Goal: Task Accomplishment & Management: Use online tool/utility

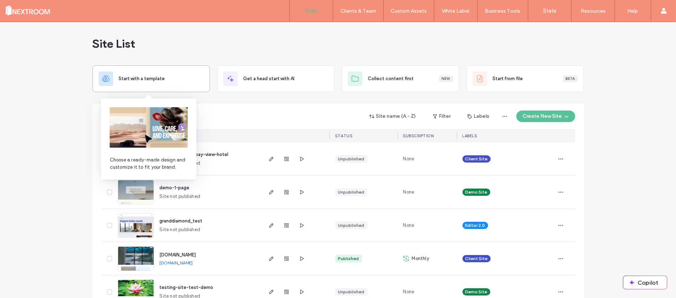
click at [148, 78] on span "Start with a template" at bounding box center [142, 78] width 46 height 7
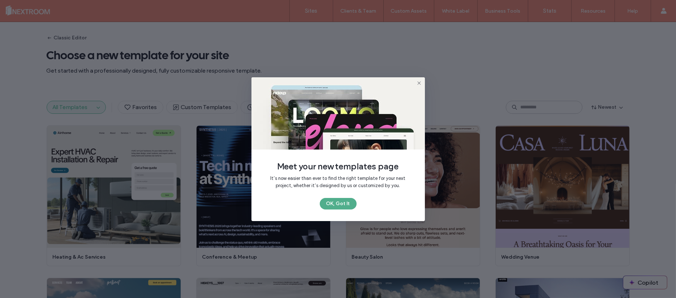
click at [336, 203] on button "OK, Got It" at bounding box center [338, 204] width 37 height 12
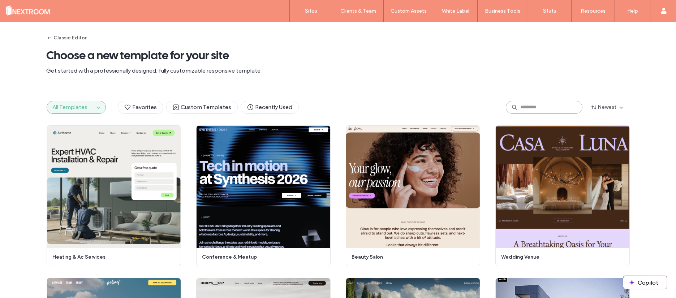
click at [541, 108] on input at bounding box center [544, 107] width 77 height 13
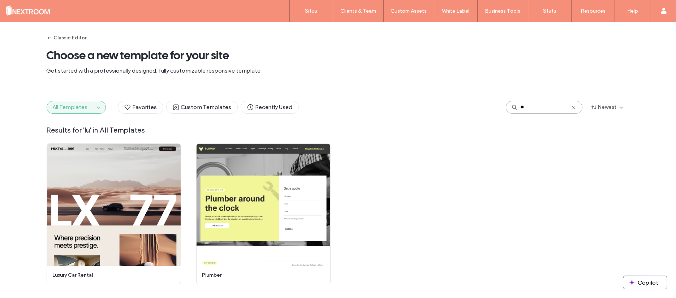
type input "*"
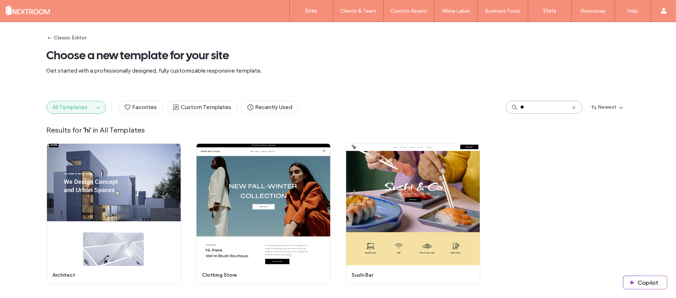
type input "*"
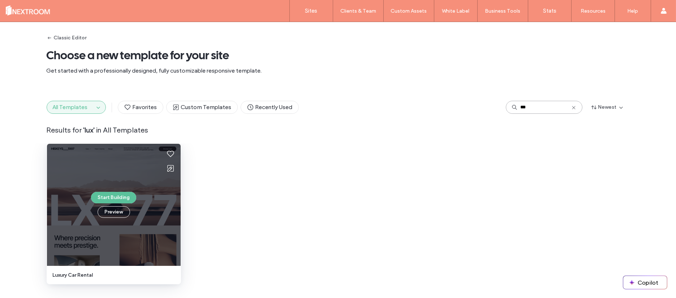
type input "***"
click at [118, 179] on div "Start Building Preview" at bounding box center [114, 205] width 134 height 122
click at [113, 214] on button "Preview" at bounding box center [114, 212] width 33 height 12
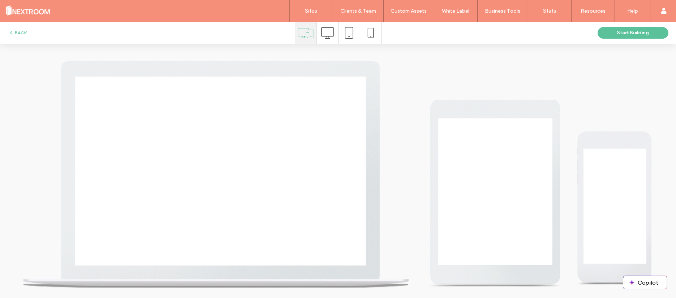
click at [326, 27] on use at bounding box center [327, 33] width 13 height 12
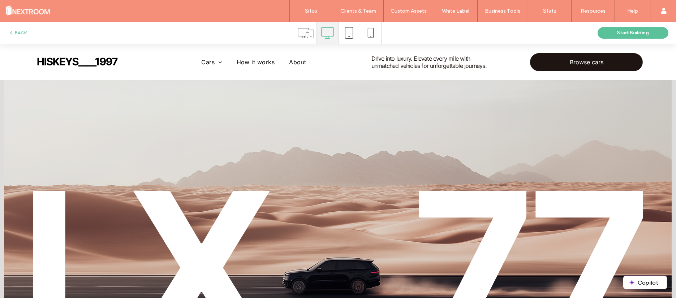
scroll to position [76, 0]
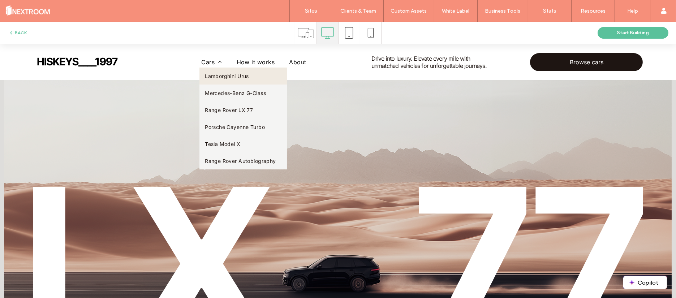
click at [229, 78] on span "Lamborghini Urus" at bounding box center [227, 76] width 44 height 6
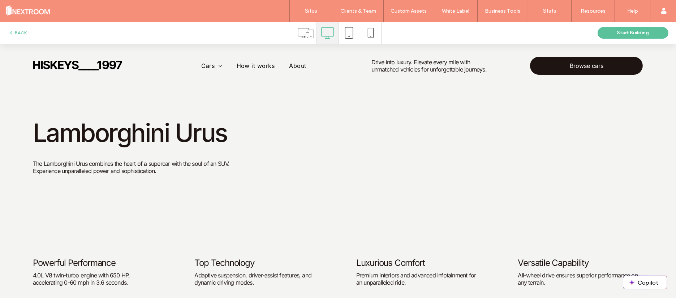
scroll to position [0, 0]
click at [252, 63] on span "How it works" at bounding box center [256, 65] width 38 height 11
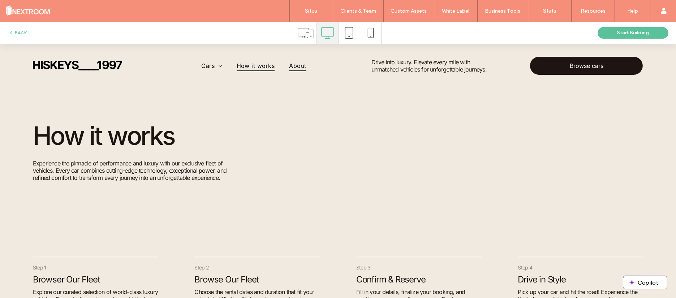
click at [298, 69] on span "About" at bounding box center [297, 65] width 17 height 11
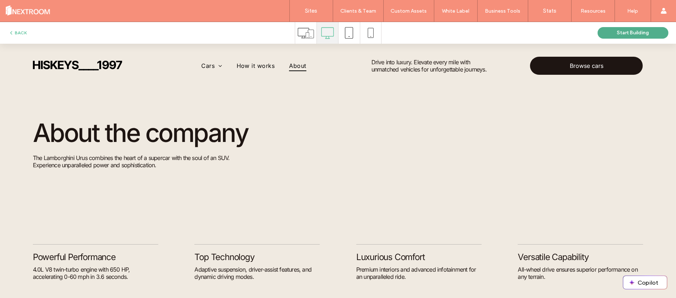
click at [629, 34] on button "Start Building" at bounding box center [633, 33] width 71 height 12
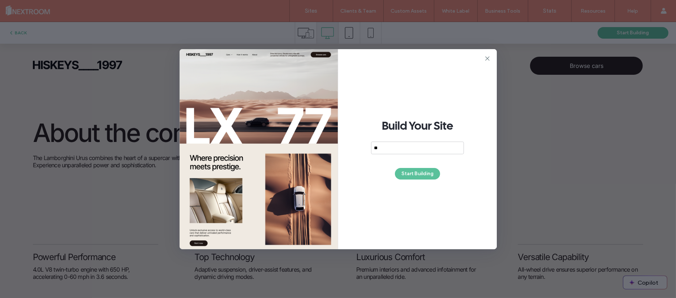
type input "*"
click at [416, 183] on div "**********" at bounding box center [417, 149] width 159 height 200
drag, startPoint x: 414, startPoint y: 144, endPoint x: 317, endPoint y: 139, distance: 97.4
click at [317, 139] on div "**********" at bounding box center [338, 149] width 317 height 200
type input "***"
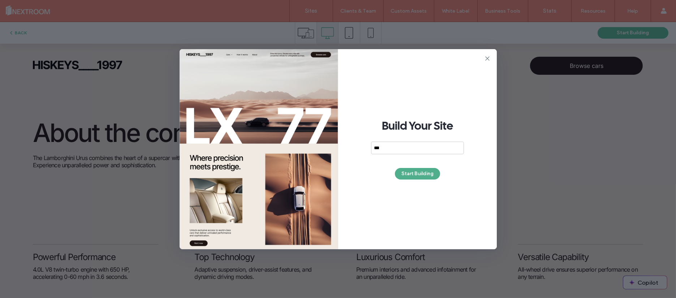
click at [420, 173] on button "Start Building" at bounding box center [417, 174] width 45 height 12
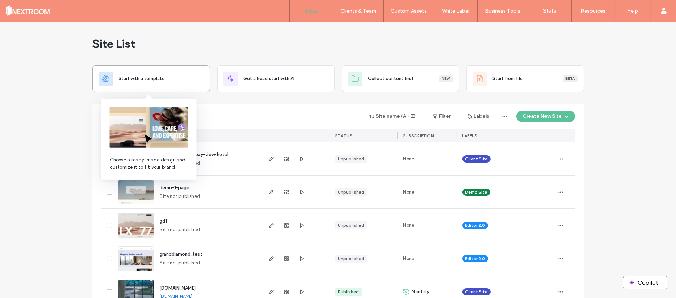
click at [180, 84] on div "Start with a template" at bounding box center [151, 79] width 105 height 14
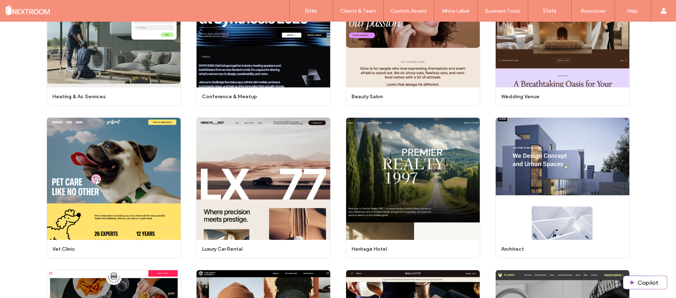
scroll to position [125, 0]
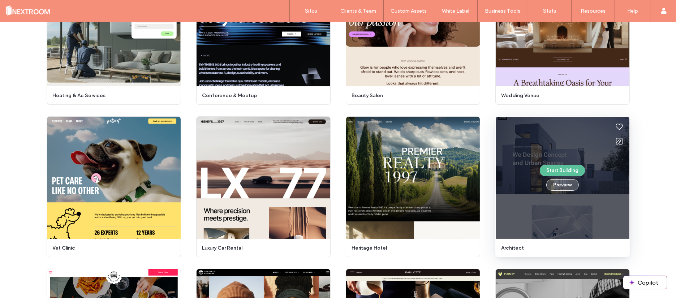
drag, startPoint x: 571, startPoint y: 146, endPoint x: 568, endPoint y: 185, distance: 39.5
click at [568, 185] on div "Start Building Preview" at bounding box center [563, 178] width 134 height 122
click at [558, 183] on button "Preview" at bounding box center [563, 185] width 33 height 12
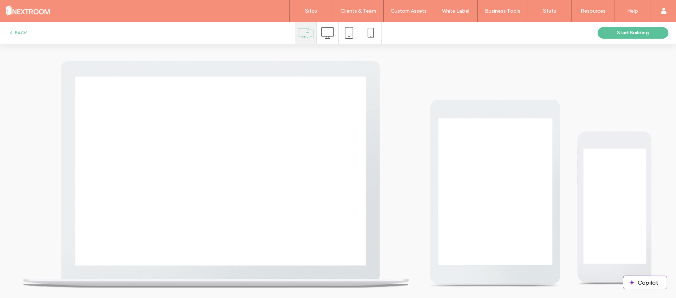
click at [330, 37] on icon at bounding box center [327, 33] width 13 height 13
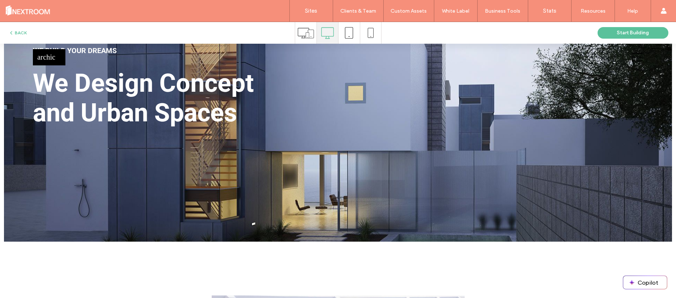
scroll to position [0, 0]
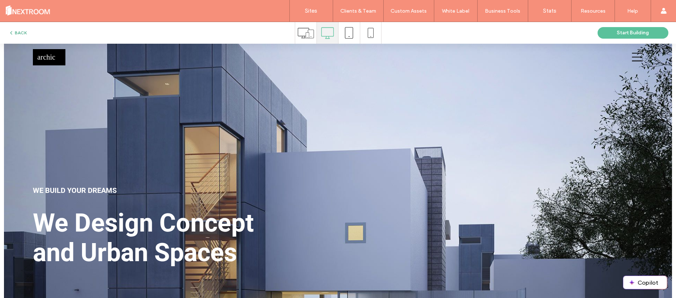
click at [16, 31] on button "BACK" at bounding box center [17, 33] width 18 height 9
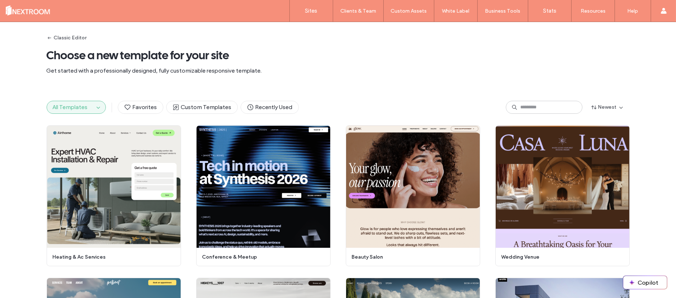
click at [62, 114] on div "All Templates" at bounding box center [76, 107] width 59 height 13
click at [534, 112] on input at bounding box center [544, 107] width 77 height 13
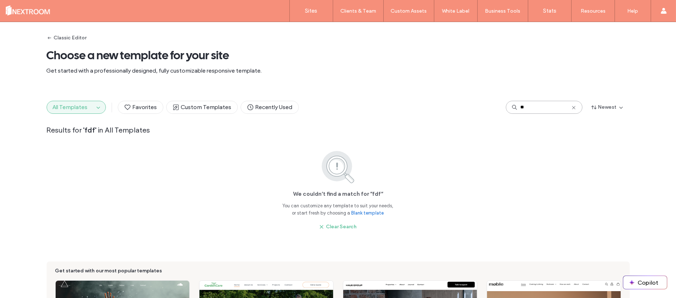
type input "*"
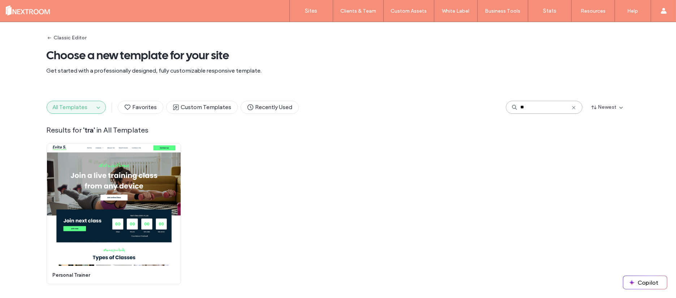
type input "*"
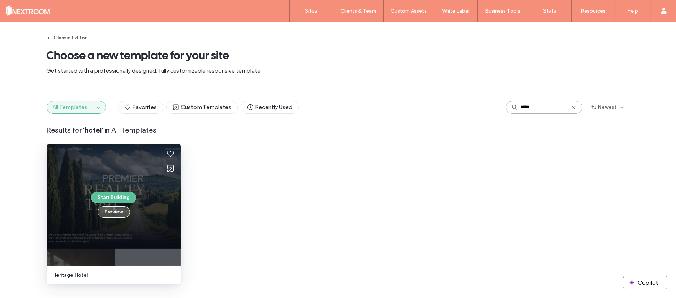
type input "*****"
click at [115, 210] on button "Preview" at bounding box center [114, 212] width 33 height 12
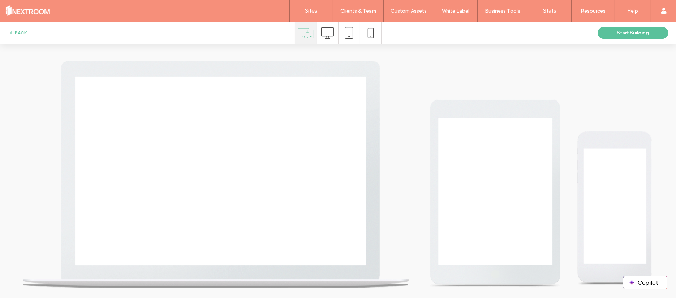
click at [347, 65] on div at bounding box center [235, 189] width 423 height 270
click at [327, 34] on icon at bounding box center [327, 33] width 13 height 13
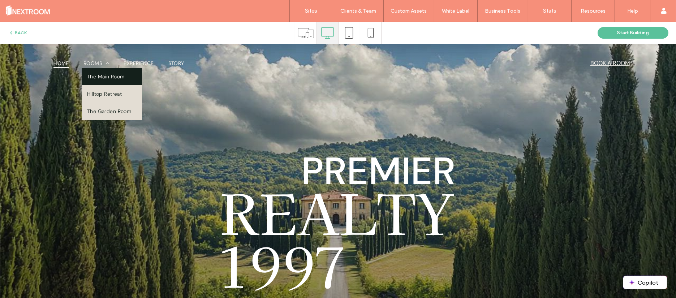
click at [98, 74] on span "The Main Room" at bounding box center [105, 76] width 37 height 7
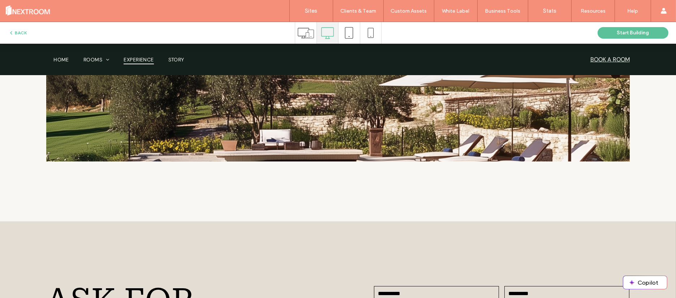
scroll to position [1251, 0]
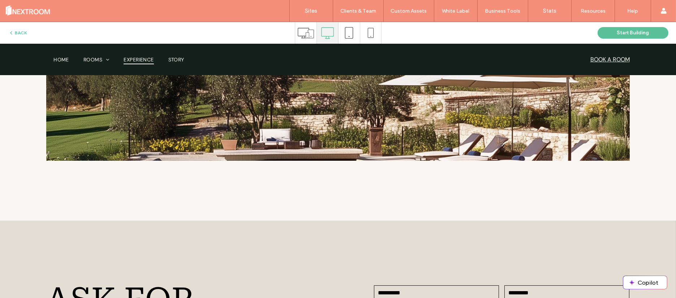
click at [145, 63] on span "Experience" at bounding box center [139, 60] width 30 height 10
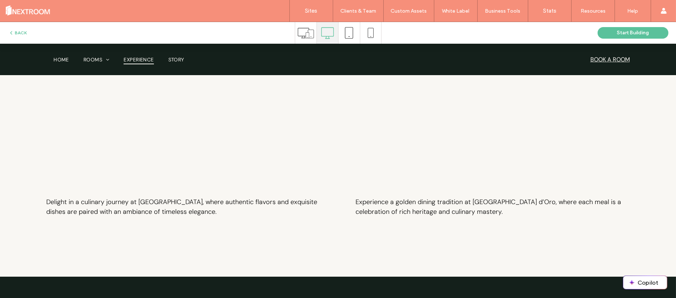
scroll to position [618, 0]
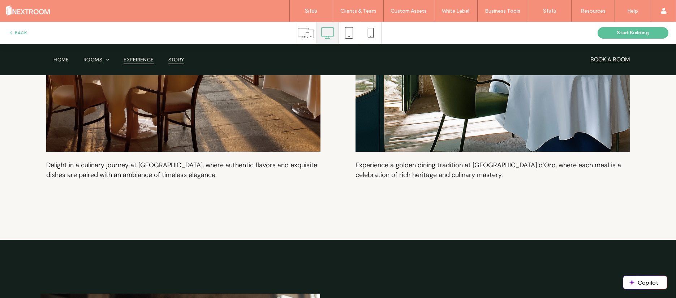
click at [171, 60] on span "Story" at bounding box center [176, 60] width 16 height 10
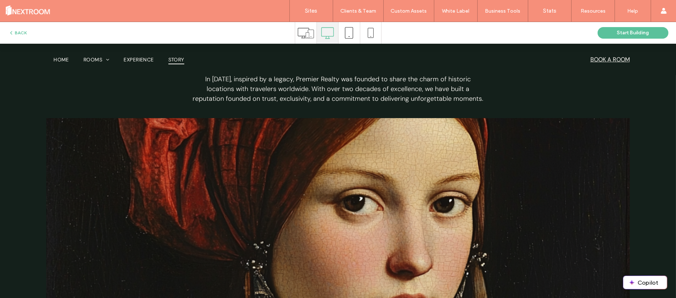
scroll to position [0, 0]
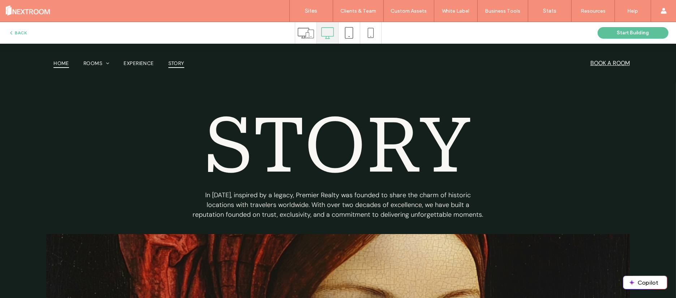
click at [54, 66] on span "Home" at bounding box center [62, 63] width 16 height 10
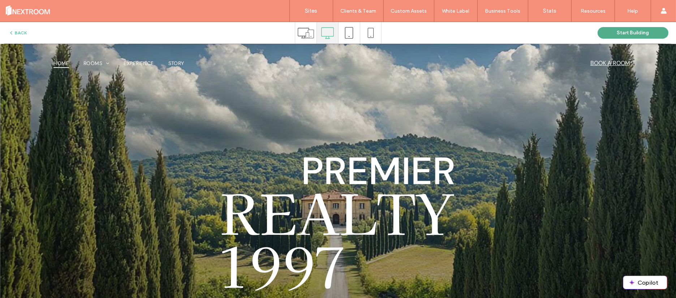
click at [624, 29] on button "Start Building" at bounding box center [633, 33] width 71 height 12
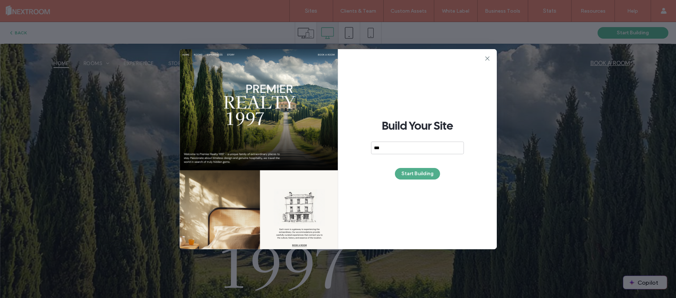
type input "***"
click at [421, 176] on button "Start Building" at bounding box center [417, 174] width 45 height 12
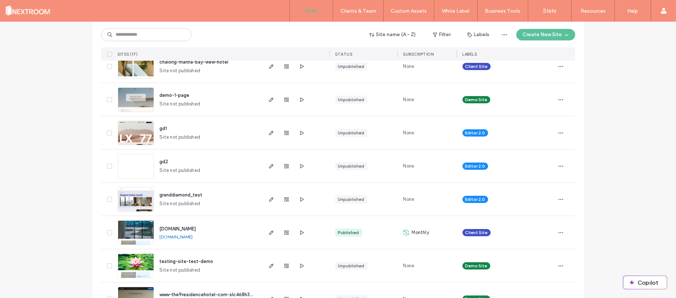
scroll to position [93, 0]
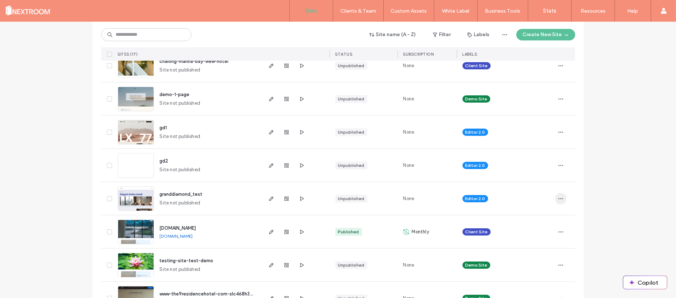
click at [558, 200] on icon "button" at bounding box center [561, 199] width 6 height 6
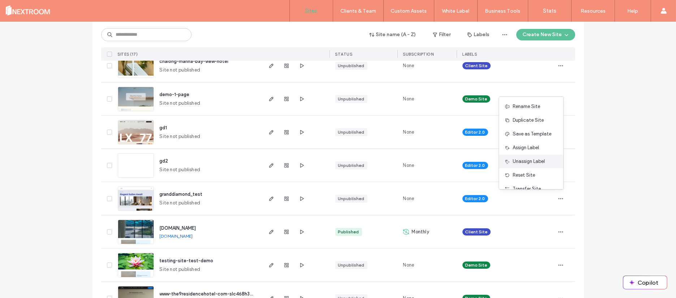
scroll to position [37, 0]
click at [526, 178] on span "Delete Site" at bounding box center [525, 179] width 24 height 7
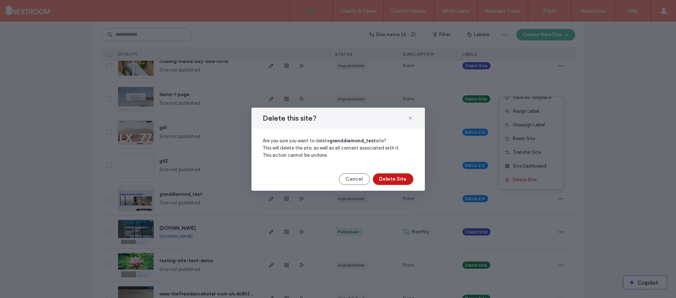
click at [407, 181] on button "Delete Site" at bounding box center [393, 180] width 40 height 12
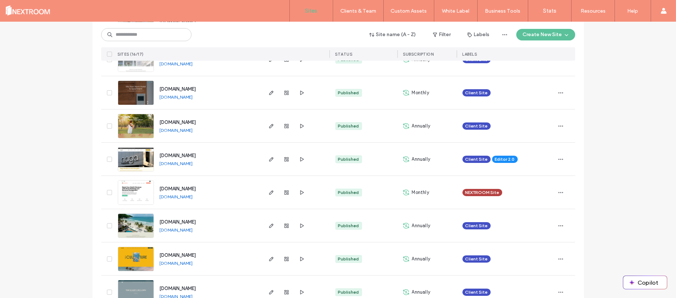
scroll to position [385, 0]
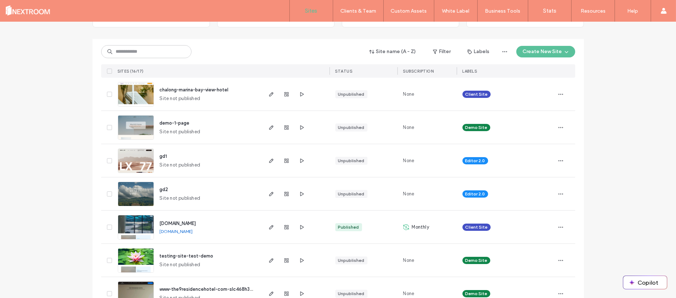
scroll to position [91, 0]
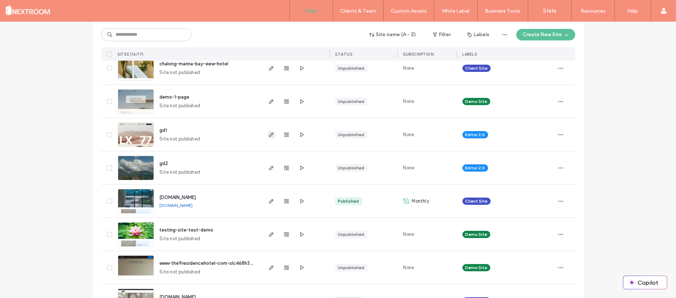
click at [267, 135] on span "button" at bounding box center [271, 135] width 9 height 9
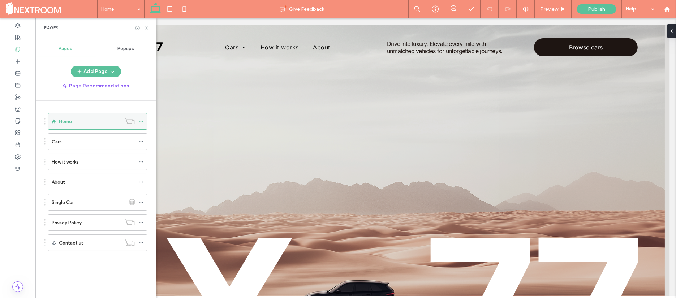
click at [141, 121] on icon at bounding box center [140, 121] width 5 height 5
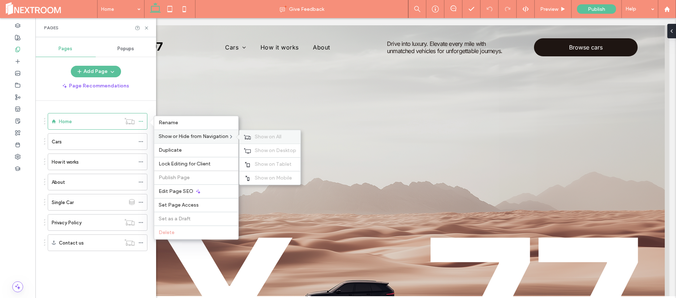
click at [256, 136] on span "Show on All" at bounding box center [268, 137] width 27 height 6
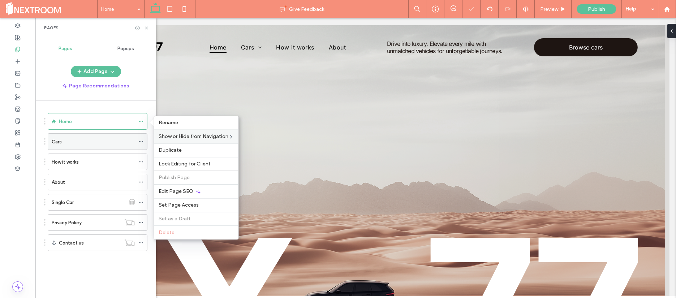
click at [143, 142] on icon at bounding box center [140, 141] width 5 height 5
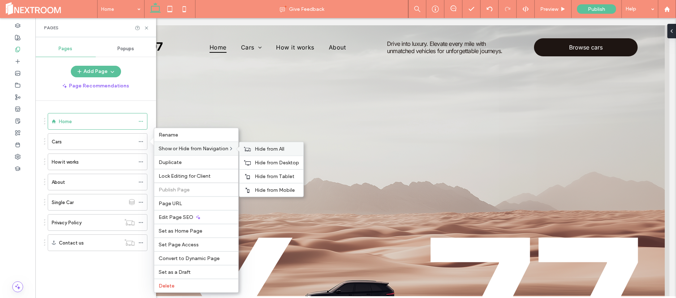
click at [260, 149] on span "Hide from All" at bounding box center [270, 149] width 30 height 6
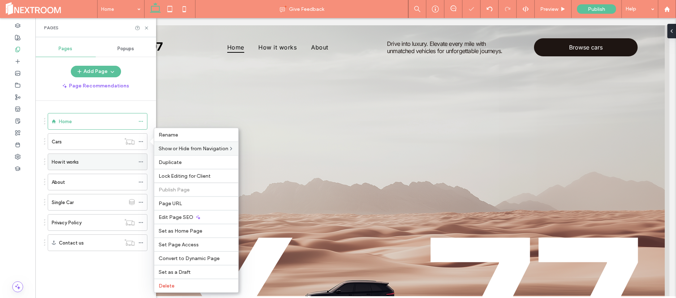
click at [144, 160] on div at bounding box center [142, 162] width 9 height 11
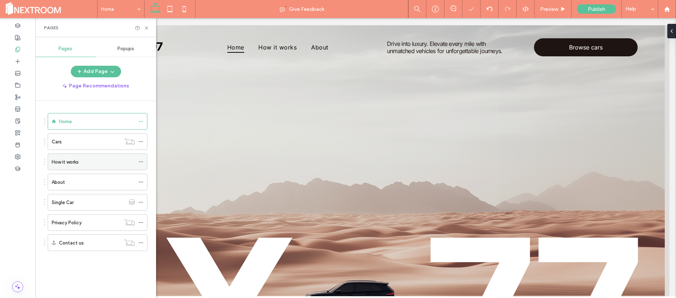
click at [144, 160] on div at bounding box center [142, 162] width 9 height 11
click at [136, 163] on div "How it works" at bounding box center [98, 162] width 100 height 17
click at [142, 162] on icon at bounding box center [140, 161] width 5 height 5
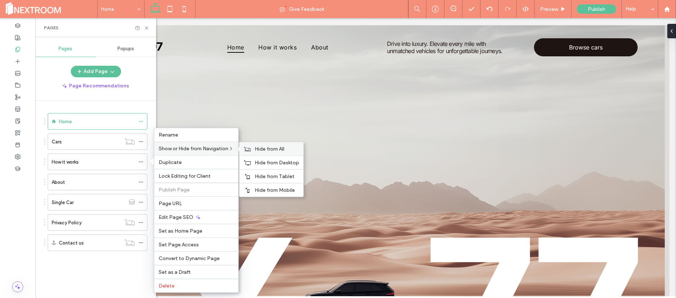
click at [261, 149] on span "Hide from All" at bounding box center [270, 149] width 30 height 6
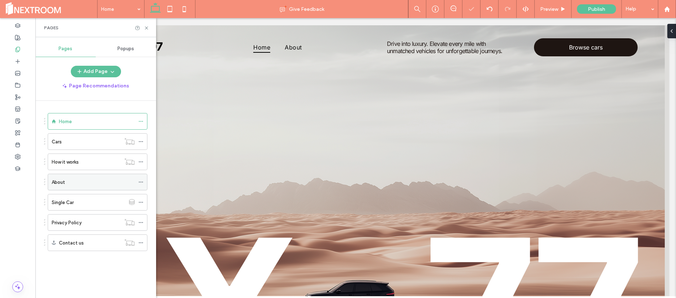
click at [141, 182] on use at bounding box center [141, 182] width 4 height 1
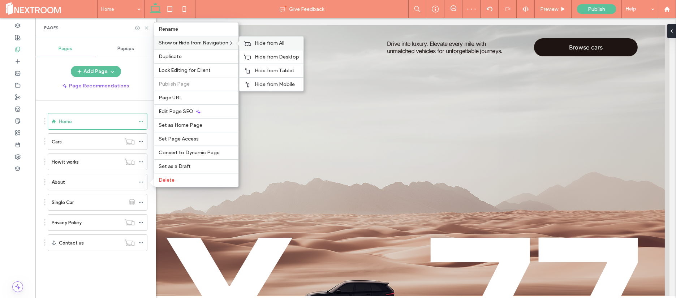
click at [260, 41] on span "Hide from All" at bounding box center [270, 43] width 30 height 6
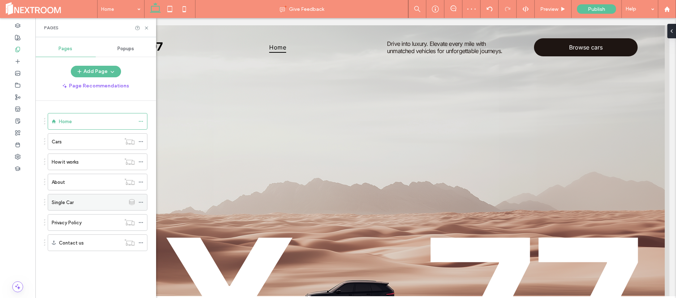
click at [139, 200] on icon at bounding box center [140, 202] width 5 height 5
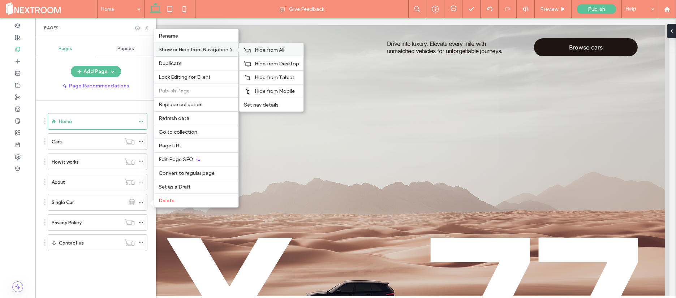
click at [251, 48] on use at bounding box center [247, 50] width 7 height 4
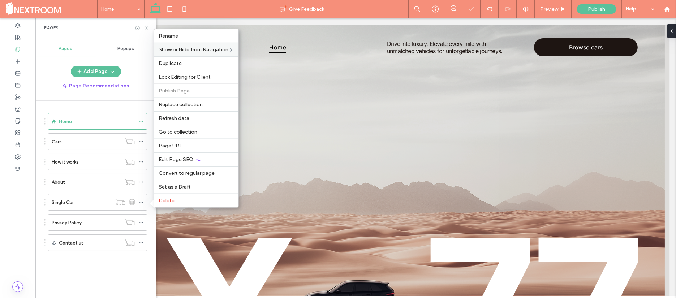
click at [71, 269] on div "Home Cars How it works About Single Car Privacy Policy Contact us" at bounding box center [100, 198] width 112 height 194
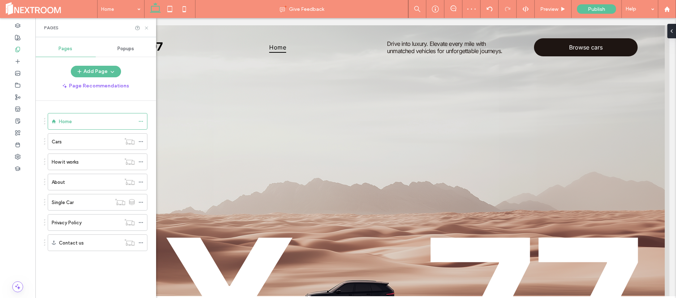
click at [149, 26] on icon at bounding box center [146, 27] width 5 height 5
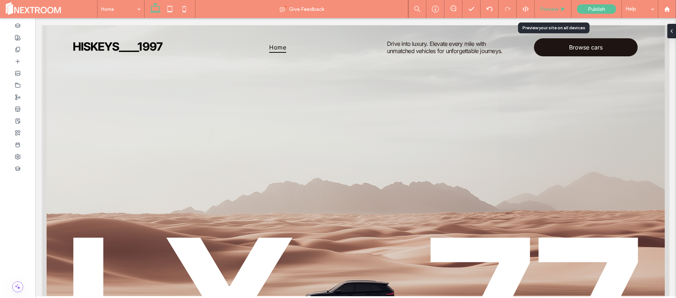
drag, startPoint x: 554, startPoint y: 8, endPoint x: 518, endPoint y: 1, distance: 36.1
click at [554, 8] on span "Preview" at bounding box center [550, 9] width 18 height 6
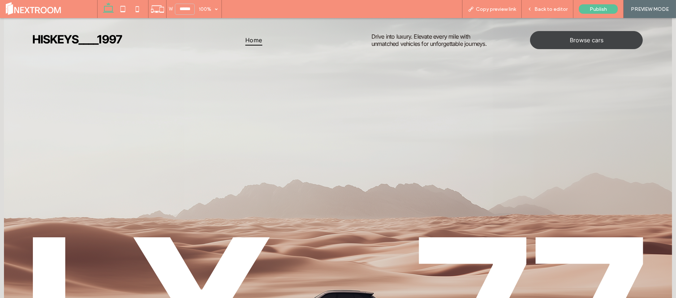
click at [563, 43] on link "Browse cars" at bounding box center [586, 40] width 113 height 18
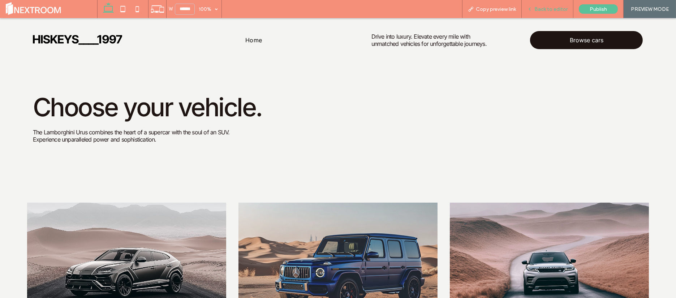
click at [539, 5] on div "Back to editor" at bounding box center [548, 9] width 52 height 18
click at [548, 10] on span "Back to editor" at bounding box center [551, 9] width 33 height 6
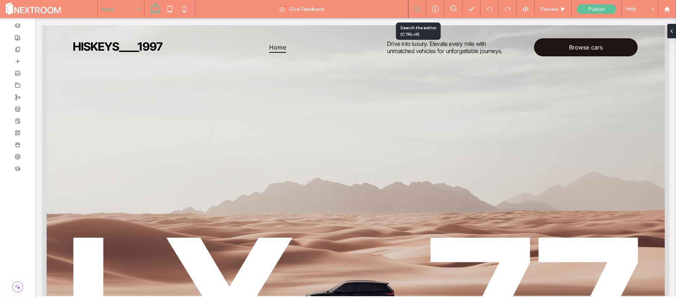
click at [419, 10] on icon at bounding box center [417, 9] width 7 height 7
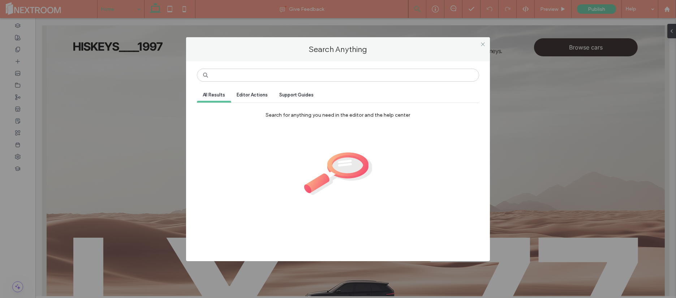
click at [419, 10] on div "Search Anything All Results Editor Actions Support Guides Search for anything y…" at bounding box center [338, 149] width 676 height 298
click at [434, 9] on div "Search Anything All Results Editor Actions Support Guides Search for anything y…" at bounding box center [338, 149] width 676 height 298
click at [482, 45] on use at bounding box center [483, 45] width 4 height 4
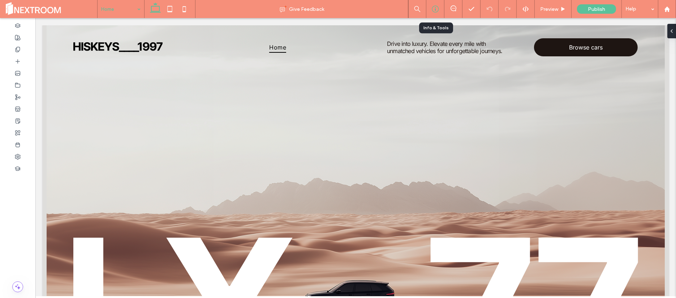
click at [435, 9] on use at bounding box center [435, 9] width 7 height 7
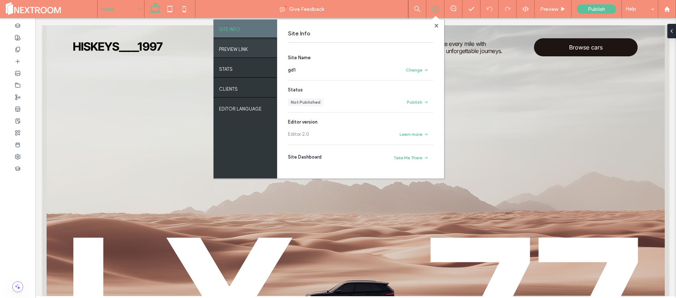
click at [240, 47] on label "PREVIEW LINK" at bounding box center [233, 47] width 29 height 9
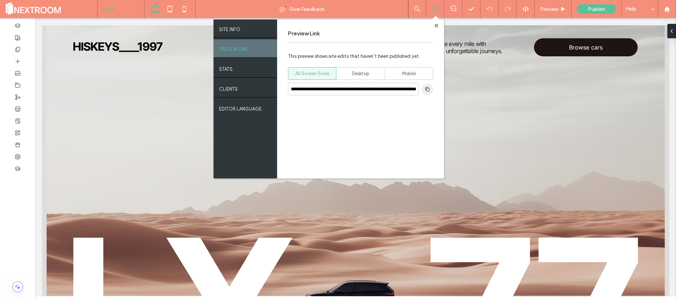
click at [430, 90] on icon "button" at bounding box center [428, 89] width 6 height 6
click at [437, 26] on use at bounding box center [437, 26] width 4 height 4
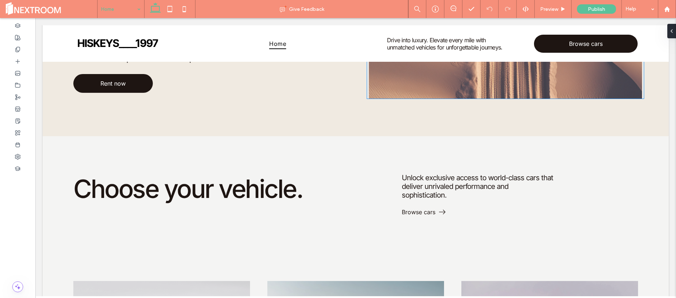
scroll to position [570, 0]
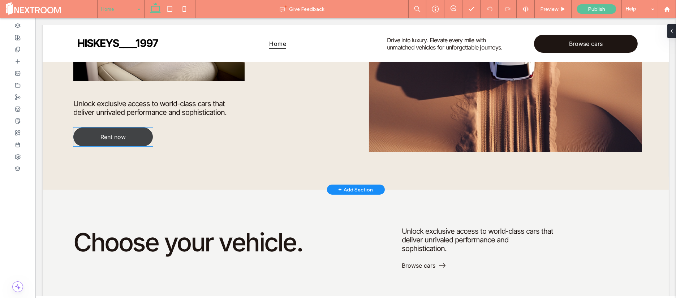
click at [135, 134] on link "Rent now" at bounding box center [113, 137] width 80 height 19
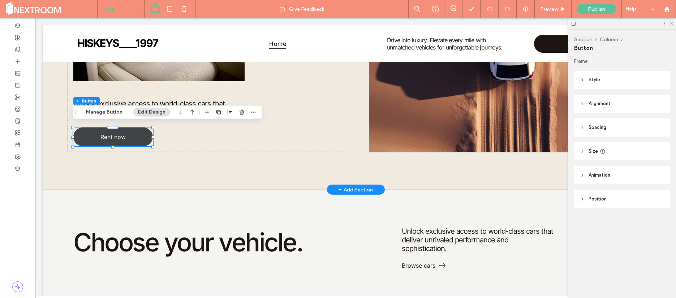
type input "**"
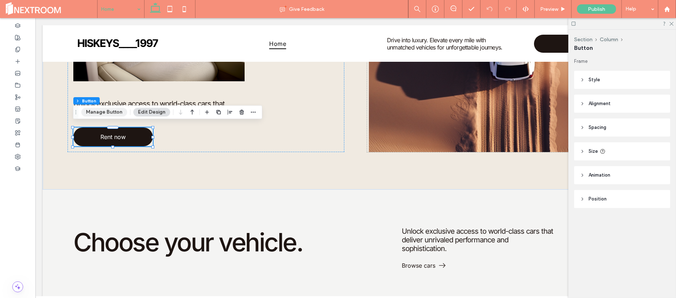
click at [99, 111] on button "Manage Button" at bounding box center [104, 112] width 46 height 9
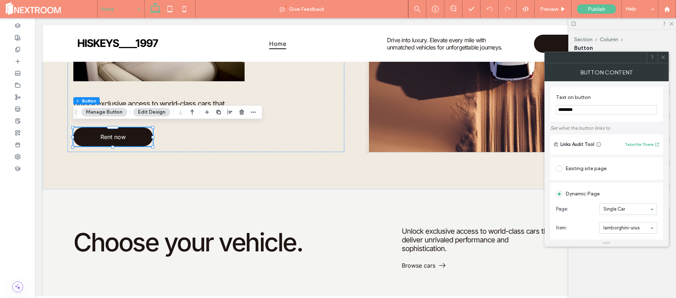
click at [664, 59] on icon at bounding box center [663, 57] width 5 height 5
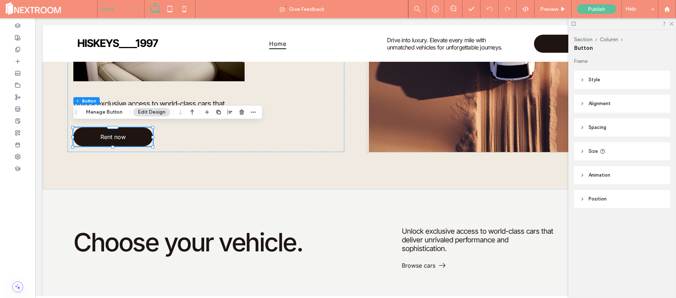
click at [672, 20] on div at bounding box center [623, 23] width 108 height 11
click at [672, 25] on icon at bounding box center [671, 23] width 5 height 5
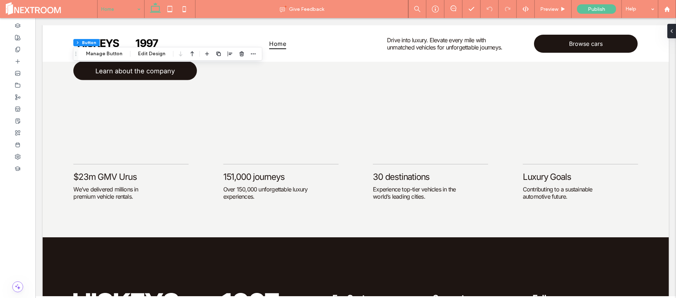
scroll to position [1738, 0]
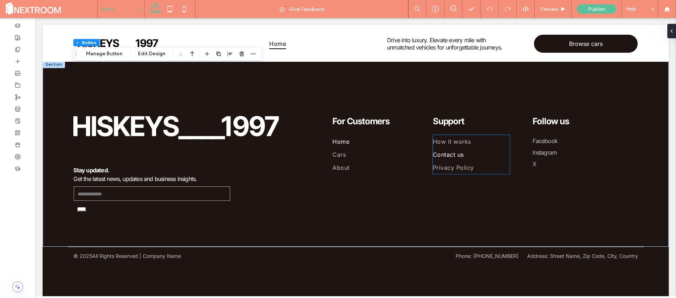
click at [456, 151] on span "Contact us" at bounding box center [448, 154] width 31 height 7
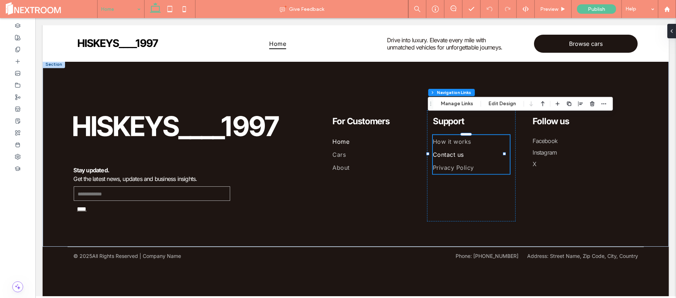
type input "***"
type input "****"
click at [351, 148] on link "Cars" at bounding box center [369, 154] width 72 height 13
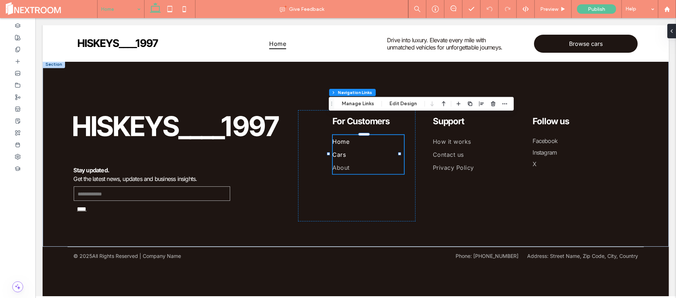
type input "***"
type input "****"
click at [652, 154] on div "Stay updated. Get the latest news, updates and business insights. Contact Us Em…" at bounding box center [356, 153] width 627 height 187
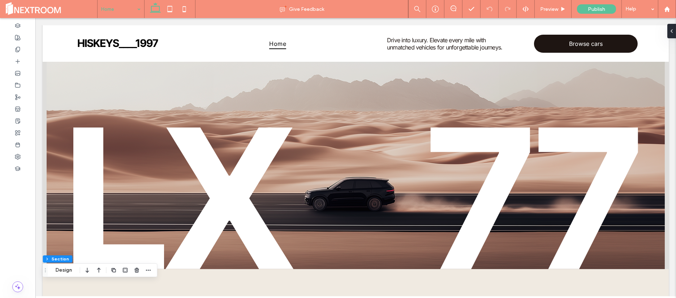
scroll to position [16, 0]
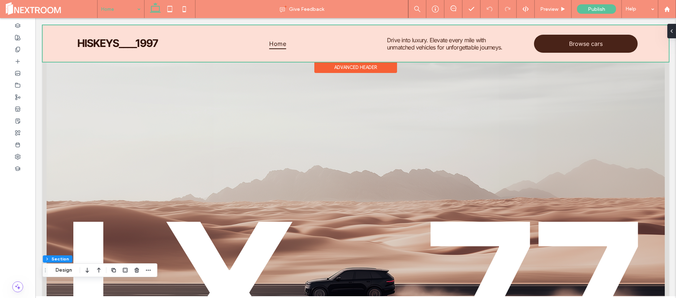
click at [579, 42] on div at bounding box center [356, 43] width 627 height 37
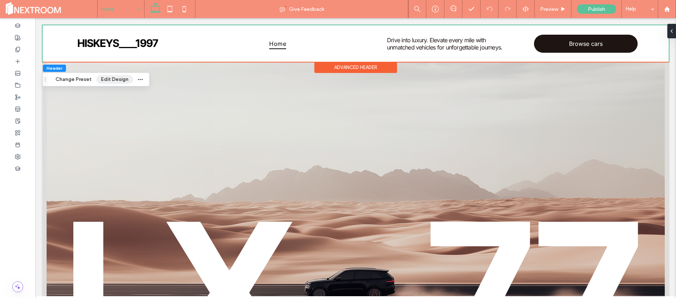
click at [116, 81] on button "Edit Design" at bounding box center [114, 79] width 37 height 9
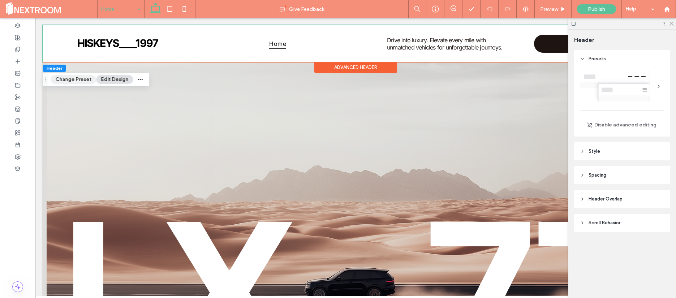
click at [77, 81] on button "Change Preset" at bounding box center [74, 79] width 46 height 9
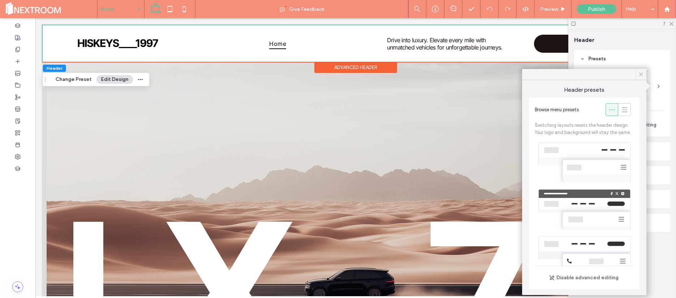
click at [642, 73] on icon at bounding box center [641, 74] width 7 height 7
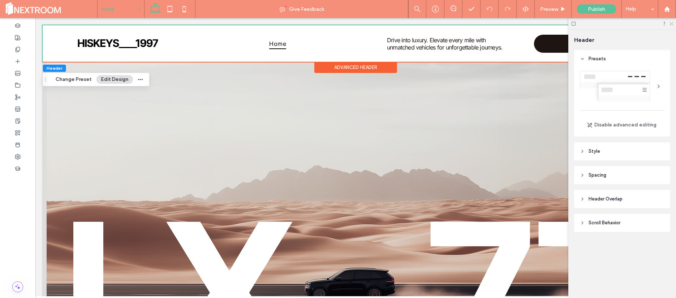
click at [673, 24] on icon at bounding box center [671, 23] width 5 height 5
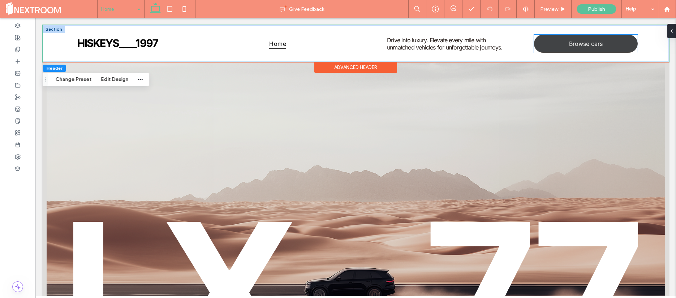
click at [580, 45] on span "Browse cars" at bounding box center [586, 43] width 34 height 7
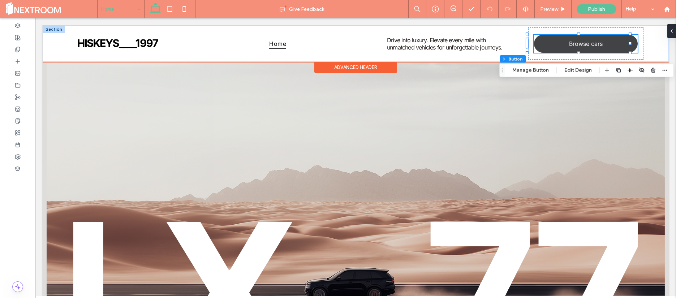
type input "**"
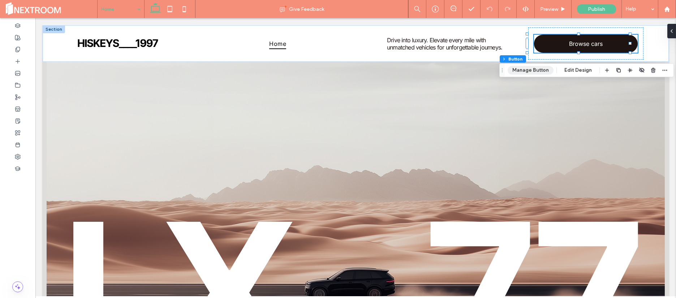
click at [540, 73] on button "Manage Button" at bounding box center [531, 70] width 46 height 9
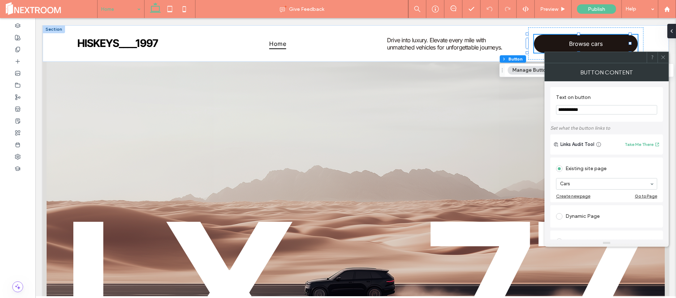
click at [578, 108] on input "**********" at bounding box center [606, 109] width 101 height 9
type input "********"
click at [595, 188] on div at bounding box center [607, 184] width 101 height 11
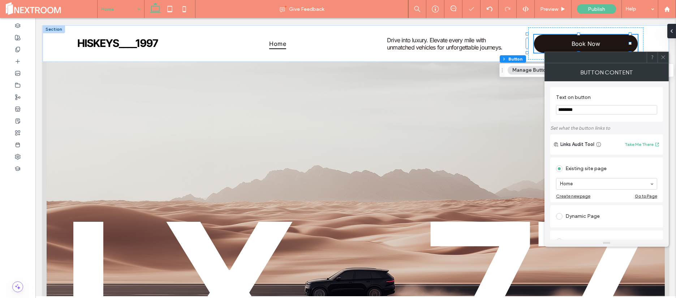
click at [665, 58] on icon at bounding box center [663, 57] width 5 height 5
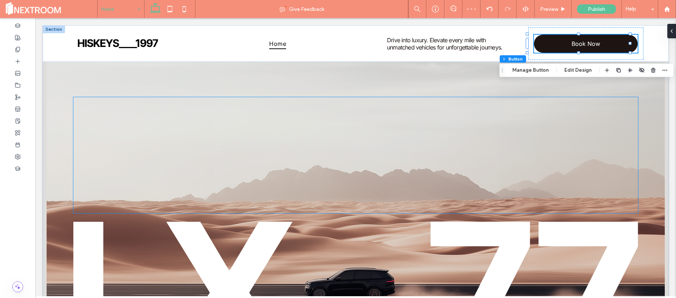
click at [594, 125] on div at bounding box center [355, 155] width 565 height 116
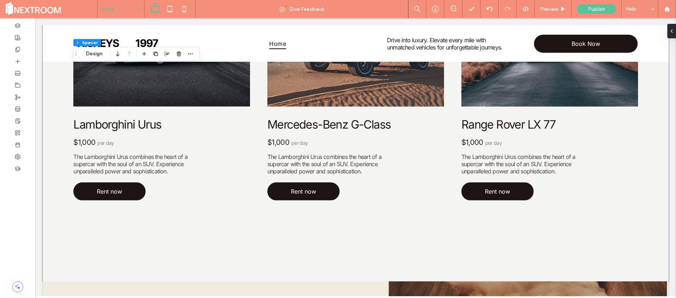
scroll to position [935, 0]
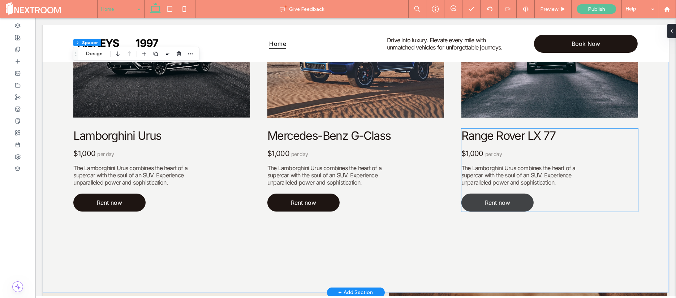
click at [504, 194] on link "Rent now" at bounding box center [498, 203] width 72 height 18
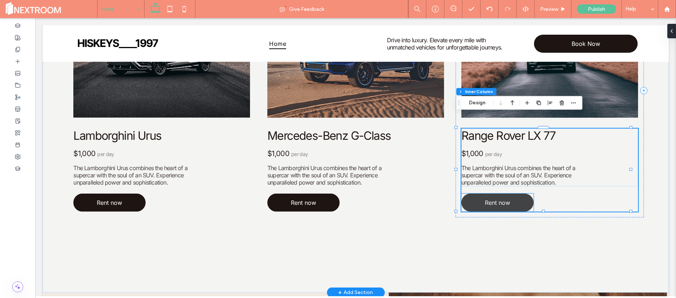
click at [501, 199] on span "Rent now" at bounding box center [497, 202] width 25 height 7
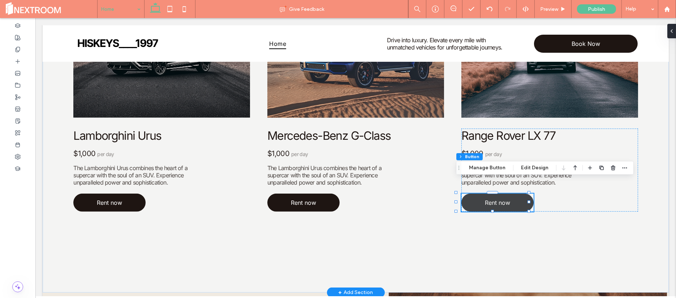
type input "**"
click at [496, 170] on button "Manage Button" at bounding box center [488, 168] width 46 height 9
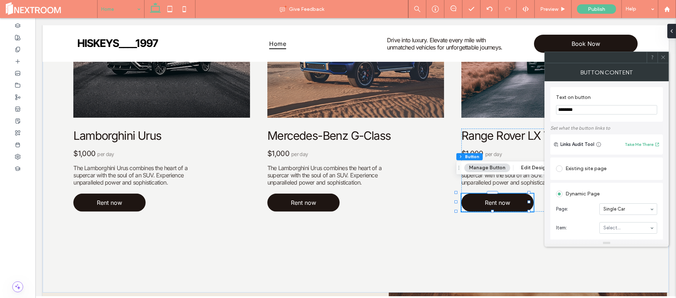
click at [571, 112] on input "********" at bounding box center [606, 109] width 101 height 9
type input "******"
click at [663, 60] on span at bounding box center [663, 57] width 5 height 11
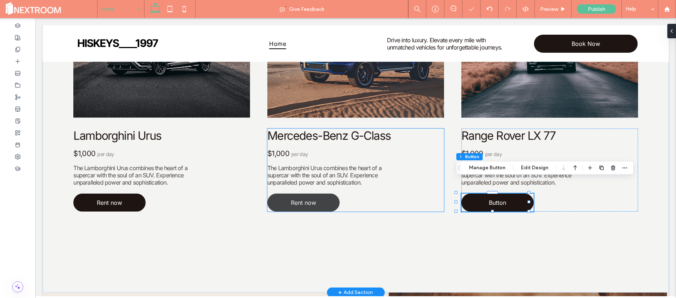
click at [302, 199] on span "Rent now" at bounding box center [303, 202] width 25 height 7
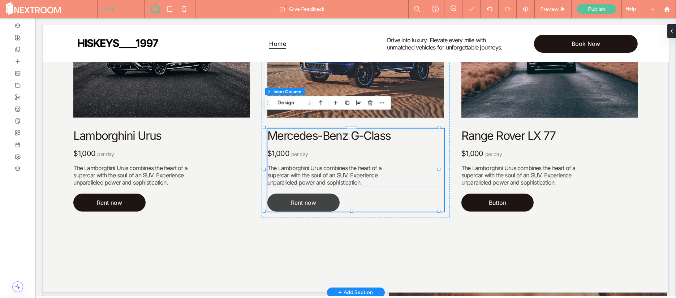
click at [302, 199] on span "Rent now" at bounding box center [303, 202] width 25 height 7
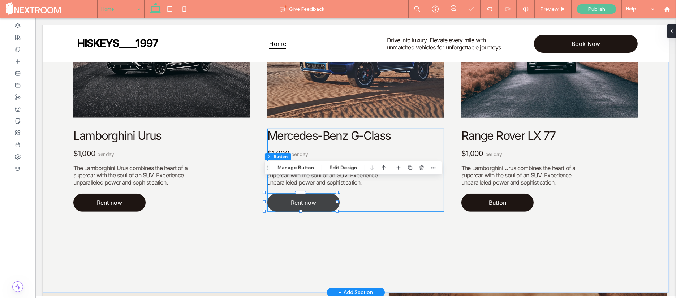
click at [302, 194] on div "Rent now" at bounding box center [304, 203] width 72 height 18
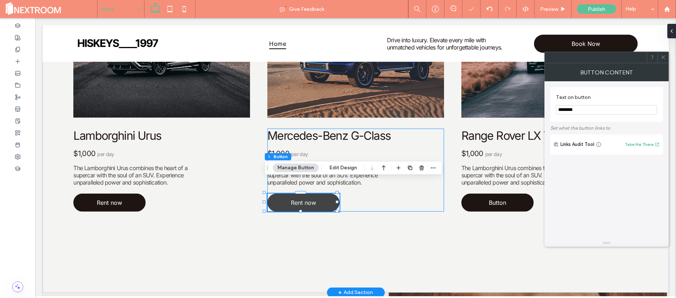
type input "**"
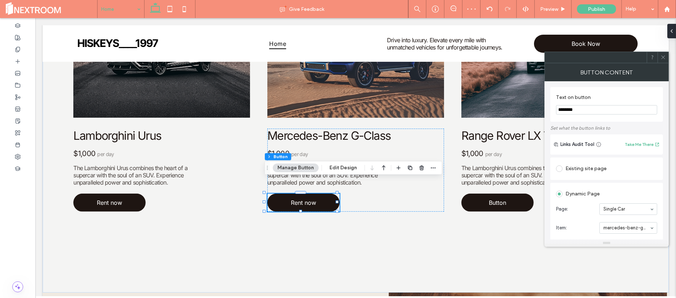
click at [585, 106] on input "********" at bounding box center [606, 109] width 101 height 9
type input "******"
click at [665, 59] on icon at bounding box center [663, 57] width 5 height 5
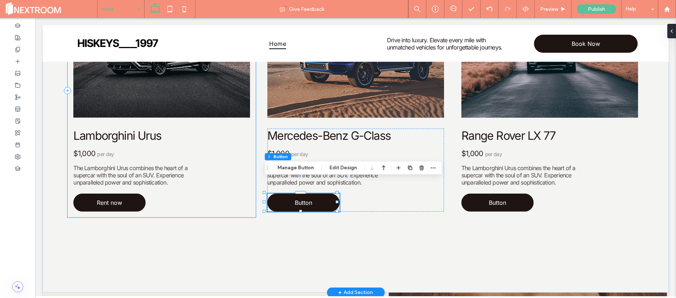
click at [91, 201] on div "Lamborghini Urus $1,000 per day The Lamborghini Urus combines the heart of a su…" at bounding box center [162, 91] width 188 height 254
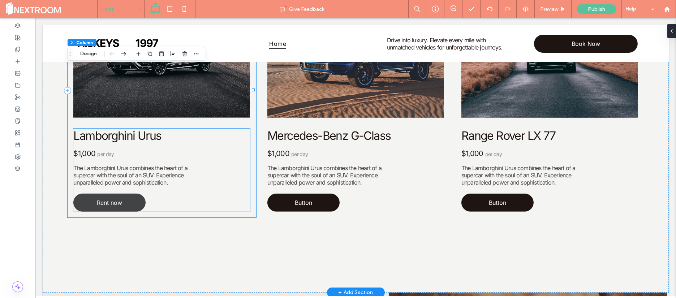
click at [108, 199] on span "Rent now" at bounding box center [109, 202] width 25 height 7
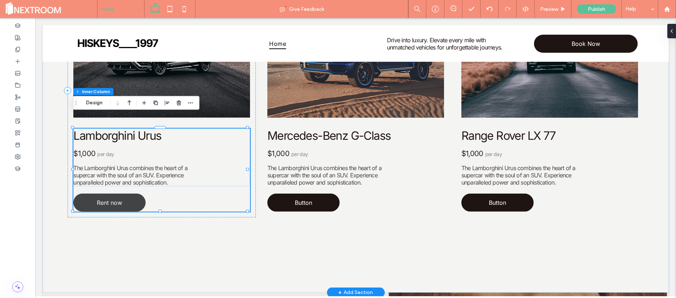
click at [109, 199] on span "Rent now" at bounding box center [109, 202] width 25 height 7
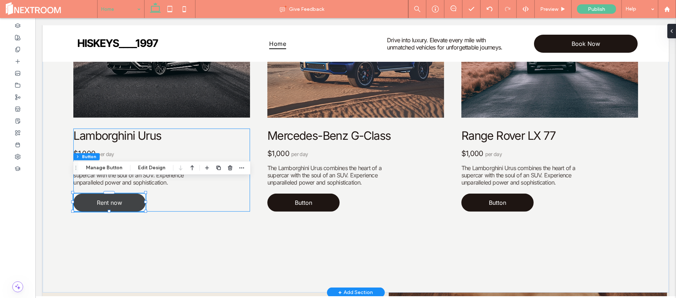
click at [109, 194] on div "Rent now" at bounding box center [109, 203] width 72 height 18
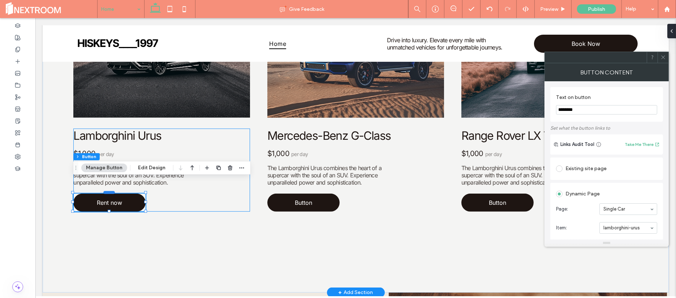
type input "**"
click at [608, 111] on input "********" at bounding box center [606, 109] width 101 height 9
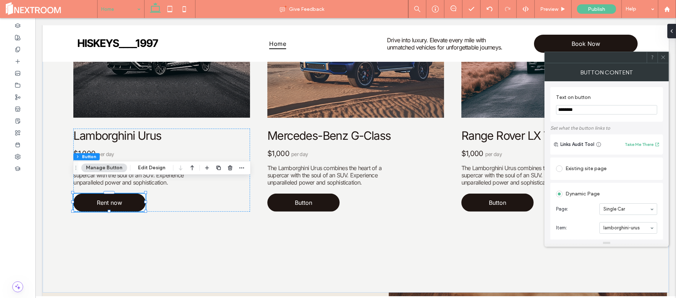
click at [608, 111] on input "********" at bounding box center [606, 109] width 101 height 9
type input "******"
click at [663, 58] on icon at bounding box center [663, 57] width 5 height 5
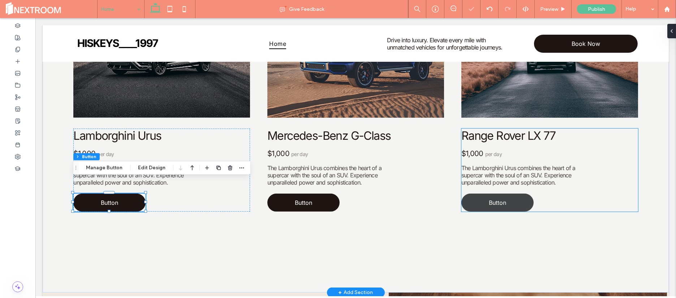
click at [501, 194] on link "Button" at bounding box center [498, 203] width 72 height 18
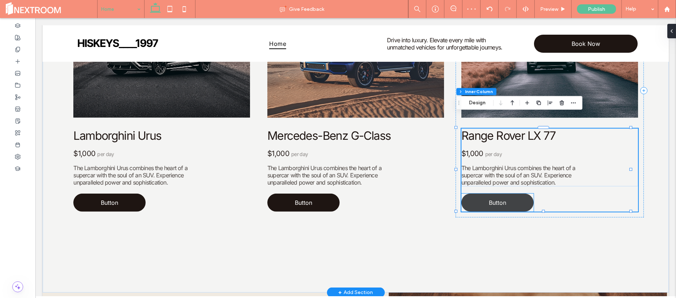
click at [497, 199] on span "Button" at bounding box center [497, 202] width 17 height 7
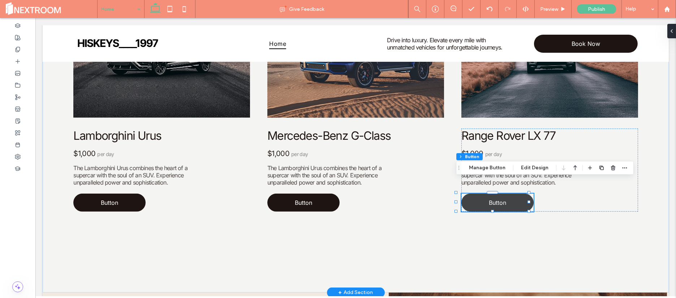
type input "**"
click at [488, 170] on button "Manage Button" at bounding box center [488, 168] width 46 height 9
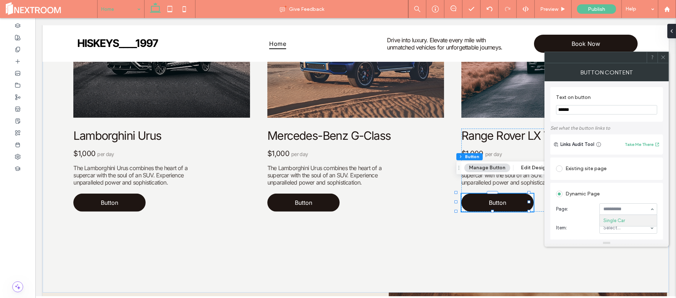
click at [585, 171] on div "Existing site page" at bounding box center [606, 169] width 101 height 12
click at [662, 56] on icon at bounding box center [663, 57] width 5 height 5
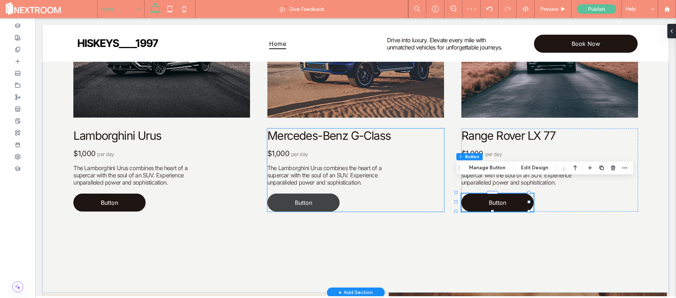
click at [309, 195] on link "Button" at bounding box center [304, 203] width 72 height 18
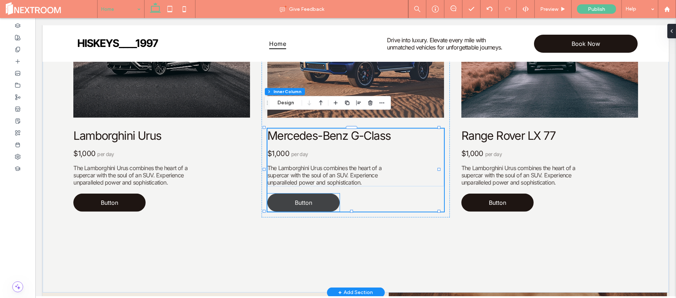
click at [278, 194] on link "Button" at bounding box center [304, 203] width 72 height 18
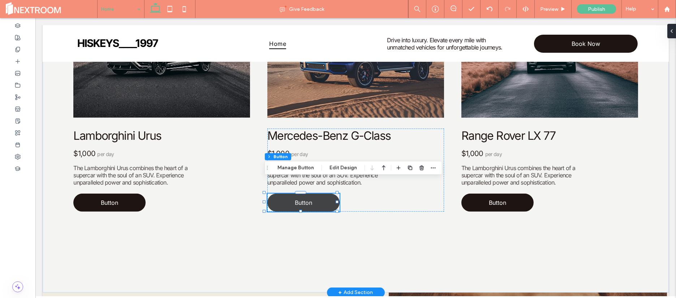
type input "**"
click at [288, 169] on button "Manage Button" at bounding box center [296, 168] width 46 height 9
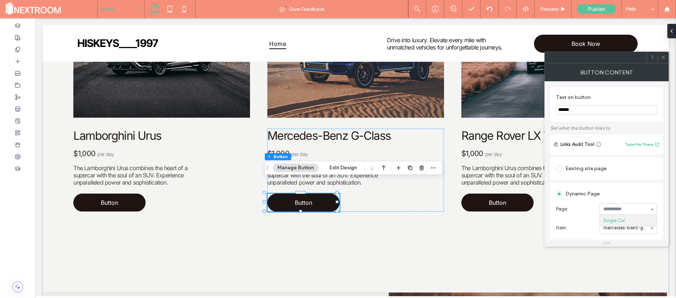
click at [580, 171] on div "Existing site page" at bounding box center [606, 169] width 101 height 12
click at [664, 59] on icon at bounding box center [663, 57] width 5 height 5
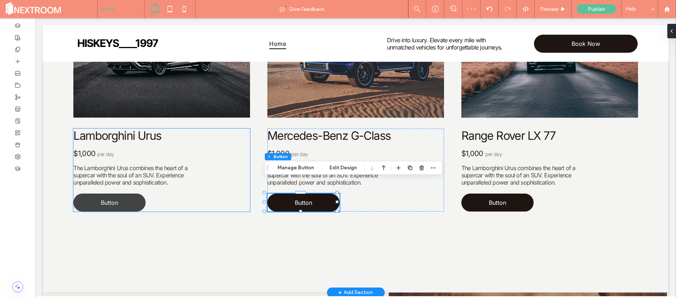
click at [120, 194] on link "Button" at bounding box center [109, 203] width 72 height 18
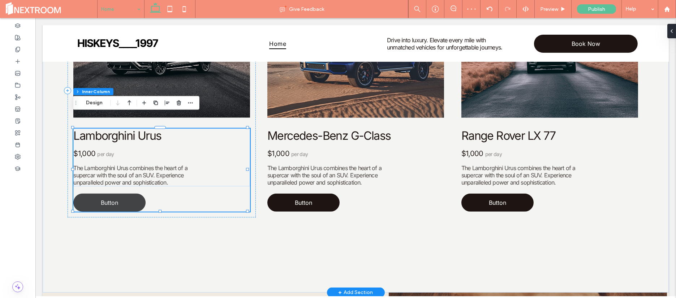
click at [120, 194] on link "Button" at bounding box center [109, 203] width 72 height 18
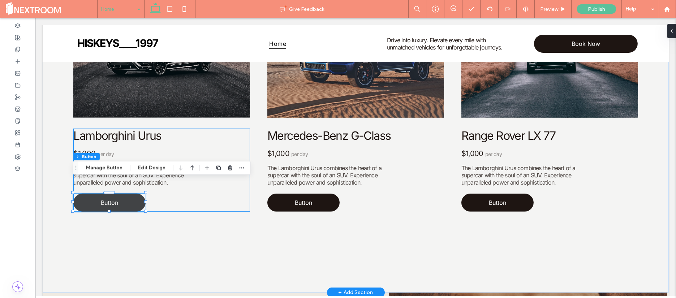
type input "**"
click at [118, 166] on button "Manage Button" at bounding box center [104, 168] width 46 height 9
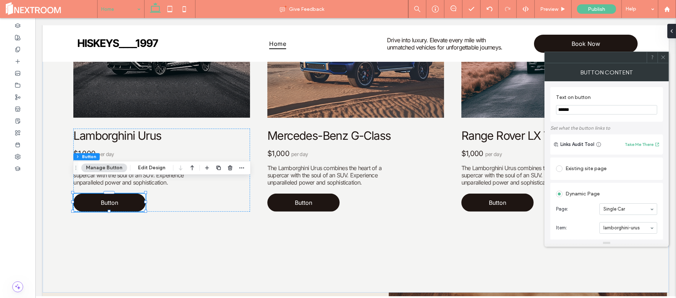
click at [577, 165] on div "Existing site page" at bounding box center [606, 169] width 101 height 12
click at [665, 62] on span at bounding box center [663, 57] width 5 height 11
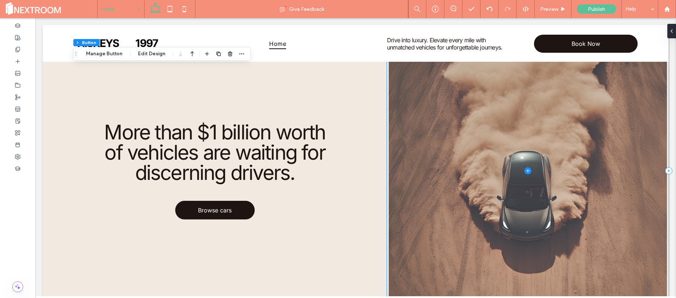
scroll to position [1204, 0]
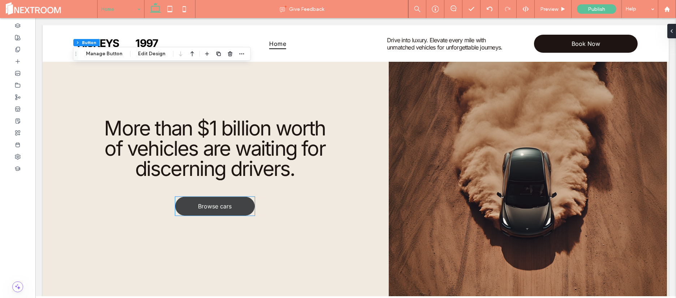
click at [198, 203] on span "Browse cars" at bounding box center [215, 206] width 34 height 7
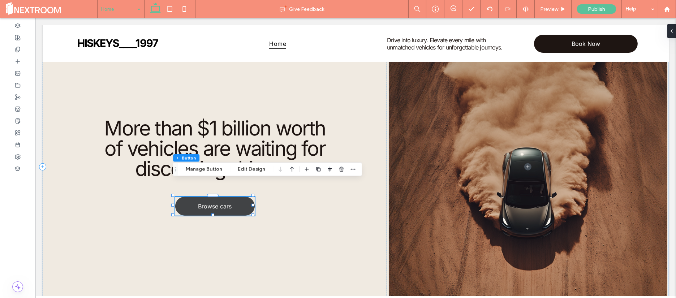
type input "**"
click at [210, 197] on link "Browse cars" at bounding box center [215, 206] width 80 height 19
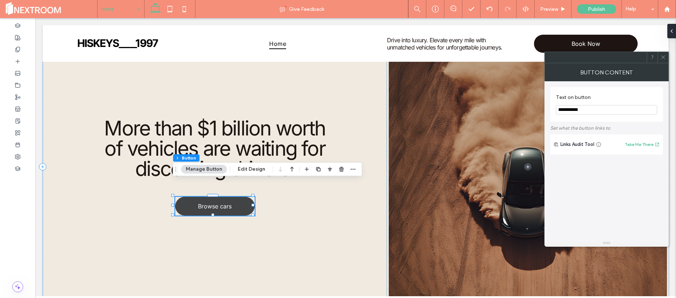
type input "*"
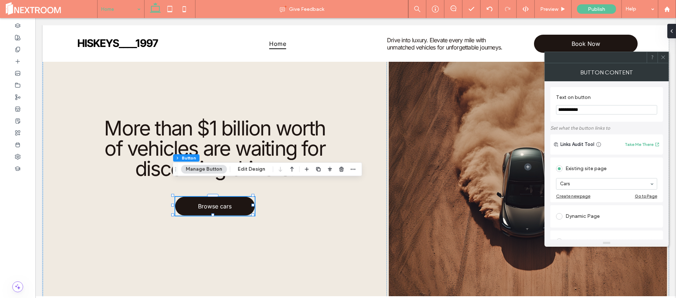
click at [571, 111] on input "**********" at bounding box center [606, 109] width 101 height 9
type input "******"
click at [664, 56] on icon at bounding box center [663, 57] width 5 height 5
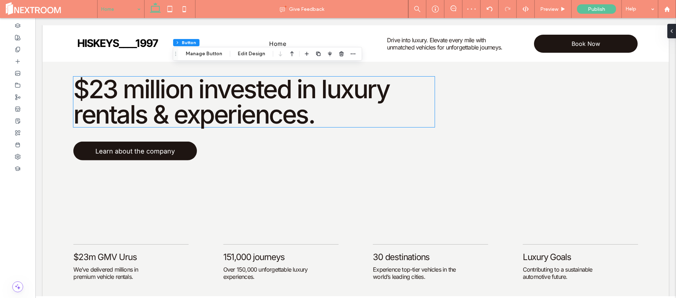
scroll to position [1482, 0]
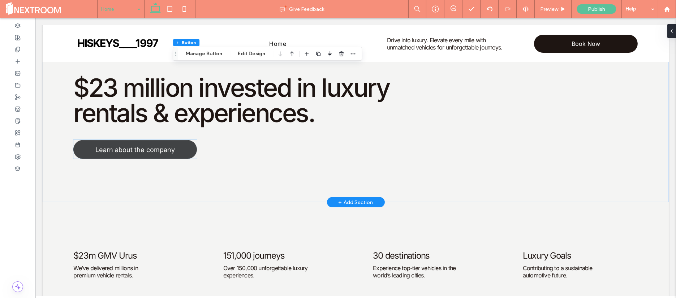
click at [168, 146] on span "Learn about the company" at bounding box center [135, 150] width 80 height 8
click at [168, 140] on div "Learn about the company" at bounding box center [135, 149] width 124 height 19
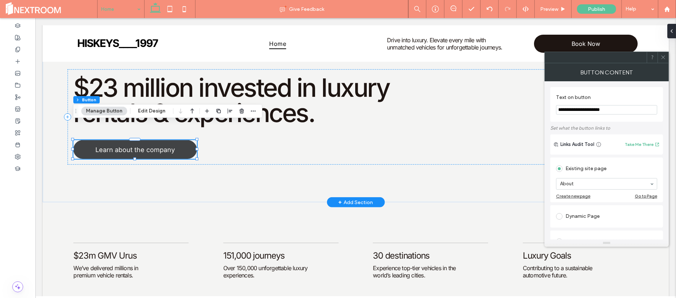
type input "**"
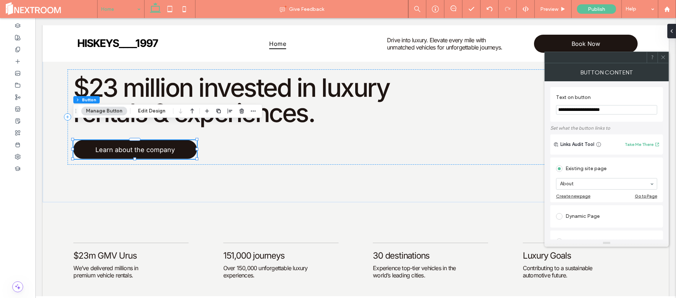
click at [590, 112] on input "**********" at bounding box center [606, 109] width 101 height 9
type input "**********"
click at [664, 58] on icon at bounding box center [663, 57] width 5 height 5
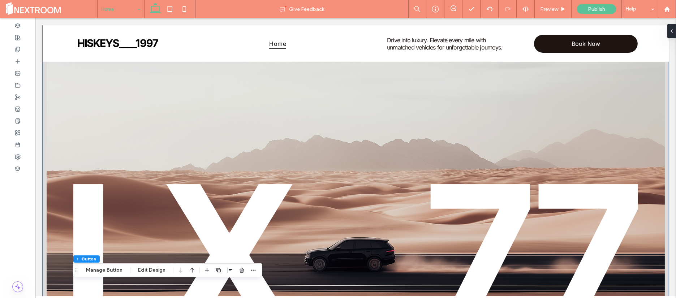
scroll to position [54, 0]
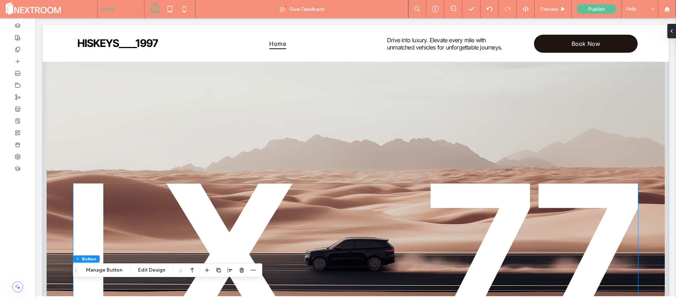
click at [516, 239] on img at bounding box center [355, 255] width 565 height 142
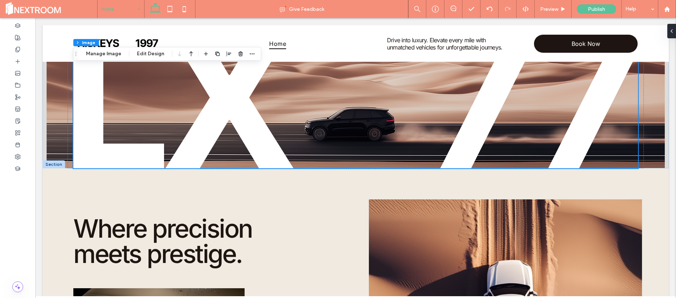
scroll to position [0, 0]
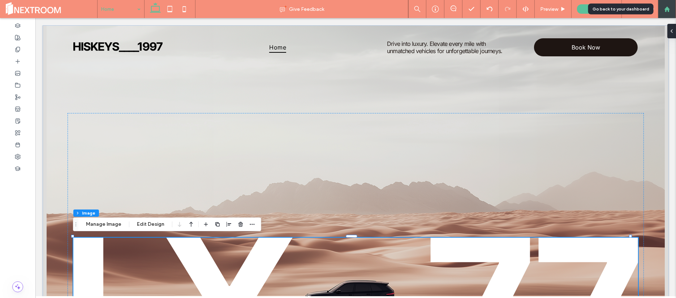
click at [667, 15] on div at bounding box center [667, 9] width 18 height 18
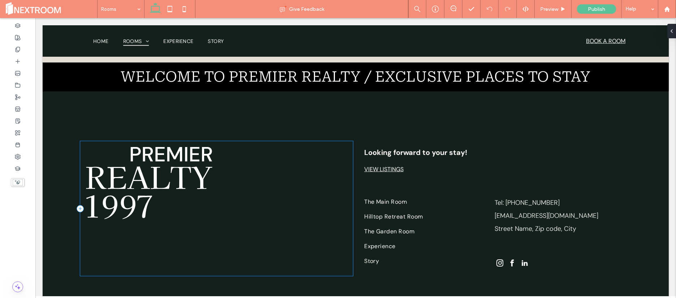
scroll to position [1595, 0]
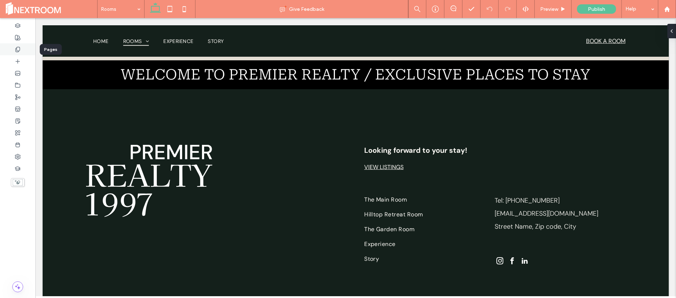
click at [20, 46] on span at bounding box center [18, 49] width 6 height 6
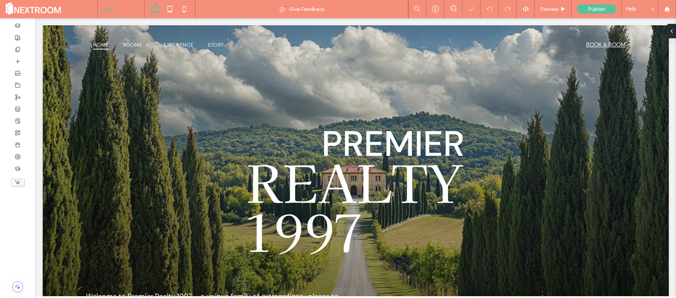
scroll to position [0, 0]
click at [18, 50] on use at bounding box center [18, 49] width 4 height 5
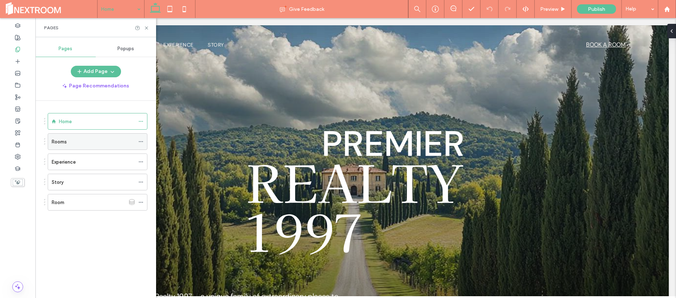
click at [142, 141] on icon at bounding box center [140, 141] width 5 height 5
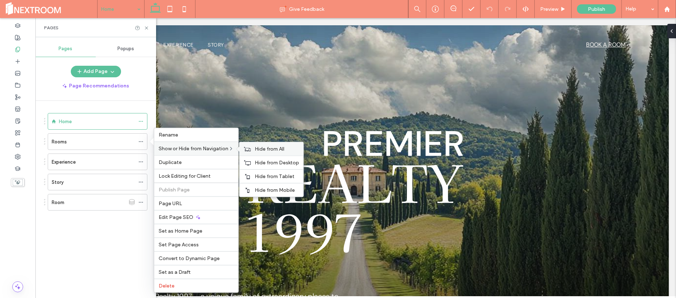
click at [266, 147] on span "Hide from All" at bounding box center [270, 149] width 30 height 6
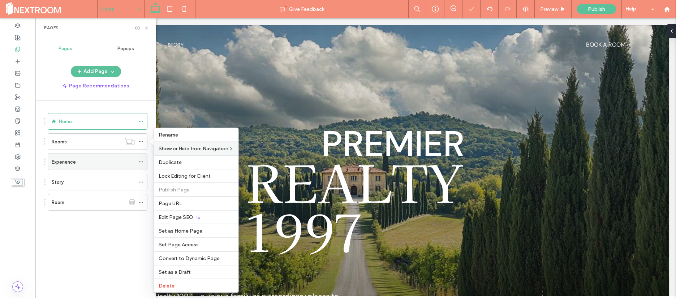
click at [140, 161] on icon at bounding box center [140, 161] width 5 height 5
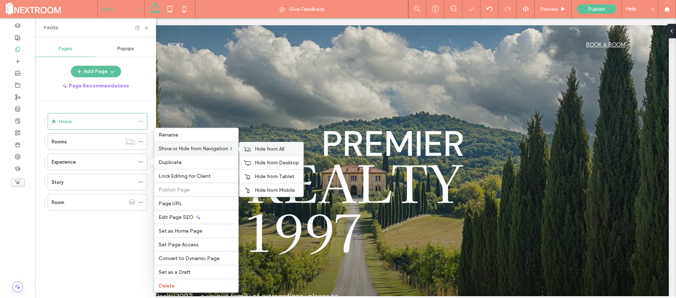
click at [262, 153] on div "Hide from All" at bounding box center [272, 148] width 64 height 13
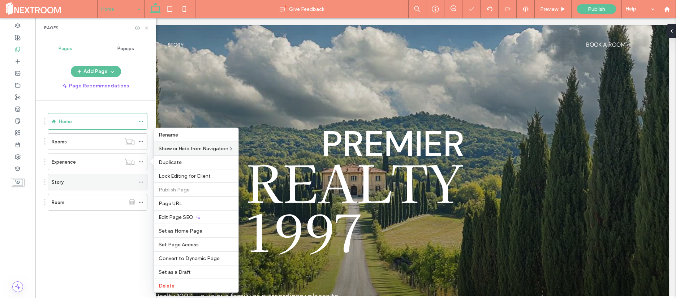
click at [140, 183] on icon at bounding box center [140, 182] width 5 height 5
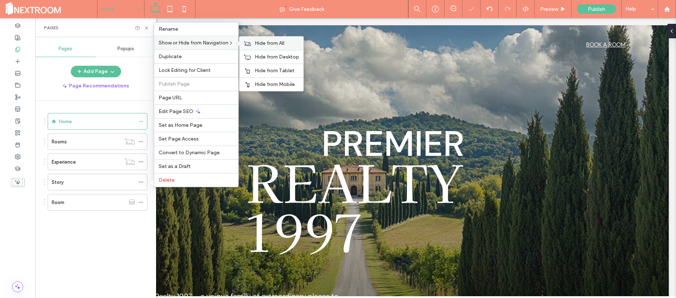
click at [254, 44] on div "Hide from All" at bounding box center [272, 43] width 64 height 13
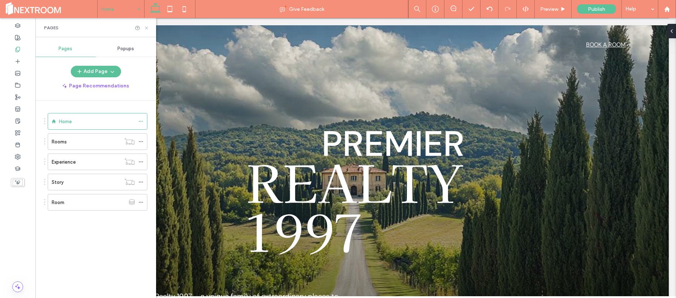
click at [146, 29] on use at bounding box center [146, 27] width 3 height 3
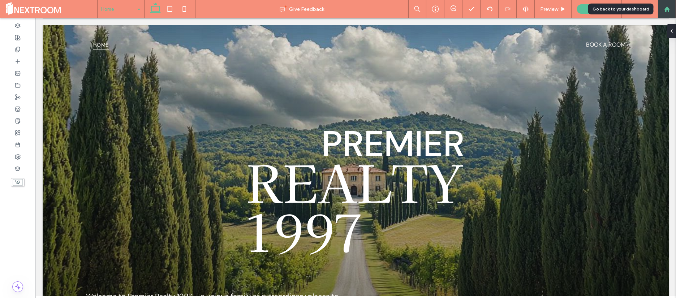
click at [665, 9] on icon at bounding box center [668, 9] width 6 height 6
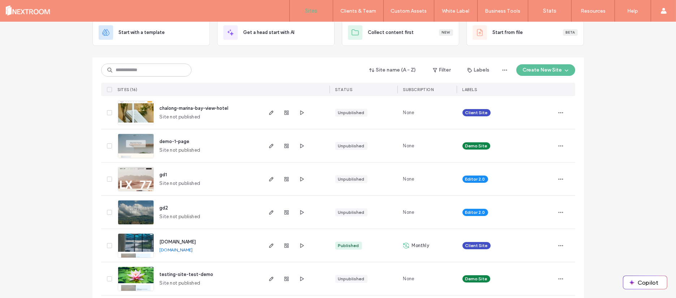
scroll to position [50, 0]
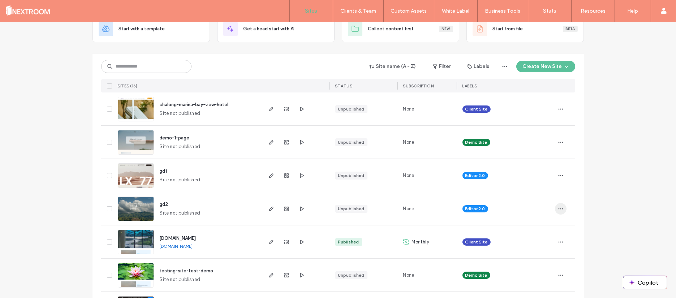
click at [559, 209] on icon "button" at bounding box center [561, 209] width 6 height 6
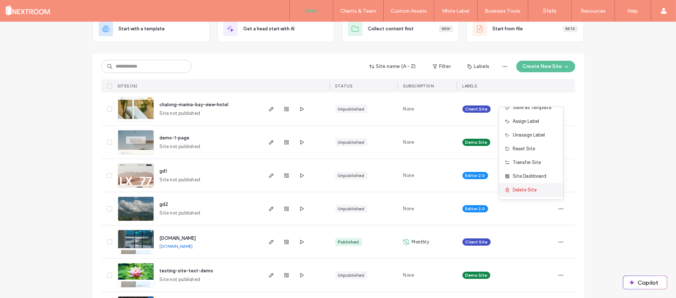
click at [522, 189] on span "Delete Site" at bounding box center [525, 190] width 24 height 7
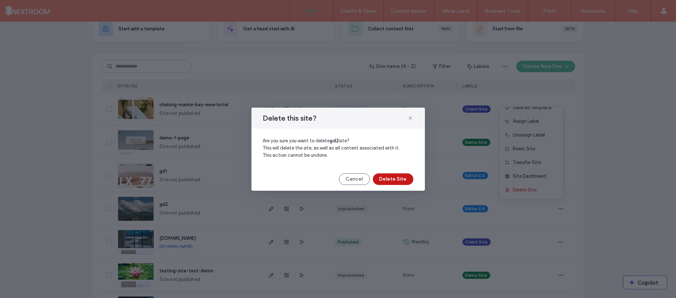
click at [394, 180] on button "Delete Site" at bounding box center [393, 180] width 40 height 12
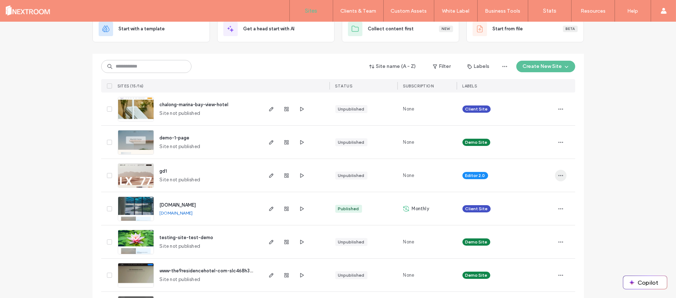
click at [560, 173] on icon "button" at bounding box center [561, 176] width 6 height 6
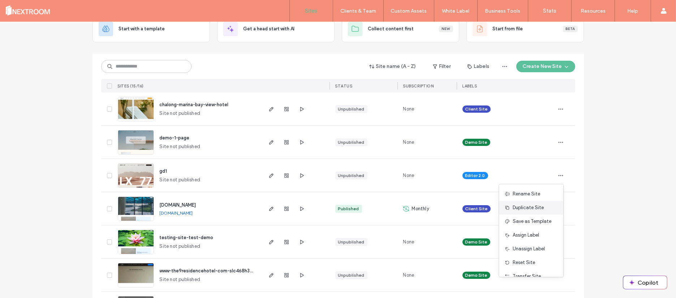
click at [544, 208] on div "Duplicate Site" at bounding box center [531, 208] width 64 height 14
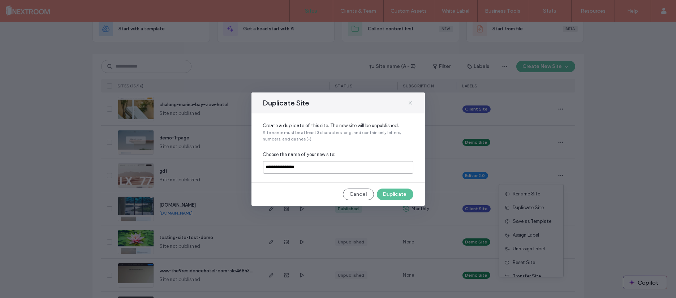
drag, startPoint x: 322, startPoint y: 166, endPoint x: 277, endPoint y: 167, distance: 44.5
click at [277, 167] on input "**********" at bounding box center [338, 167] width 150 height 13
type input "****"
click at [400, 194] on button "Duplicate" at bounding box center [395, 195] width 37 height 12
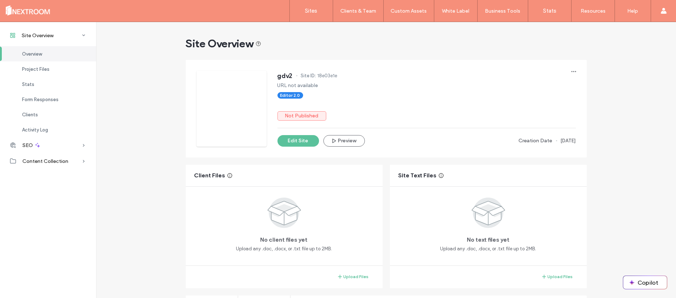
click at [57, 53] on div "Overview" at bounding box center [48, 53] width 96 height 15
click at [312, 14] on link "Sites" at bounding box center [311, 11] width 43 height 22
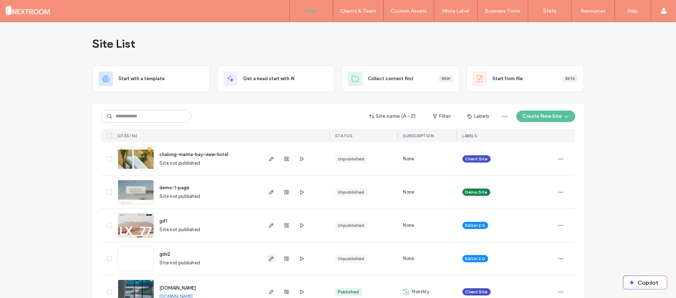
click at [272, 260] on span "button" at bounding box center [271, 259] width 9 height 9
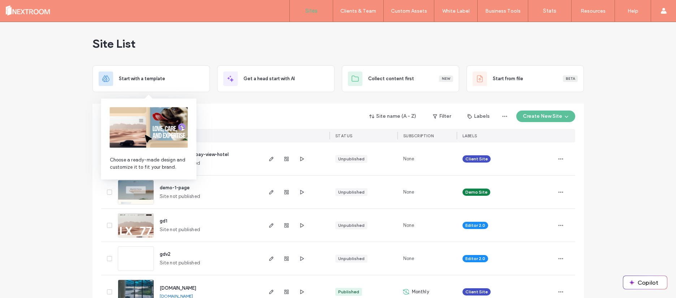
click at [144, 73] on div "Start with a template" at bounding box center [151, 79] width 105 height 14
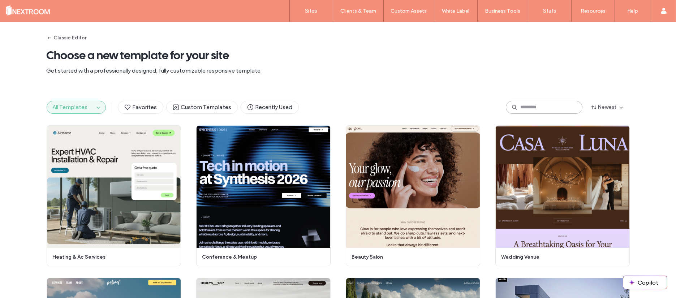
click at [532, 107] on input at bounding box center [544, 107] width 77 height 13
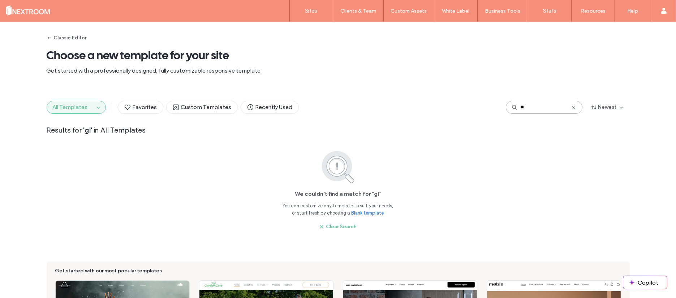
type input "*"
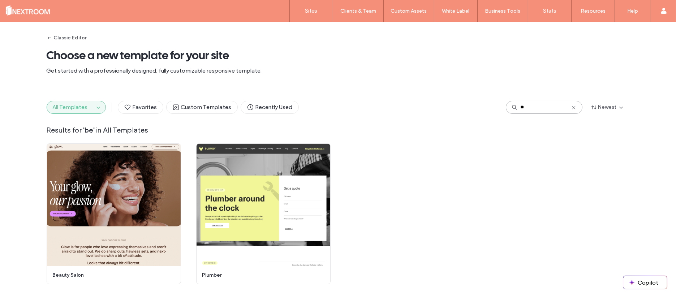
type input "*"
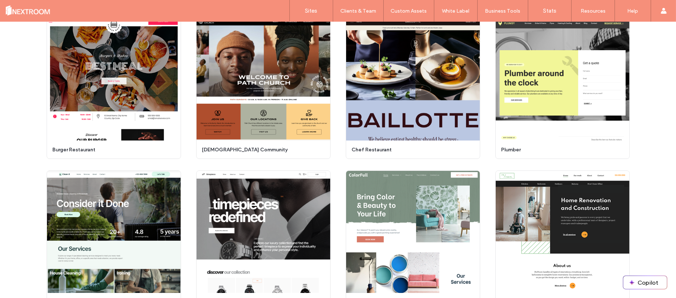
scroll to position [379, 0]
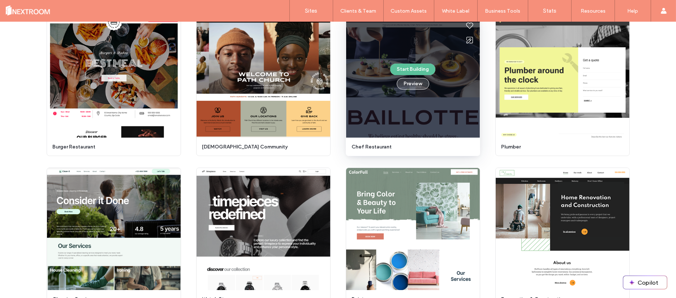
click at [418, 86] on button "Preview" at bounding box center [413, 84] width 33 height 12
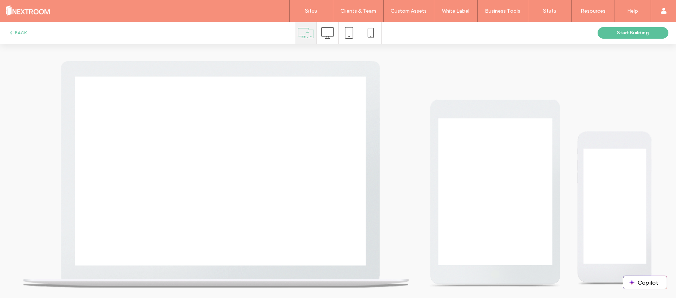
click at [325, 36] on use at bounding box center [327, 33] width 13 height 12
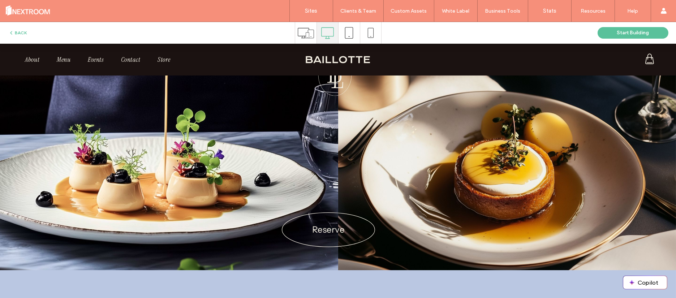
scroll to position [0, 0]
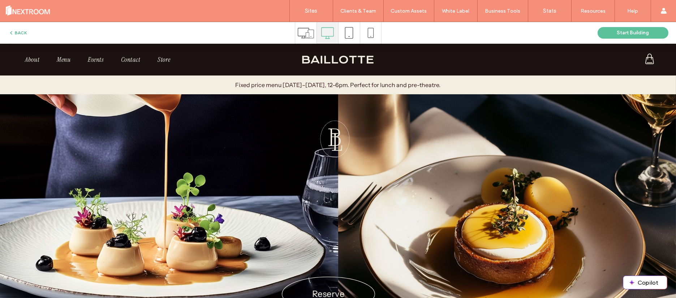
click at [16, 34] on button "BACK" at bounding box center [17, 33] width 18 height 9
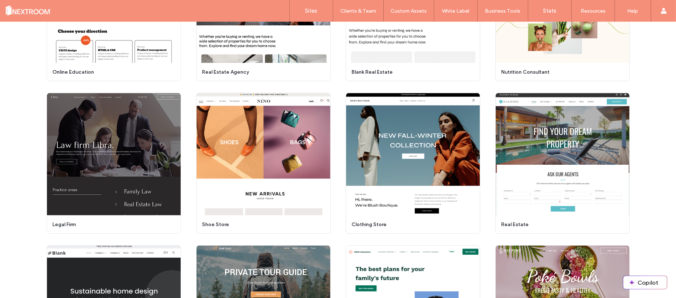
scroll to position [761, 0]
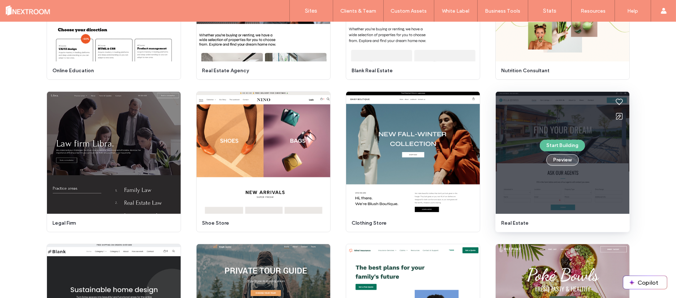
click at [565, 162] on button "Preview" at bounding box center [563, 160] width 33 height 12
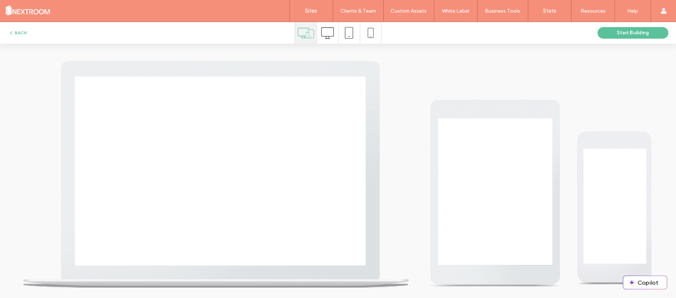
click at [324, 33] on icon at bounding box center [327, 33] width 13 height 13
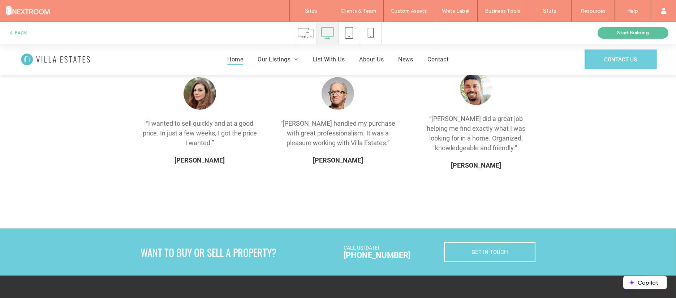
scroll to position [1533, 0]
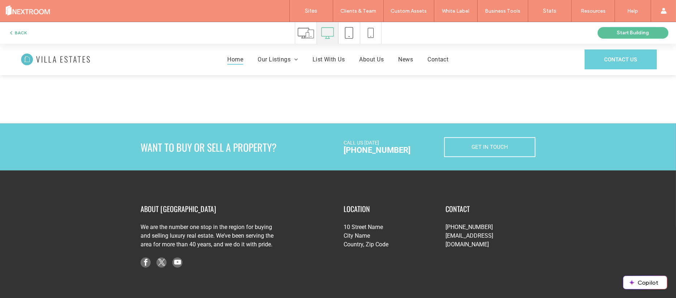
click at [22, 36] on button "BACK" at bounding box center [17, 33] width 18 height 9
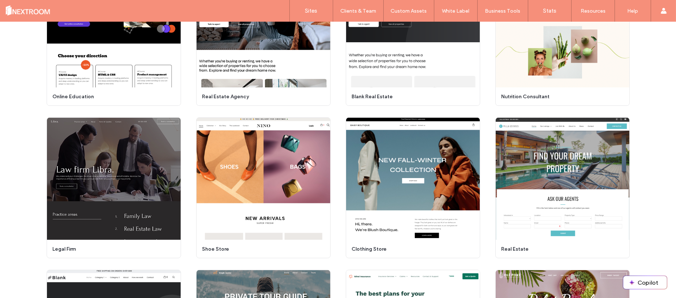
scroll to position [736, 0]
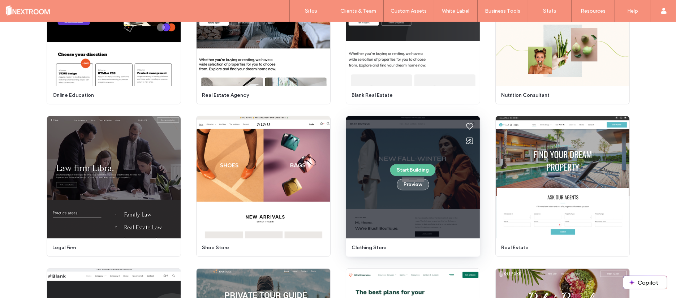
click at [413, 187] on button "Preview" at bounding box center [413, 185] width 33 height 12
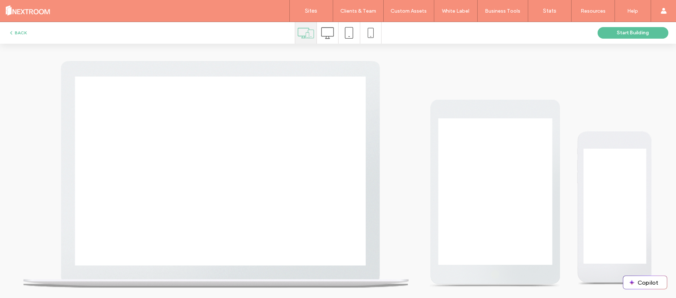
click at [328, 35] on icon at bounding box center [327, 33] width 13 height 13
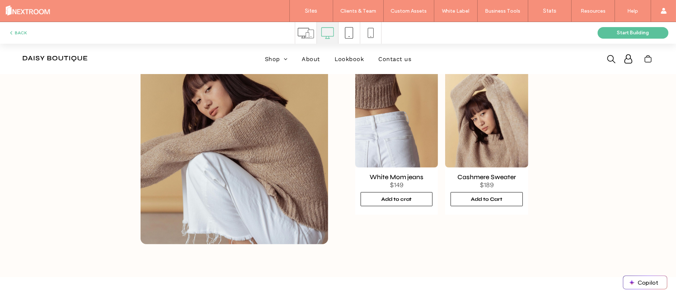
scroll to position [0, 0]
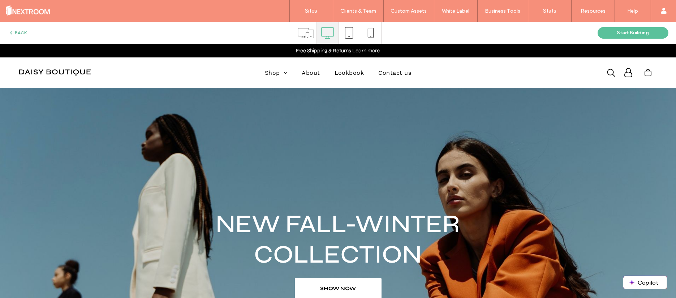
click at [20, 31] on button "BACK" at bounding box center [17, 33] width 18 height 9
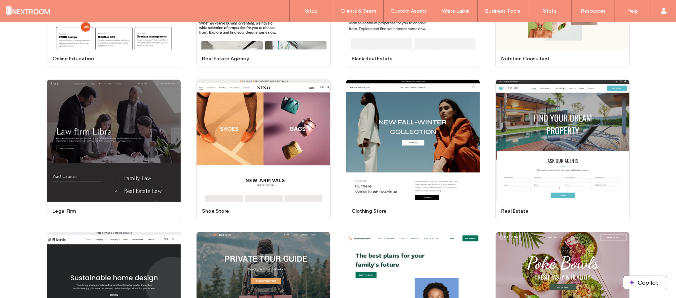
scroll to position [777, 0]
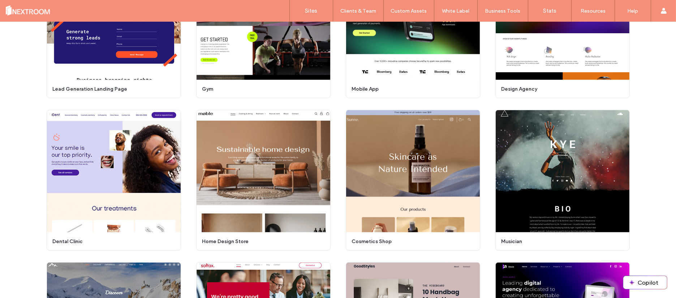
scroll to position [1375, 0]
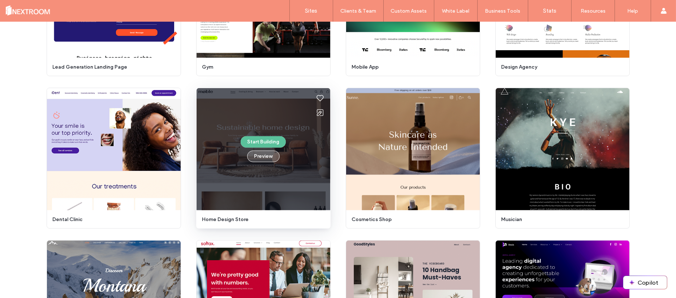
click at [262, 157] on button "Preview" at bounding box center [263, 157] width 33 height 12
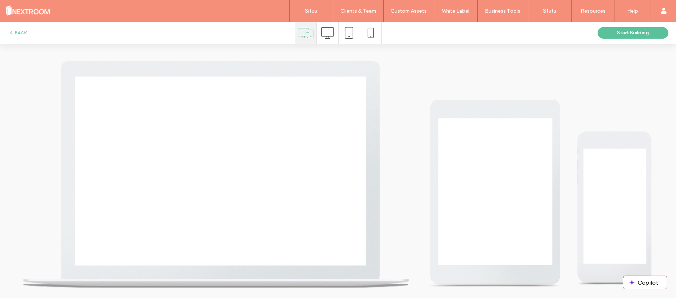
click at [330, 35] on icon at bounding box center [327, 33] width 13 height 13
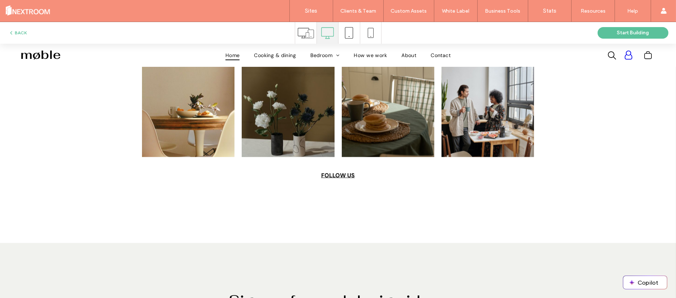
scroll to position [2572, 0]
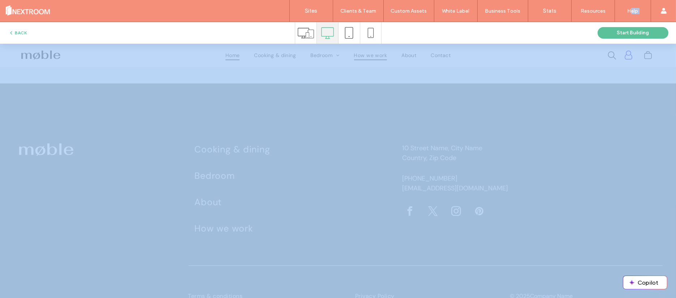
drag, startPoint x: 631, startPoint y: 63, endPoint x: 389, endPoint y: 50, distance: 243.0
click at [14, 32] on span "button" at bounding box center [11, 33] width 7 height 8
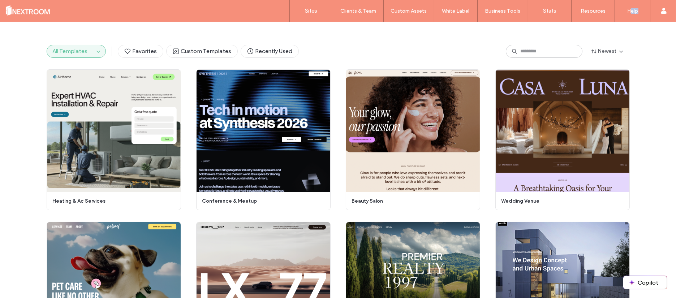
scroll to position [0, 0]
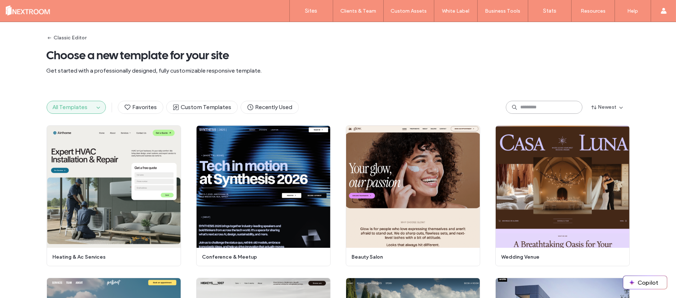
click at [549, 110] on input at bounding box center [544, 107] width 77 height 13
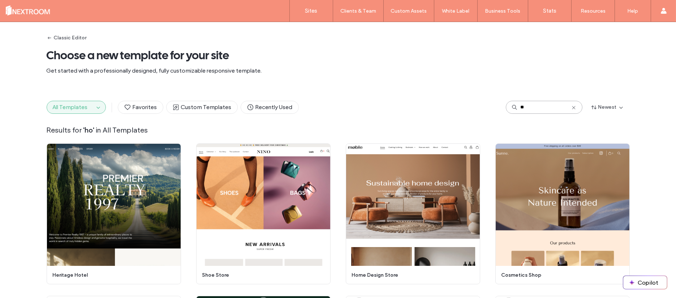
type input "*"
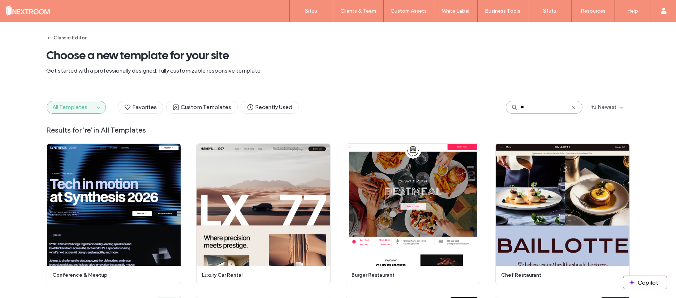
type input "*"
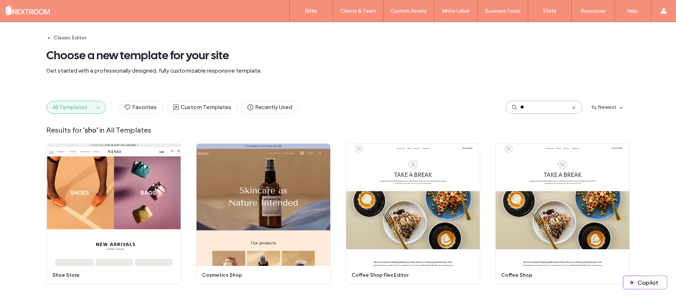
type input "*"
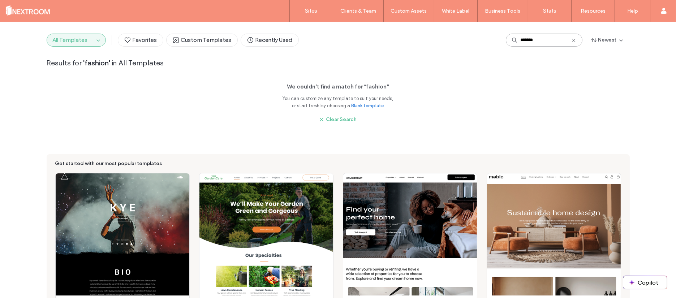
scroll to position [159, 0]
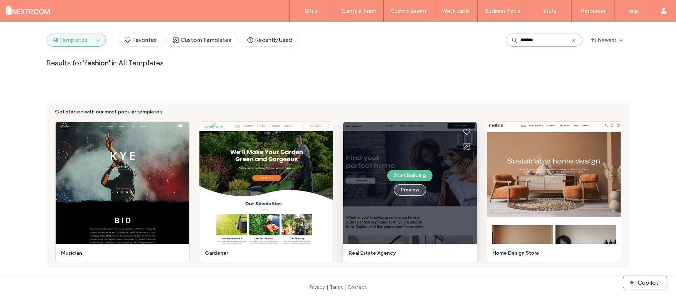
type input "*******"
click at [415, 188] on button "Preview" at bounding box center [410, 190] width 33 height 12
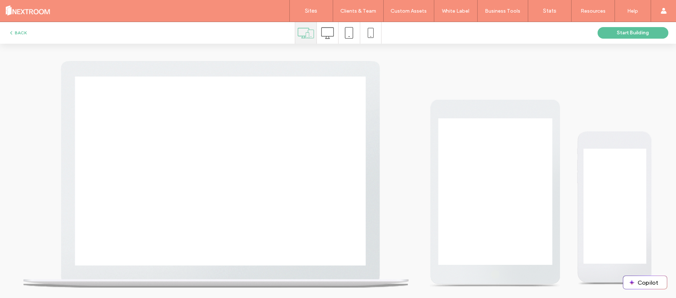
click at [331, 35] on icon at bounding box center [327, 33] width 13 height 13
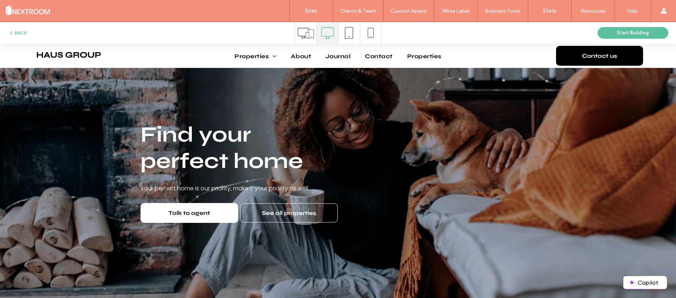
scroll to position [0, 0]
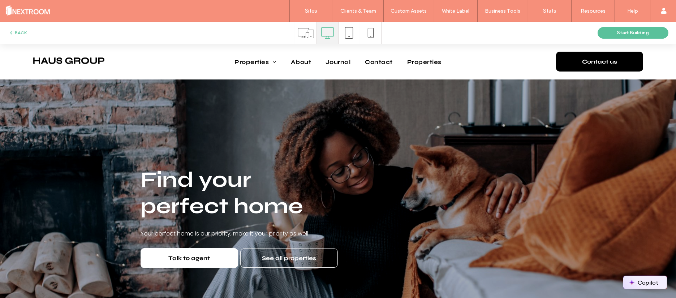
click at [649, 281] on button "Copilot" at bounding box center [646, 282] width 44 height 13
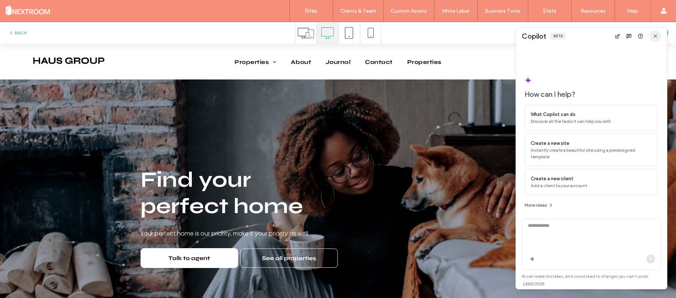
click at [656, 38] on icon "button" at bounding box center [656, 36] width 6 height 6
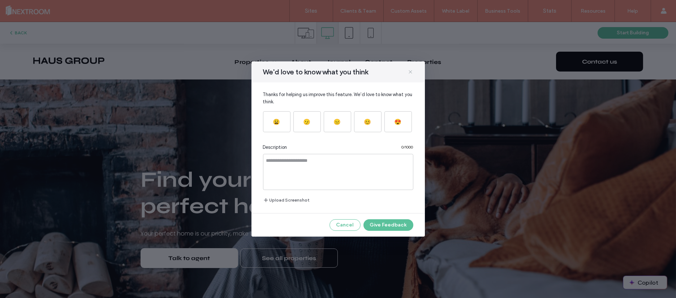
click at [411, 71] on icon at bounding box center [411, 72] width 6 height 6
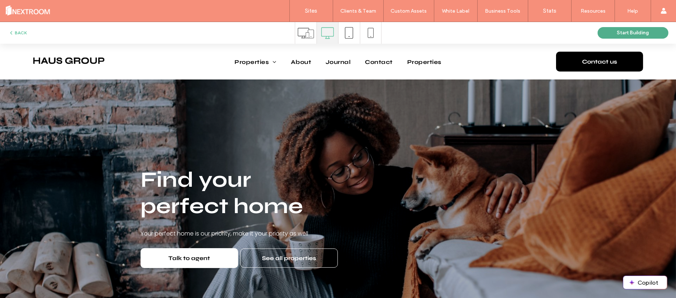
click at [640, 35] on button "Start Building" at bounding box center [633, 33] width 71 height 12
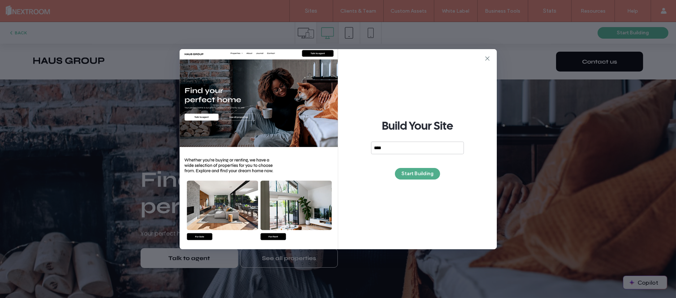
type input "****"
click at [426, 174] on button "Start Building" at bounding box center [417, 174] width 45 height 12
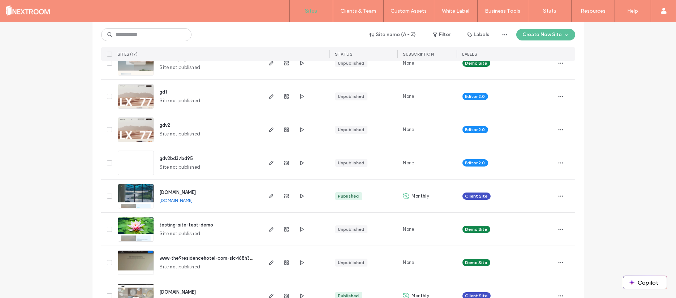
scroll to position [119, 0]
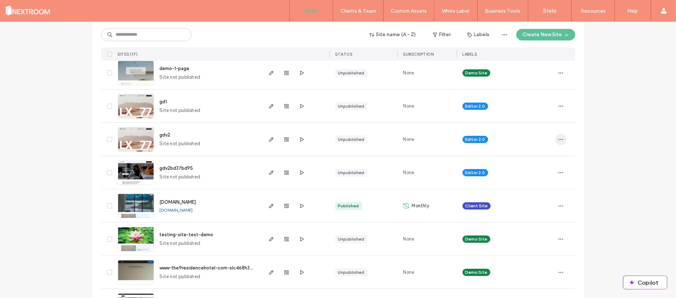
click at [558, 140] on icon "button" at bounding box center [561, 140] width 6 height 6
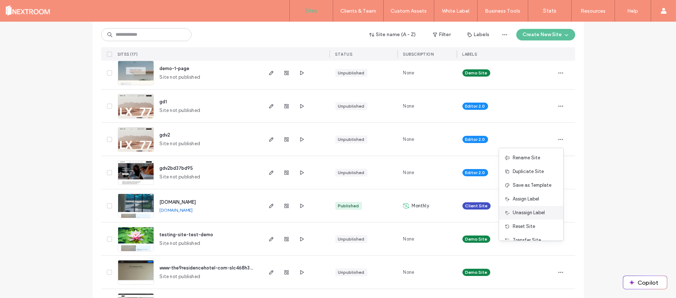
scroll to position [37, 0]
click at [519, 232] on span "Delete Site" at bounding box center [525, 231] width 24 height 7
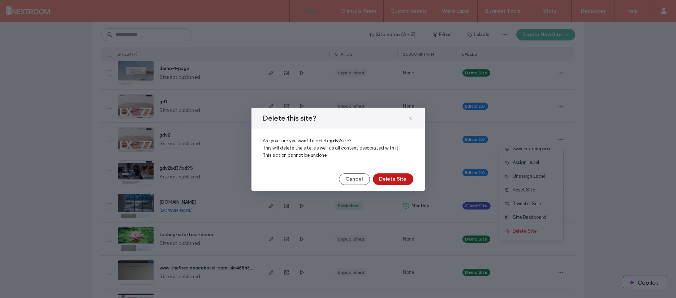
click at [401, 176] on button "Delete Site" at bounding box center [393, 180] width 40 height 12
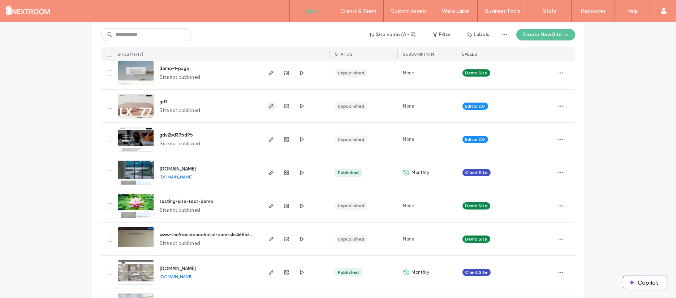
click at [270, 106] on icon "button" at bounding box center [272, 106] width 6 height 6
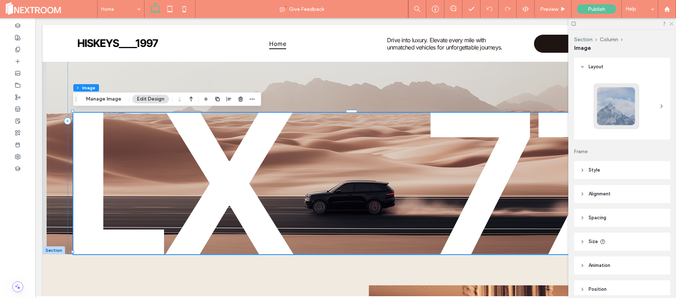
click at [672, 24] on use at bounding box center [672, 24] width 4 height 4
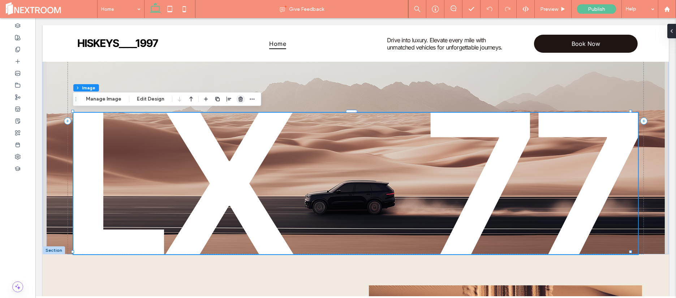
click at [241, 98] on icon "button" at bounding box center [241, 99] width 6 height 6
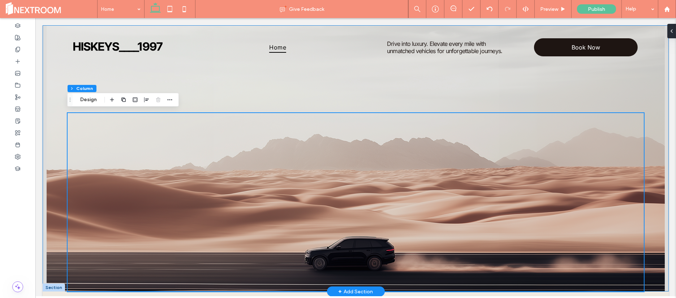
click at [391, 86] on div "Drive into luxury. Elevate every mile with unmatched vehicles for unforgettable…" at bounding box center [356, 158] width 627 height 266
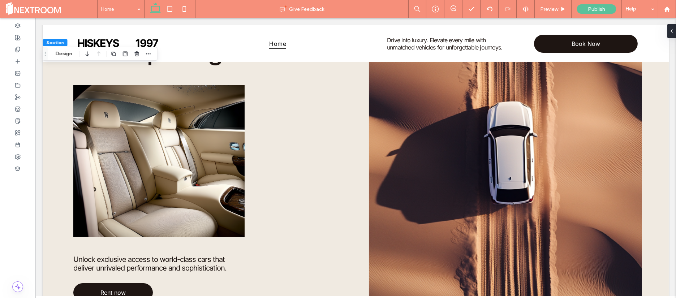
scroll to position [328, 0]
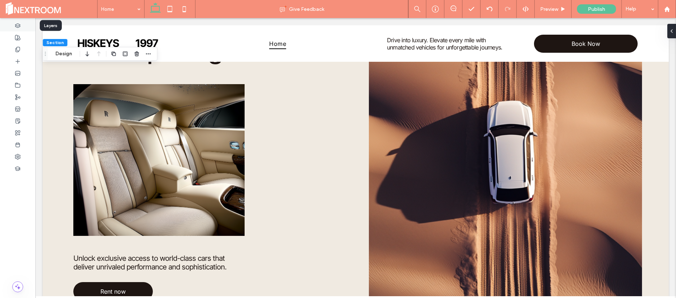
click at [21, 26] on div at bounding box center [17, 26] width 35 height 12
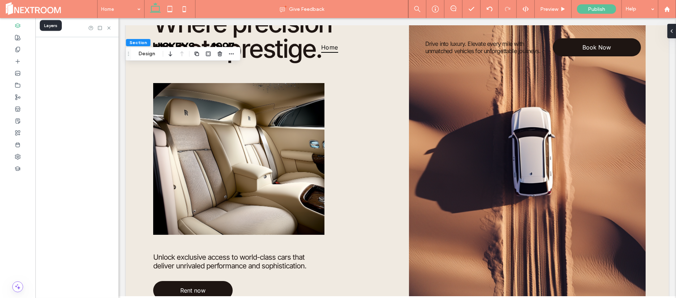
scroll to position [324, 0]
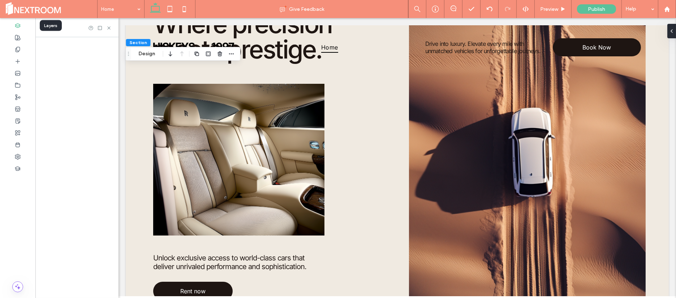
click at [21, 26] on div at bounding box center [17, 26] width 35 height 12
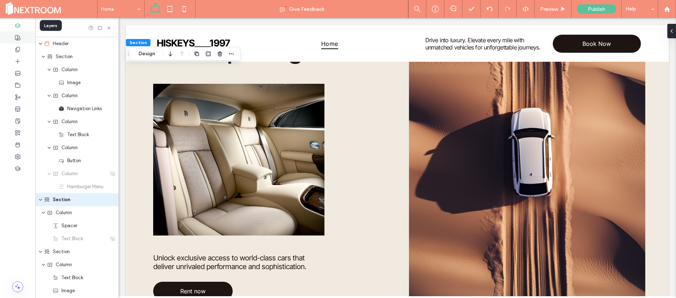
click at [18, 33] on div at bounding box center [17, 37] width 35 height 12
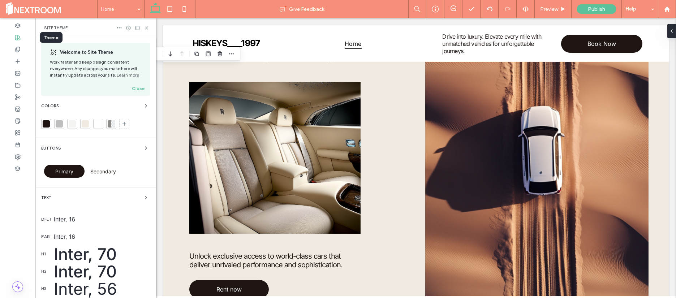
click at [18, 39] on use at bounding box center [17, 37] width 5 height 5
click at [108, 27] on icon at bounding box center [108, 27] width 5 height 5
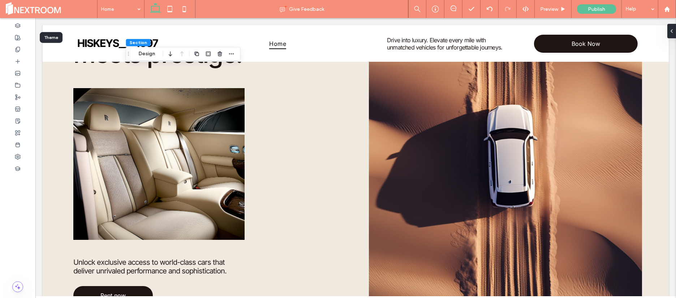
scroll to position [328, 0]
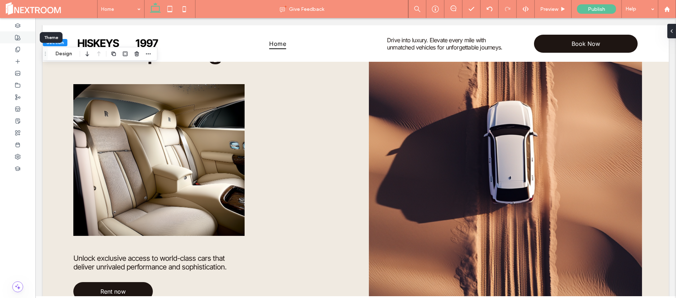
click at [16, 39] on icon at bounding box center [18, 38] width 6 height 6
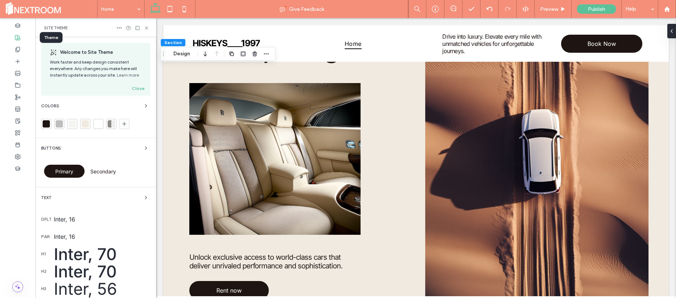
scroll to position [322, 0]
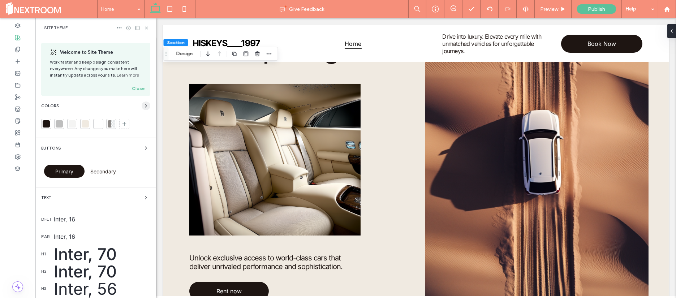
click at [143, 108] on icon "button" at bounding box center [146, 106] width 6 height 6
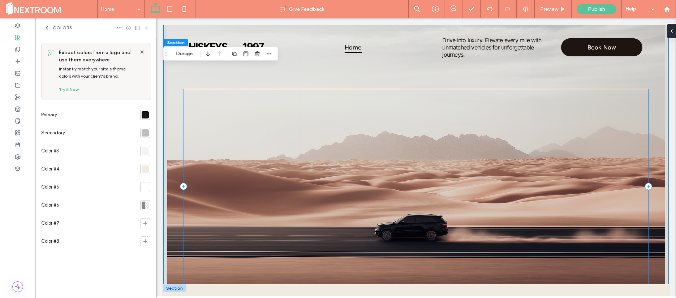
scroll to position [0, 0]
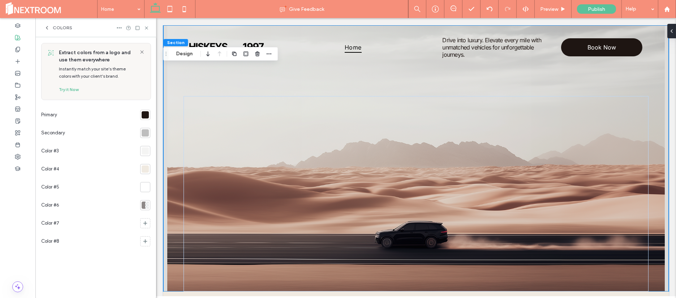
click at [144, 114] on div at bounding box center [145, 114] width 7 height 7
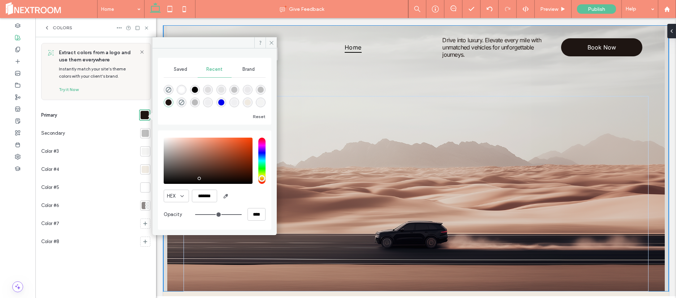
click at [223, 102] on div "rgba(0, 0, 238, 1)" at bounding box center [221, 102] width 6 height 6
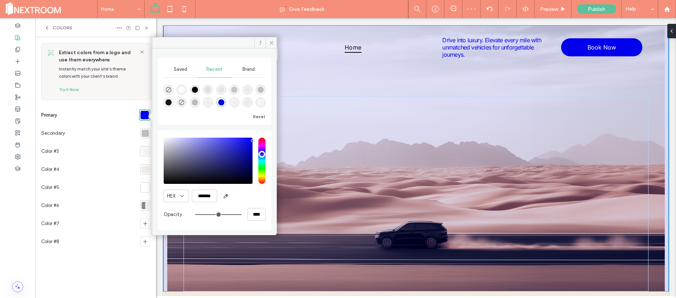
click at [195, 90] on div "rgba(0, 0, 0, 1)" at bounding box center [195, 90] width 6 height 6
type input "*******"
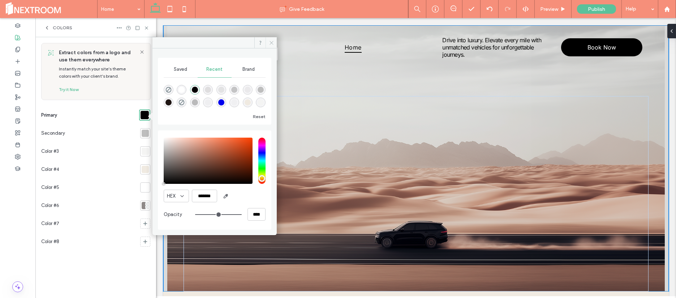
click at [269, 44] on icon at bounding box center [271, 42] width 5 height 5
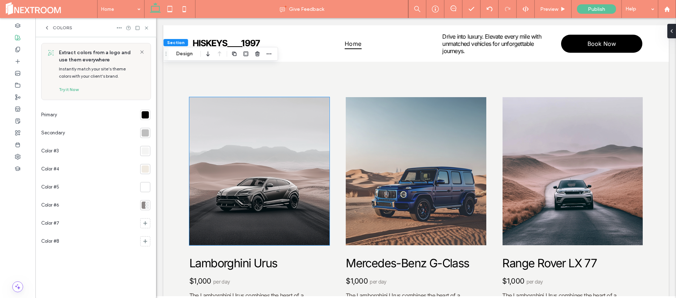
scroll to position [692, 0]
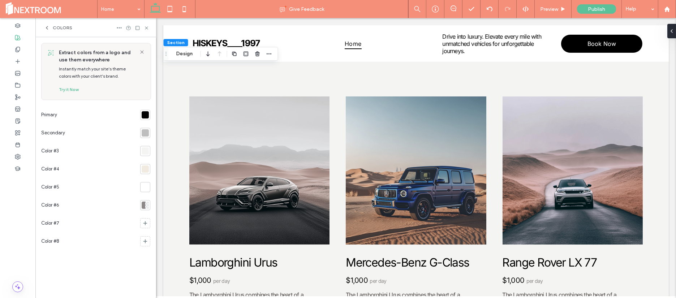
click at [143, 135] on div at bounding box center [145, 132] width 7 height 7
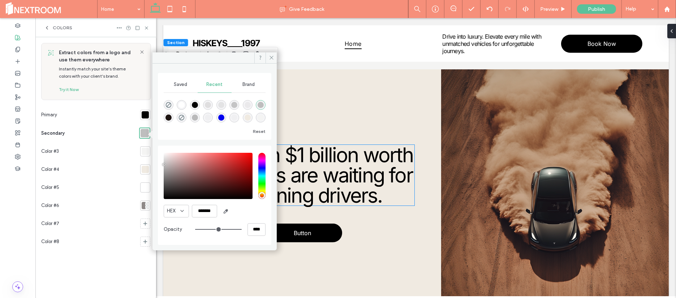
scroll to position [1032, 0]
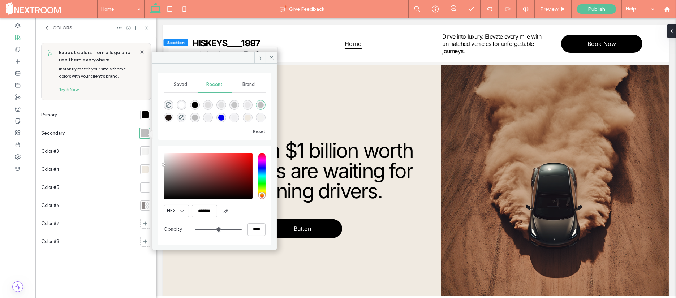
click at [145, 171] on div at bounding box center [145, 169] width 7 height 7
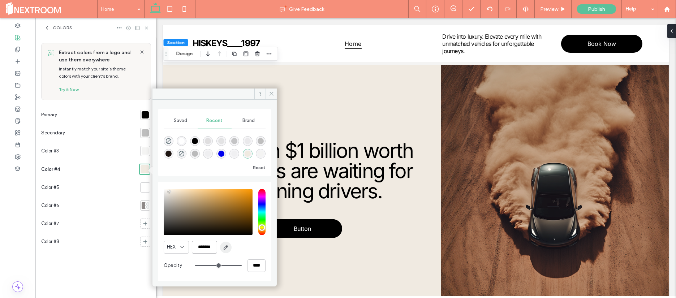
drag, startPoint x: 199, startPoint y: 245, endPoint x: 229, endPoint y: 245, distance: 29.6
click at [229, 245] on div "HEX *******" at bounding box center [215, 247] width 102 height 13
paste input "color picker textbox"
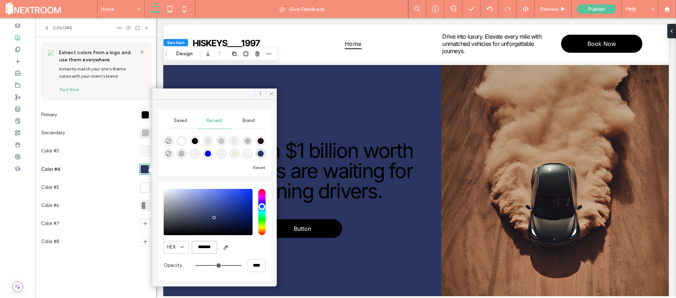
type input "*******"
click at [189, 119] on div "Saved" at bounding box center [181, 121] width 34 height 16
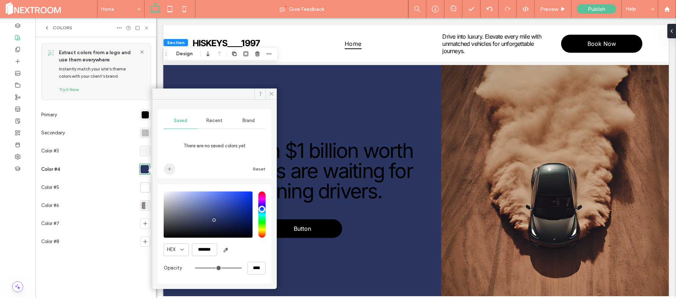
click at [170, 167] on icon "add color" at bounding box center [170, 169] width 6 height 6
click at [216, 117] on div "Recent" at bounding box center [215, 121] width 34 height 16
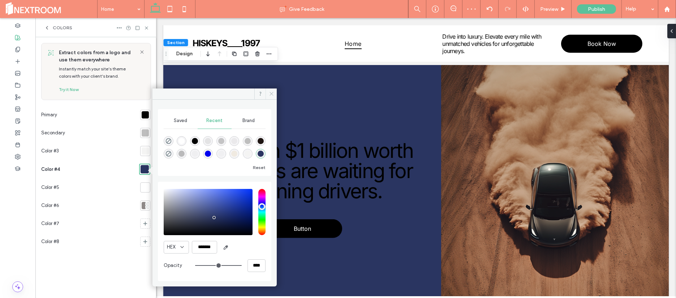
click at [270, 94] on icon at bounding box center [271, 93] width 5 height 5
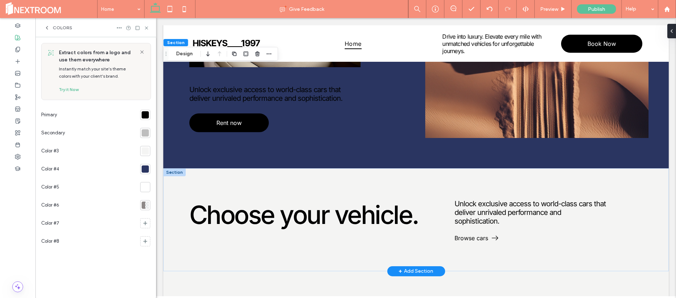
scroll to position [567, 0]
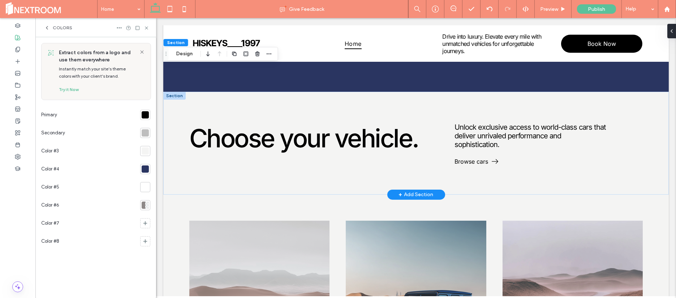
click at [174, 95] on div at bounding box center [174, 96] width 22 height 8
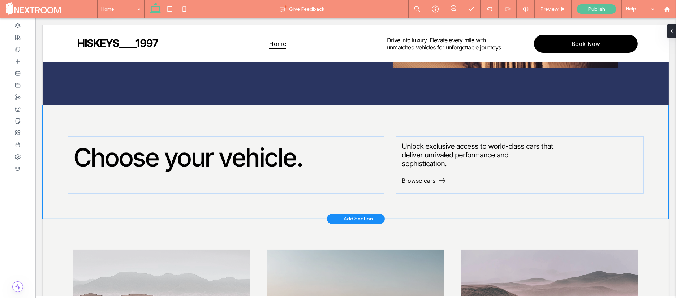
scroll to position [573, 0]
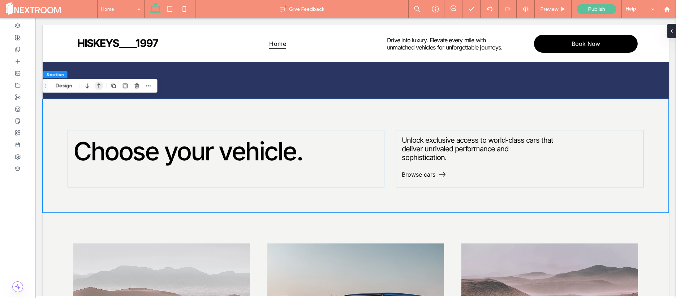
click at [101, 88] on icon "button" at bounding box center [98, 86] width 9 height 13
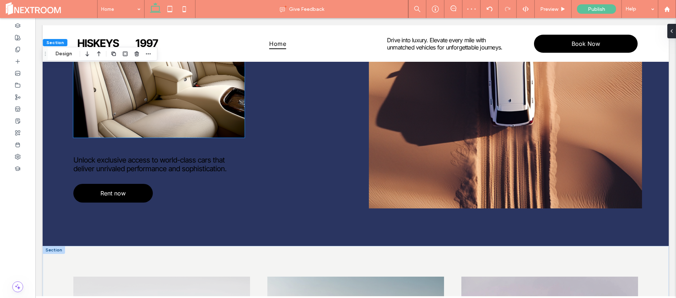
scroll to position [542, 0]
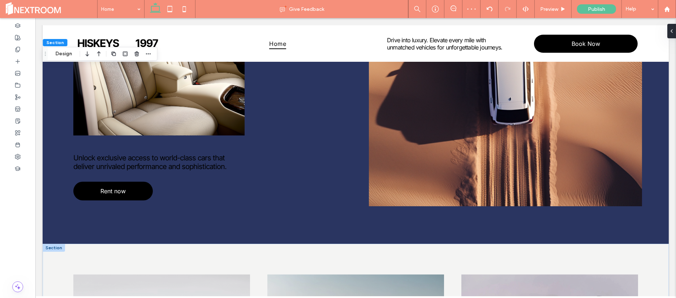
click at [57, 244] on div at bounding box center [54, 248] width 22 height 8
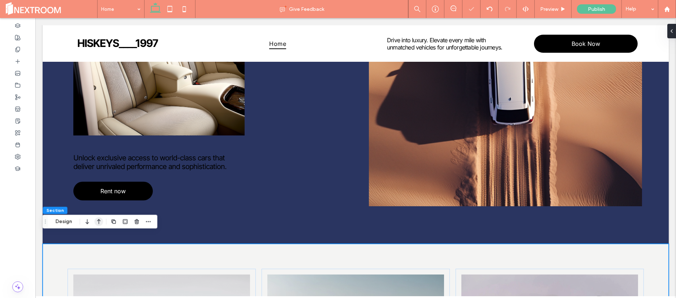
click at [98, 224] on icon "button" at bounding box center [98, 221] width 9 height 13
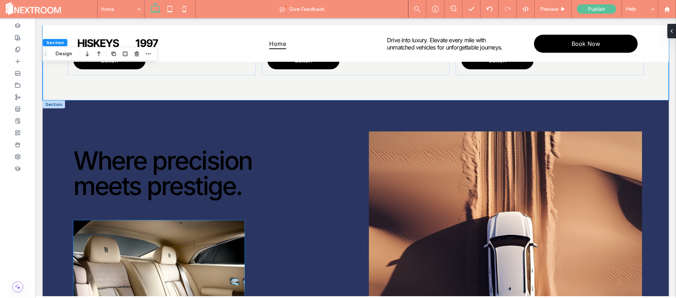
scroll to position [608, 0]
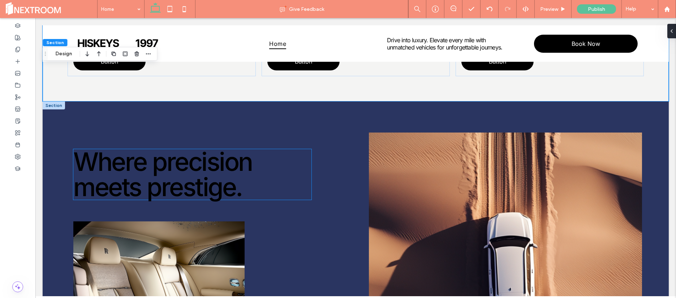
click at [161, 166] on span "Where precision meets prestige." at bounding box center [162, 174] width 179 height 56
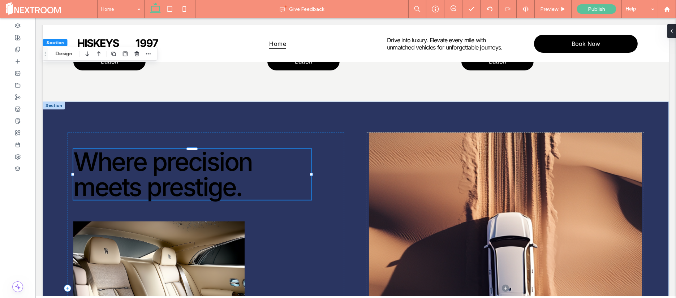
click at [161, 166] on div "Where precision meets prestige." at bounding box center [192, 174] width 238 height 51
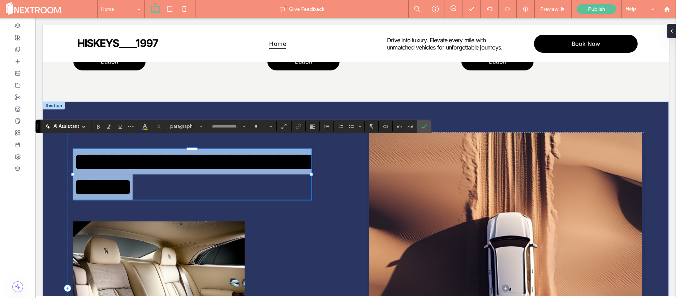
type input "*****"
type input "**"
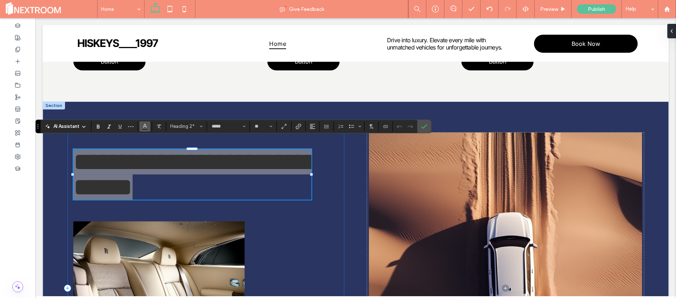
click at [146, 129] on span "Color" at bounding box center [145, 125] width 6 height 9
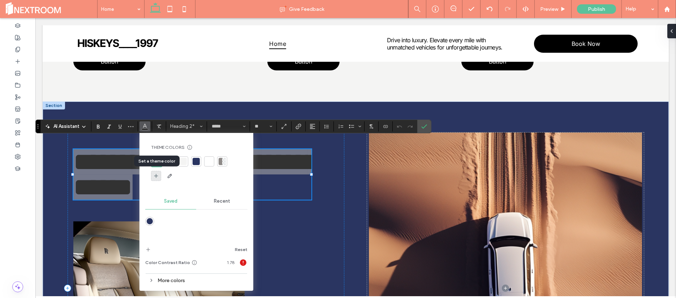
click at [156, 177] on use at bounding box center [156, 176] width 4 height 4
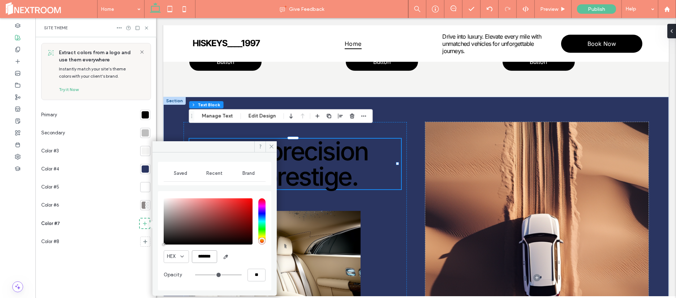
scroll to position [0, 1]
drag, startPoint x: 197, startPoint y: 256, endPoint x: 245, endPoint y: 256, distance: 48.1
click at [245, 256] on div "HEX *******" at bounding box center [215, 257] width 102 height 13
click at [216, 175] on span "Recent" at bounding box center [215, 174] width 16 height 6
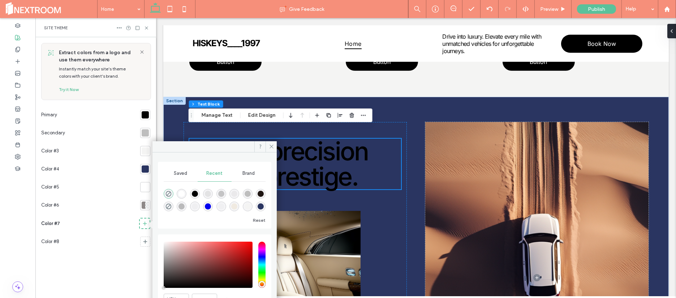
scroll to position [591, 0]
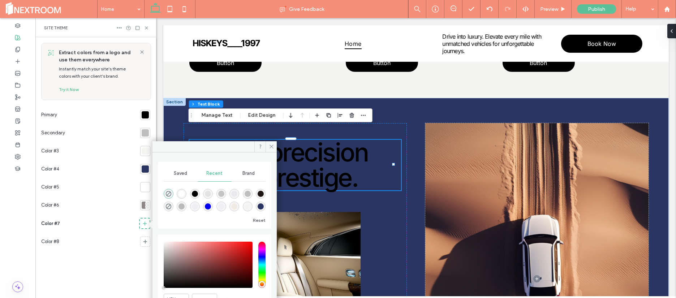
click at [179, 195] on div "rgba(255, 255, 255, 1)" at bounding box center [182, 194] width 6 height 6
type input "*******"
type input "***"
type input "****"
click at [272, 150] on span at bounding box center [271, 146] width 11 height 11
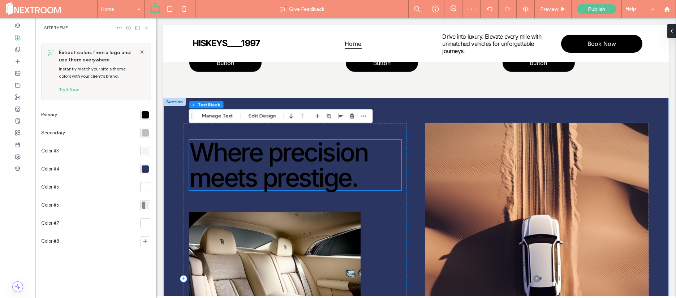
scroll to position [592, 0]
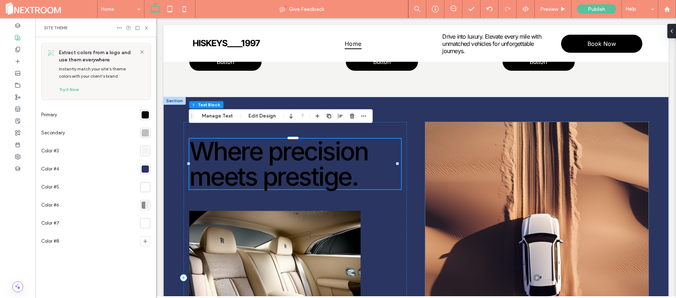
click at [267, 171] on span "Where precision meets prestige." at bounding box center [278, 164] width 179 height 56
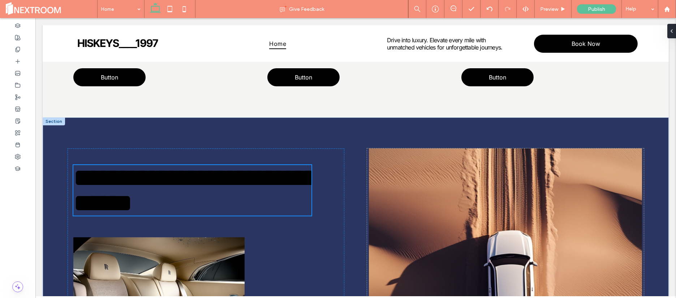
scroll to position [619, 0]
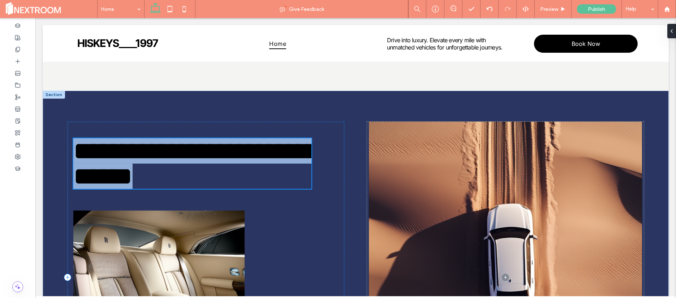
type input "*****"
type input "**"
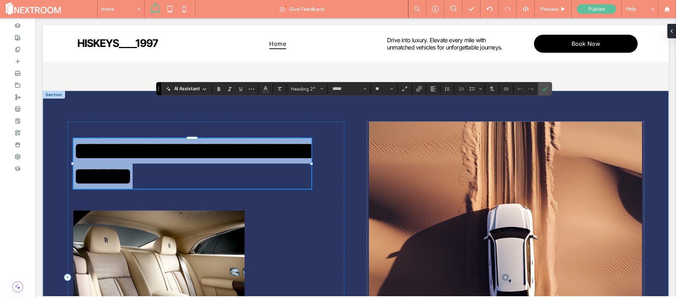
click at [231, 171] on span "**********" at bounding box center [195, 163] width 244 height 51
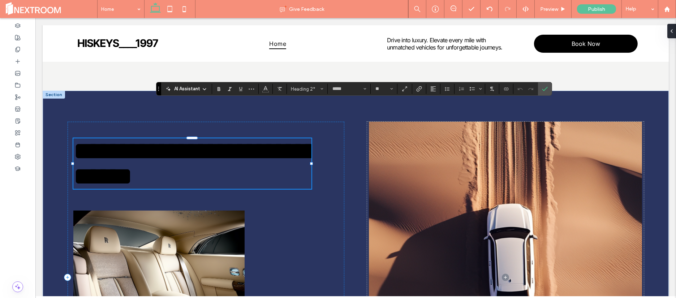
scroll to position [2, 0]
click at [214, 169] on span "**********" at bounding box center [195, 163] width 244 height 51
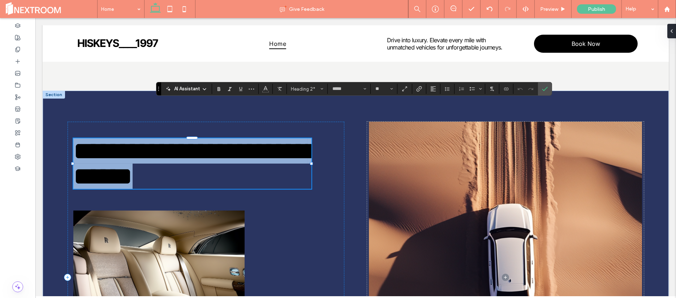
click at [214, 169] on span "**********" at bounding box center [195, 163] width 244 height 51
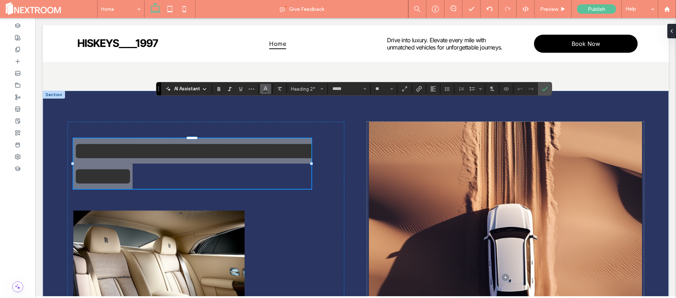
click at [266, 90] on icon "Color" at bounding box center [266, 88] width 6 height 6
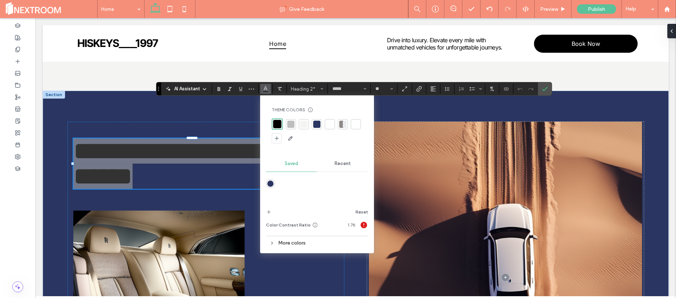
click at [353, 124] on div at bounding box center [356, 124] width 7 height 7
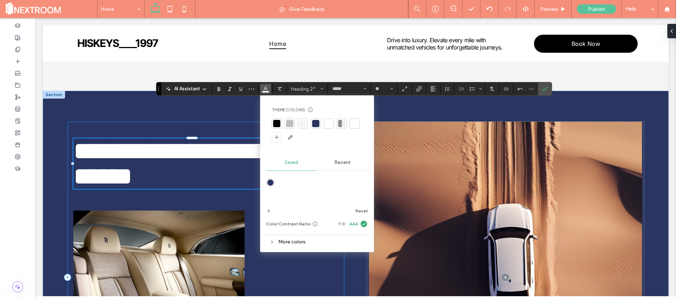
click at [214, 190] on div "**********" at bounding box center [206, 278] width 277 height 312
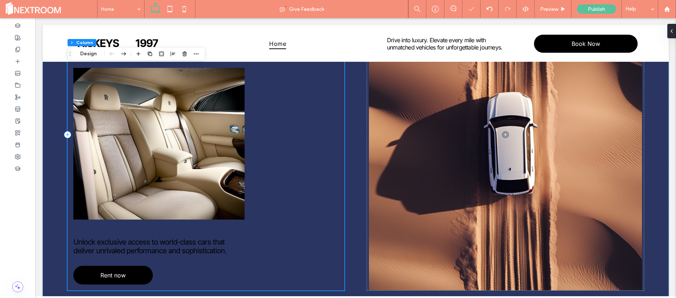
scroll to position [795, 0]
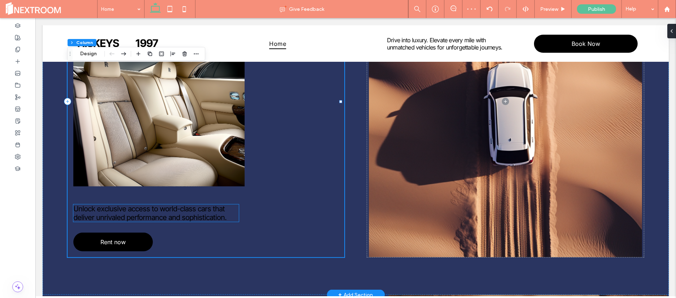
click at [156, 205] on span "Unlock exclusive access to world-class cars that deliver unrivaled performance …" at bounding box center [149, 213] width 153 height 17
click at [156, 205] on div "Unlock exclusive access to world-class cars that deliver unrivaled performance …" at bounding box center [156, 213] width 166 height 17
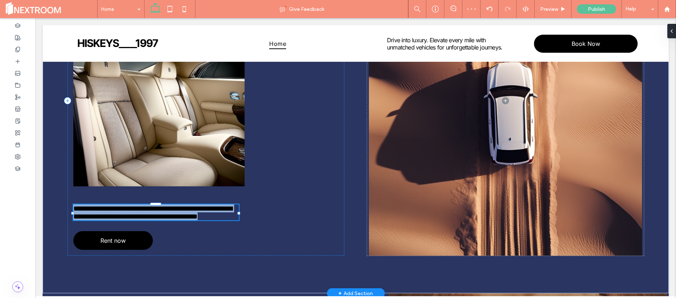
type input "*****"
type input "**"
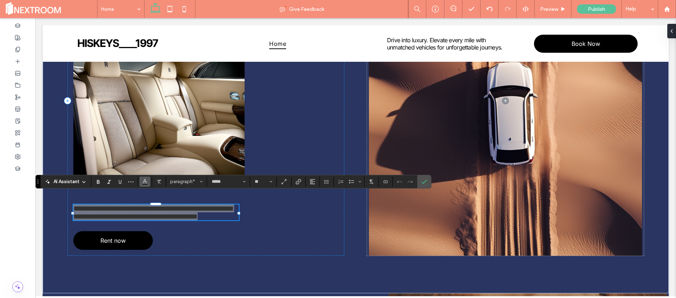
click at [146, 183] on icon "Color" at bounding box center [145, 181] width 6 height 6
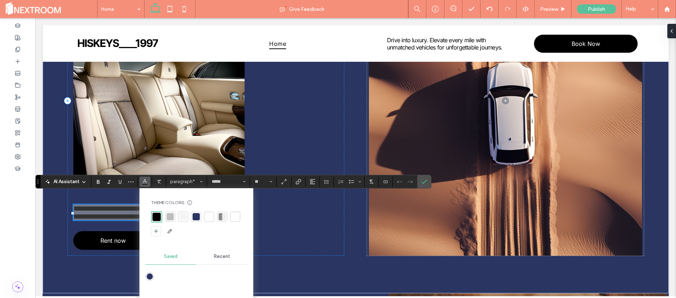
click at [209, 219] on div at bounding box center [209, 216] width 7 height 7
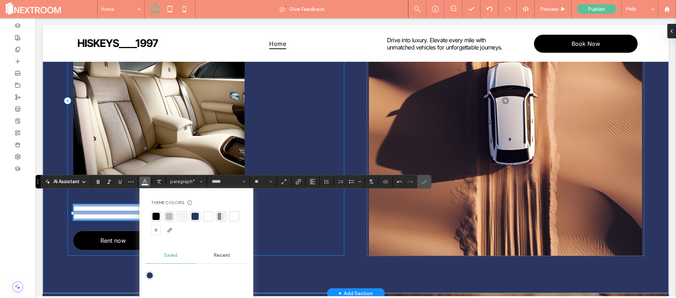
click at [305, 207] on div "**********" at bounding box center [206, 101] width 277 height 310
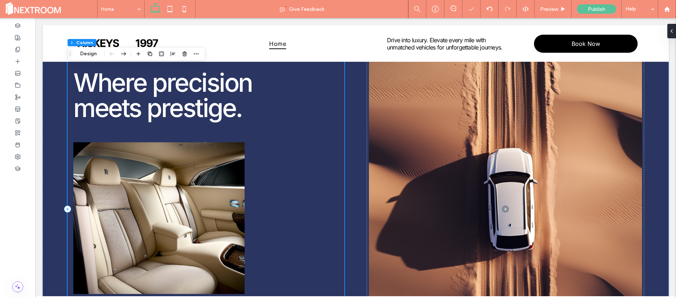
scroll to position [680, 0]
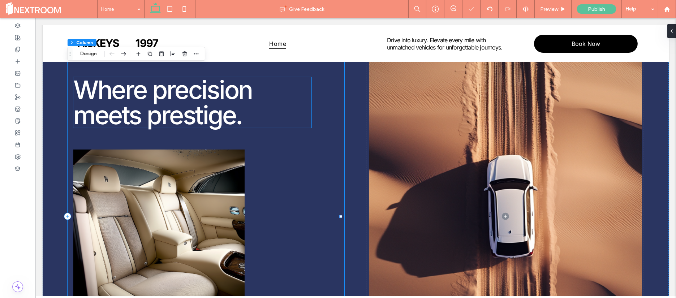
click at [153, 113] on span "Where precision meets prestige." at bounding box center [162, 102] width 179 height 56
click at [153, 113] on div "Where precision meets prestige." at bounding box center [192, 102] width 238 height 51
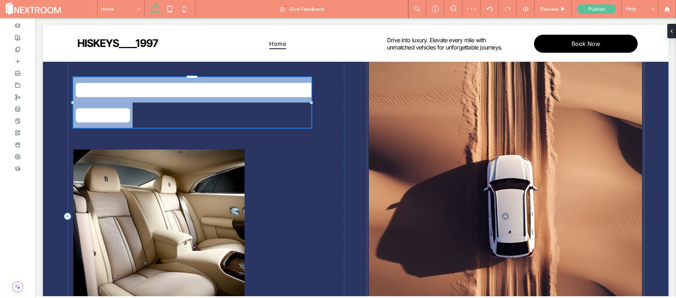
type input "*****"
type input "**"
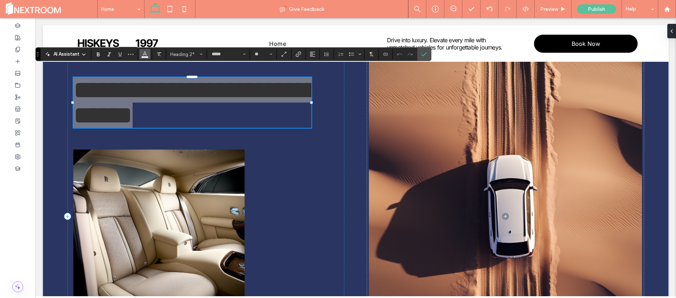
click at [147, 55] on icon "Color" at bounding box center [145, 54] width 6 height 6
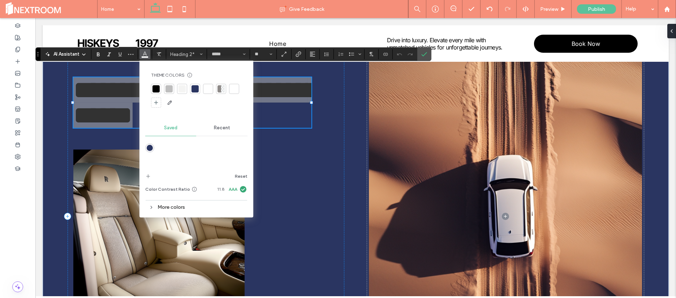
click at [207, 86] on div at bounding box center [208, 88] width 7 height 7
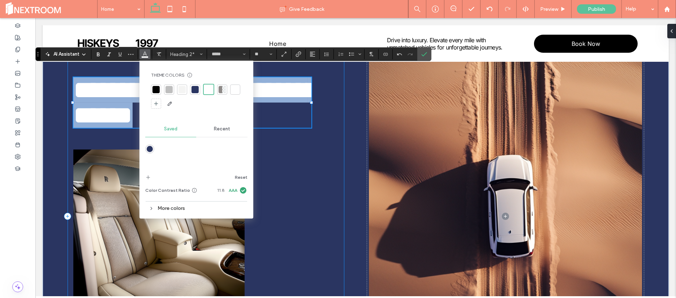
click at [276, 121] on div "**********" at bounding box center [206, 217] width 277 height 312
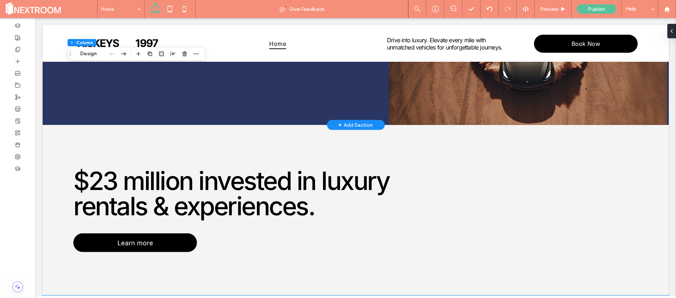
scroll to position [1250, 0]
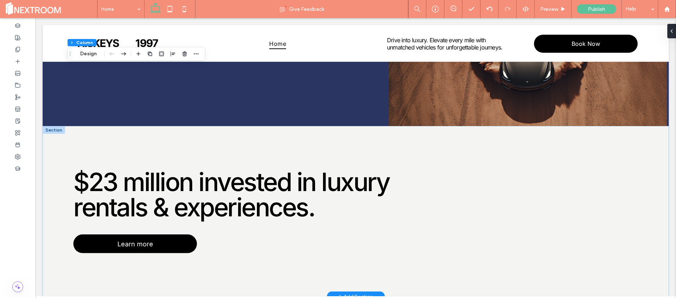
click at [55, 126] on div at bounding box center [54, 130] width 22 height 8
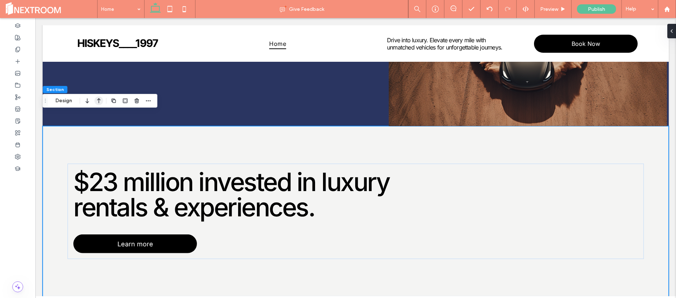
click at [96, 99] on icon "button" at bounding box center [98, 100] width 9 height 13
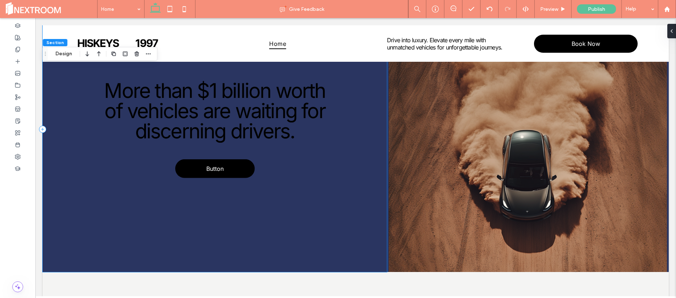
scroll to position [1344, 0]
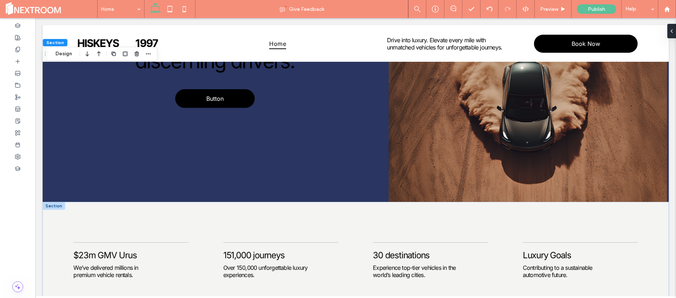
click at [47, 202] on div at bounding box center [54, 206] width 22 height 8
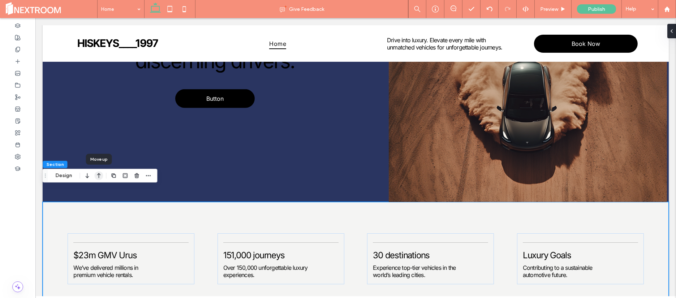
click at [95, 176] on icon "button" at bounding box center [98, 175] width 9 height 13
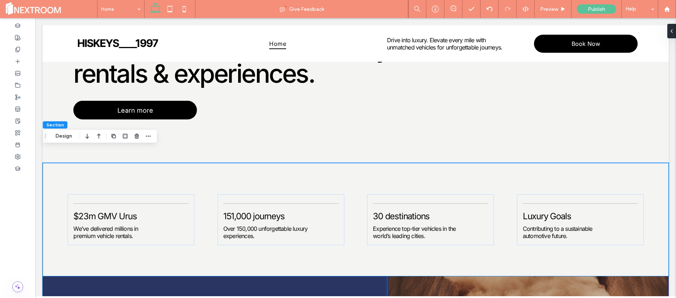
scroll to position [1096, 0]
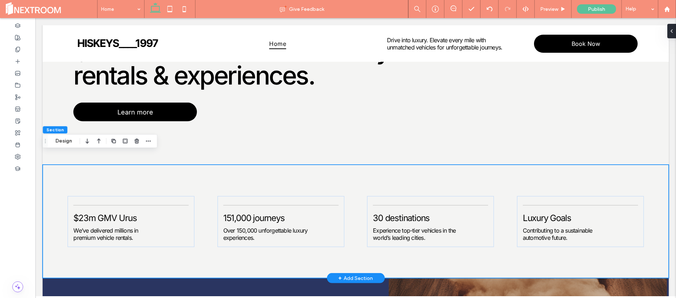
click at [73, 168] on div "$23m GMV Urus We’ve delivered millions in premium vehicle rentals. 151,000 jour…" at bounding box center [356, 222] width 627 height 114
click at [88, 140] on icon "button" at bounding box center [87, 140] width 9 height 13
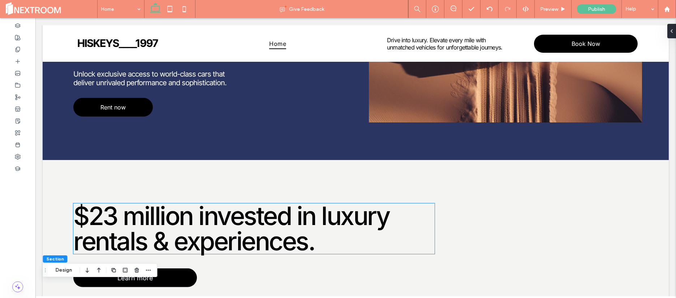
scroll to position [931, 0]
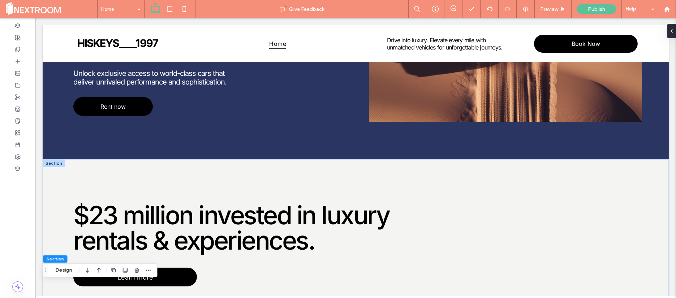
click at [53, 159] on div at bounding box center [54, 163] width 22 height 8
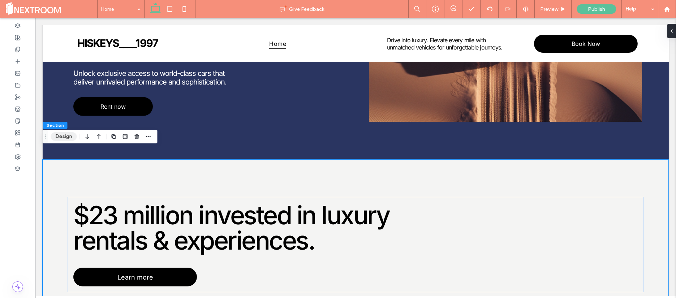
click at [58, 139] on button "Design" at bounding box center [64, 136] width 26 height 9
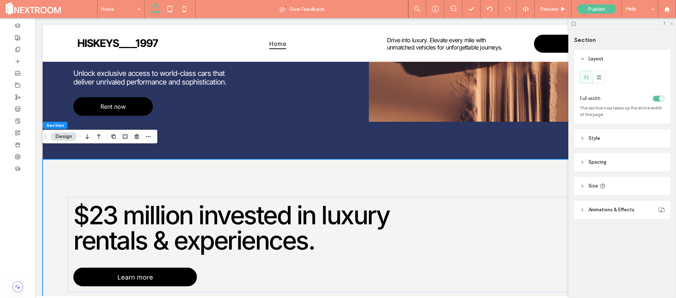
click at [670, 22] on icon at bounding box center [671, 23] width 5 height 5
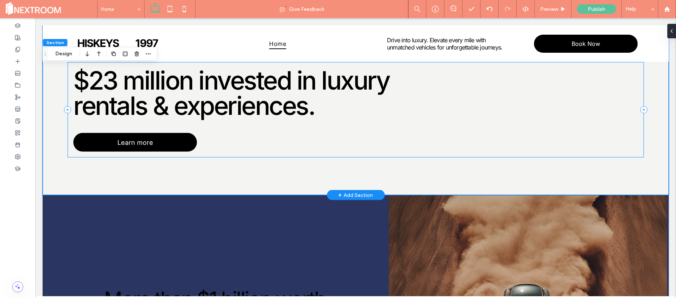
scroll to position [1066, 0]
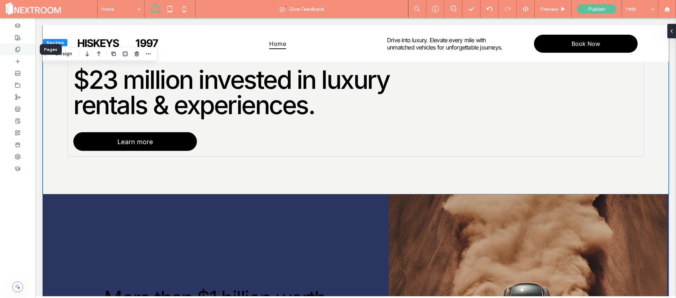
click at [13, 51] on div at bounding box center [17, 49] width 35 height 12
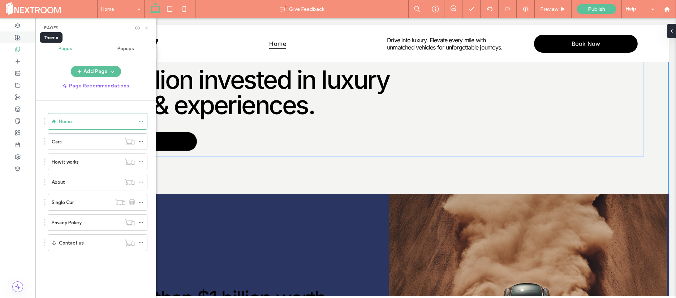
click at [17, 37] on icon at bounding box center [18, 38] width 6 height 6
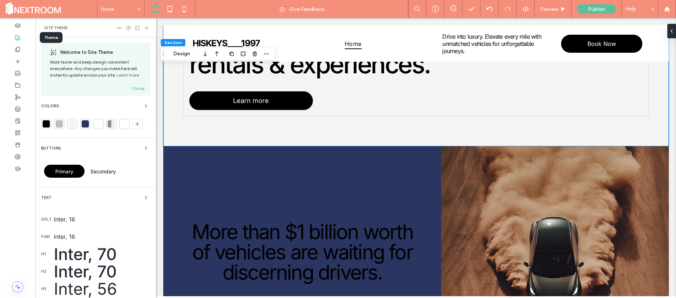
scroll to position [1025, 0]
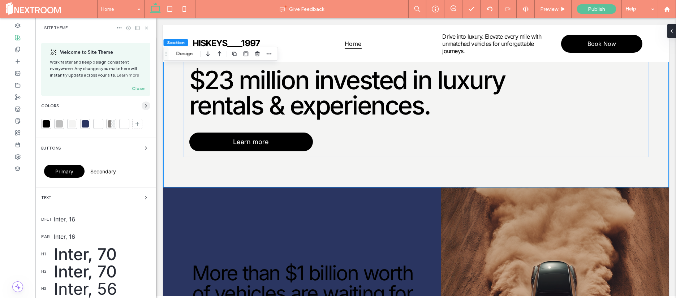
click at [143, 105] on icon "button" at bounding box center [146, 106] width 6 height 6
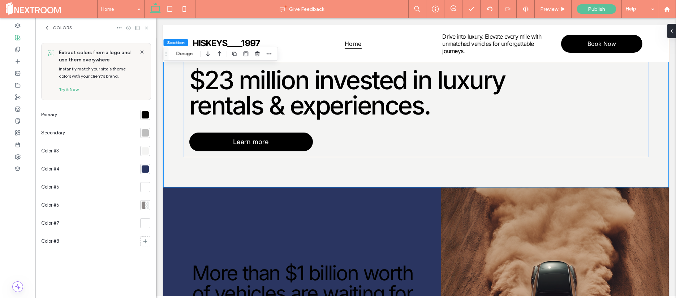
click at [146, 151] on div at bounding box center [145, 151] width 7 height 7
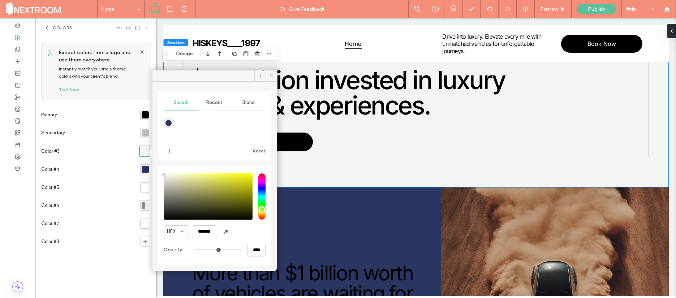
click at [272, 77] on icon at bounding box center [271, 75] width 5 height 5
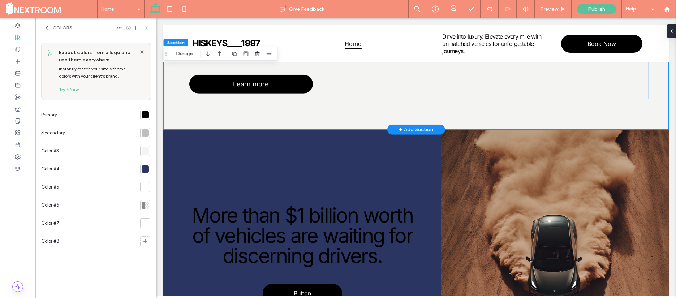
scroll to position [1084, 0]
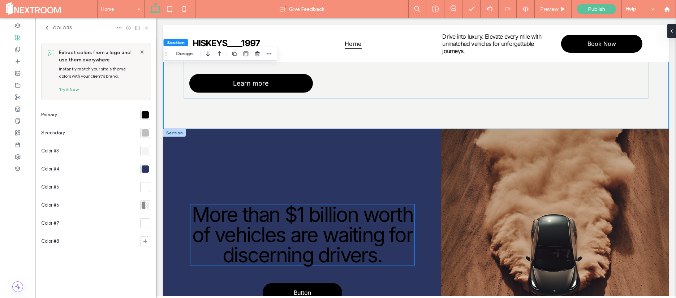
click at [295, 206] on span "More than $1 billion worth of vehicles are waiting for discerning drivers." at bounding box center [302, 234] width 221 height 65
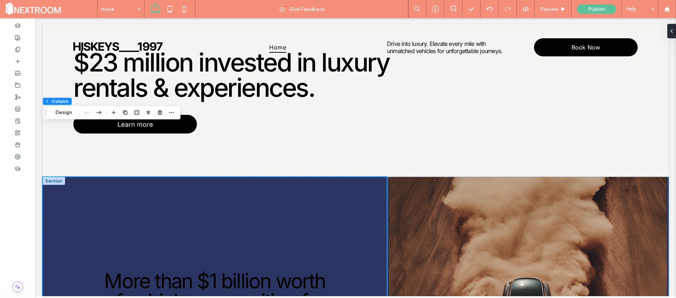
scroll to position [1124, 0]
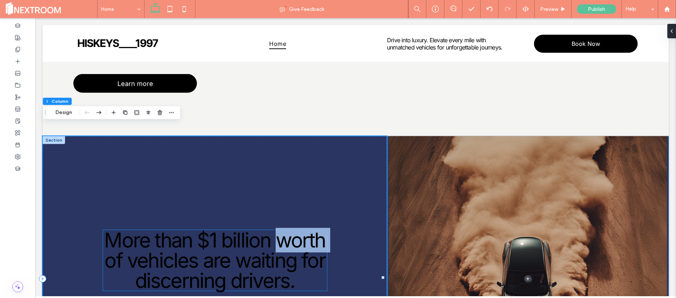
click at [221, 233] on span "More than $1 billion worth of vehicles are waiting for discerning drivers." at bounding box center [214, 260] width 221 height 65
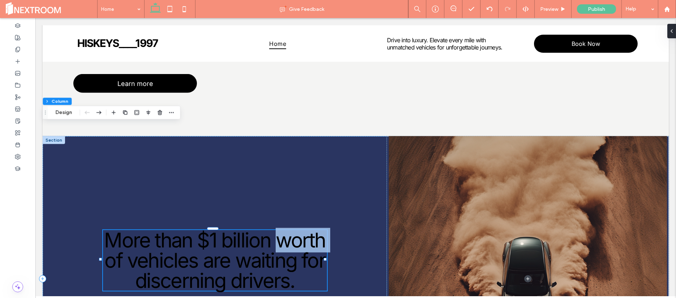
click at [221, 233] on div "More than $1 billion worth of vehicles are waiting for discerning drivers." at bounding box center [215, 260] width 224 height 61
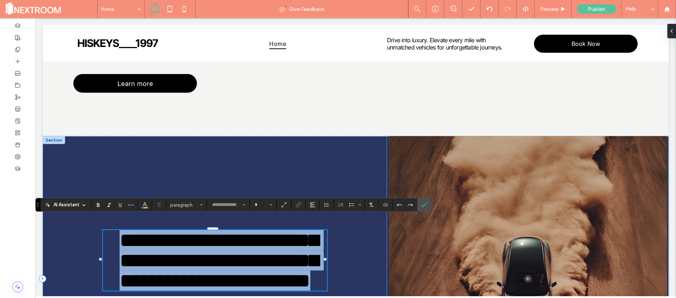
type input "*****"
type input "**"
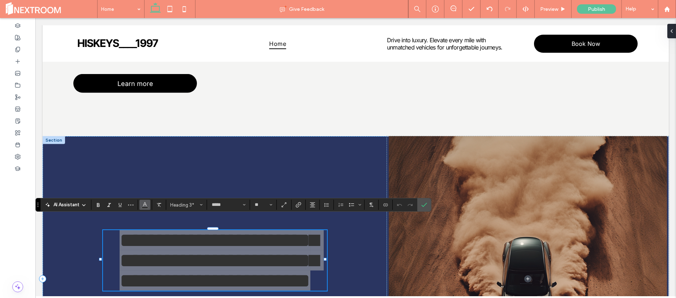
click at [145, 203] on use "Color" at bounding box center [145, 204] width 4 height 4
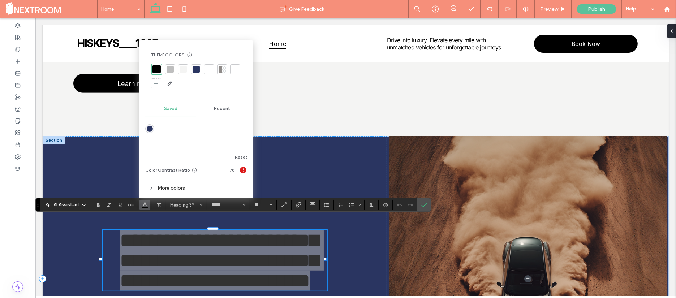
click at [209, 67] on div at bounding box center [209, 69] width 7 height 7
click at [422, 202] on icon "Confirm" at bounding box center [425, 205] width 6 height 6
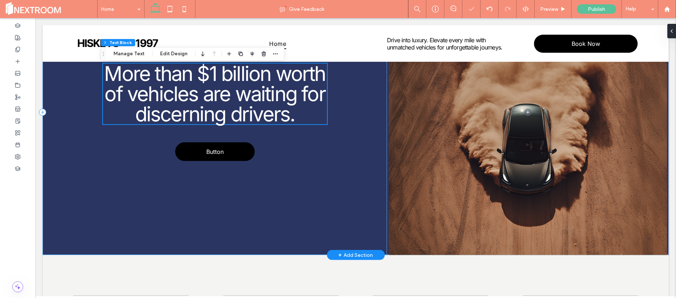
scroll to position [1291, 0]
click at [321, 170] on div "More than $1 billion worth of vehicles are waiting for discerning drivers. Butt…" at bounding box center [215, 113] width 345 height 286
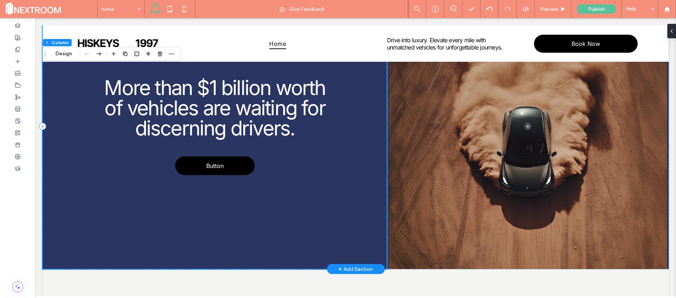
scroll to position [1232, 0]
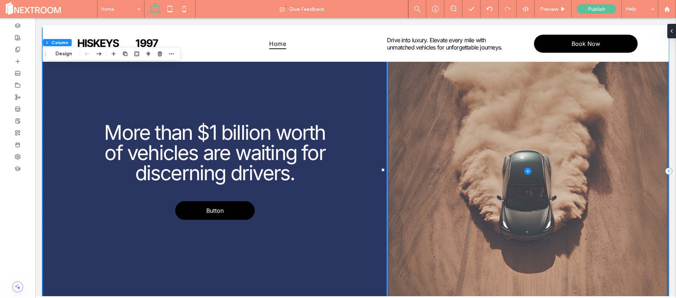
click at [453, 184] on span at bounding box center [528, 172] width 282 height 286
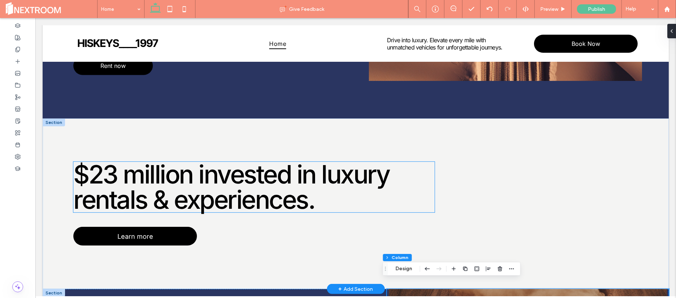
scroll to position [972, 0]
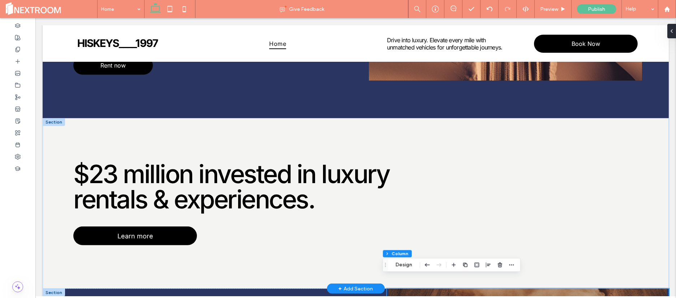
click at [57, 118] on div at bounding box center [54, 122] width 22 height 8
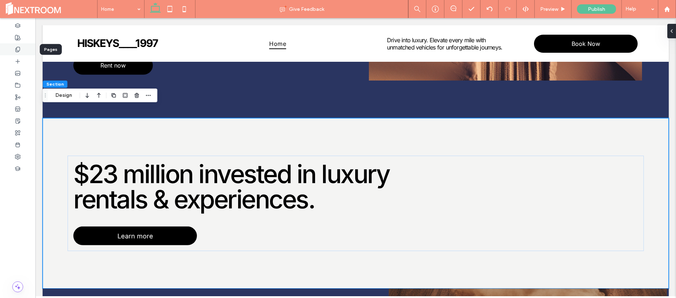
click at [16, 51] on icon at bounding box center [18, 50] width 6 height 6
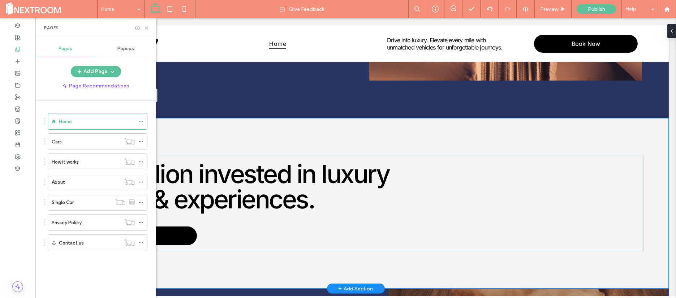
click at [191, 128] on div "$23 million invested in luxury rentals & experiences. Learn more" at bounding box center [356, 203] width 627 height 171
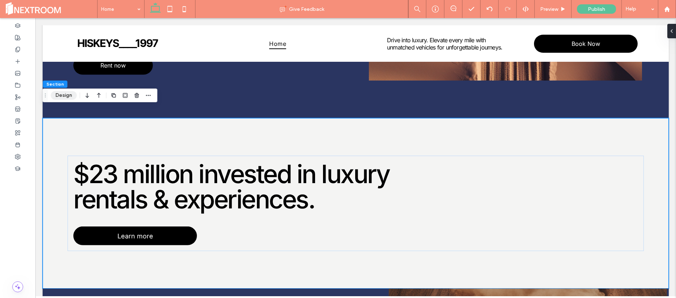
click at [68, 94] on button "Design" at bounding box center [64, 95] width 26 height 9
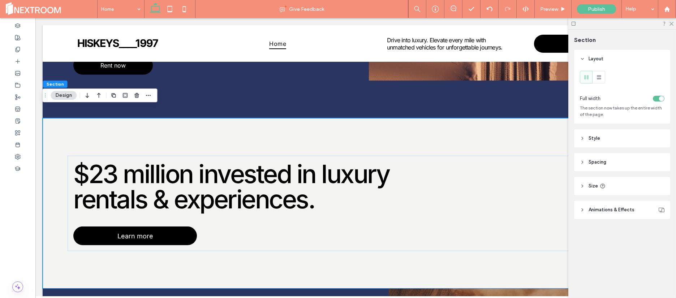
click at [584, 139] on icon at bounding box center [582, 138] width 5 height 5
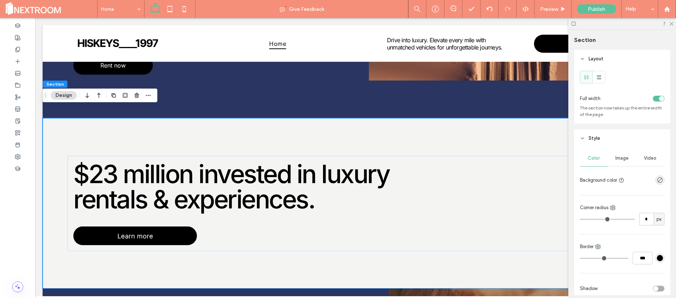
click at [584, 139] on icon at bounding box center [582, 138] width 5 height 5
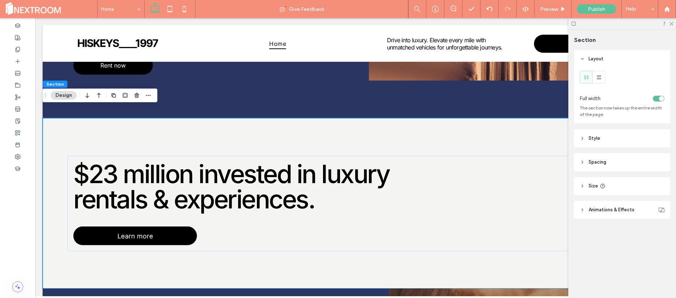
click at [66, 95] on button "Design" at bounding box center [64, 95] width 26 height 9
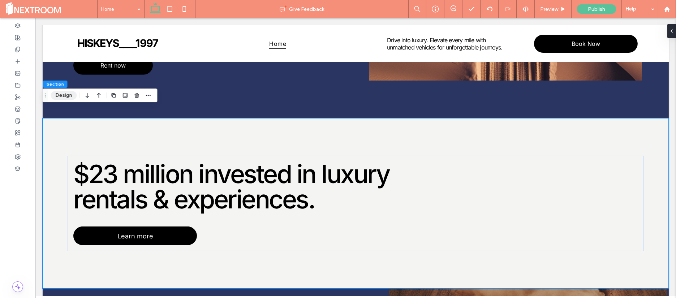
click at [67, 96] on button "Design" at bounding box center [64, 95] width 26 height 9
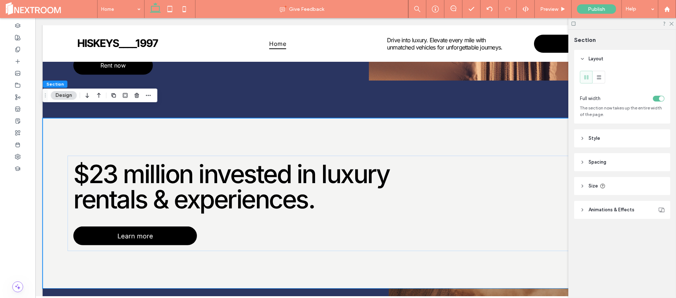
click at [595, 132] on header "Style" at bounding box center [623, 138] width 96 height 18
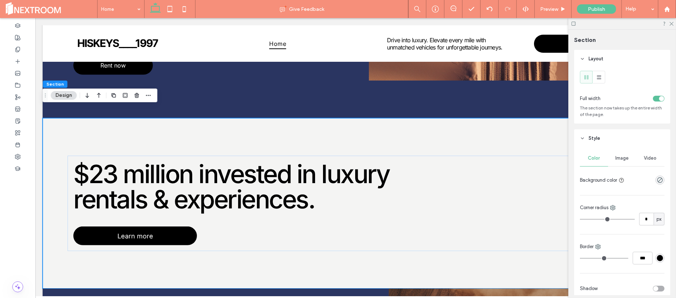
click at [624, 161] on span "Image" at bounding box center [622, 158] width 13 height 6
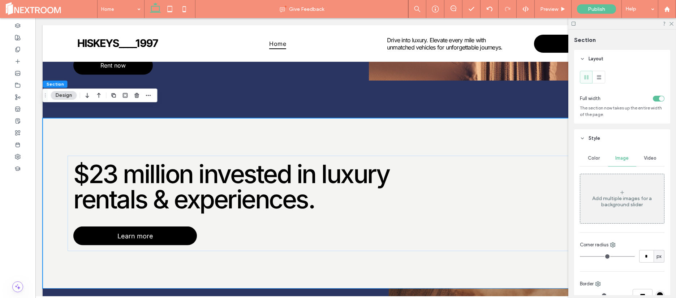
click at [599, 161] on span "Color" at bounding box center [595, 158] width 12 height 6
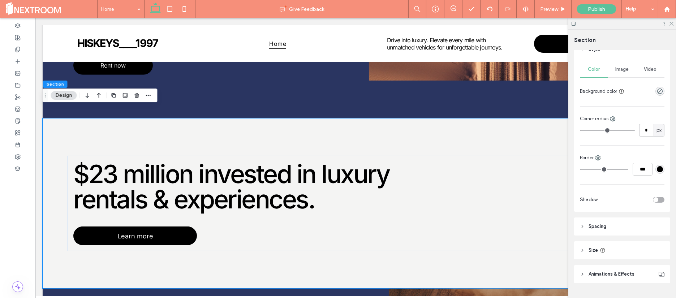
scroll to position [106, 0]
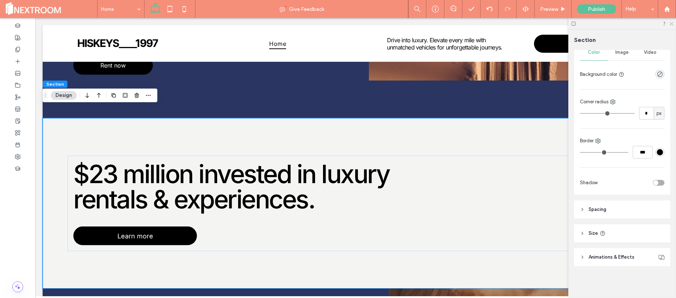
click at [672, 24] on use at bounding box center [672, 24] width 4 height 4
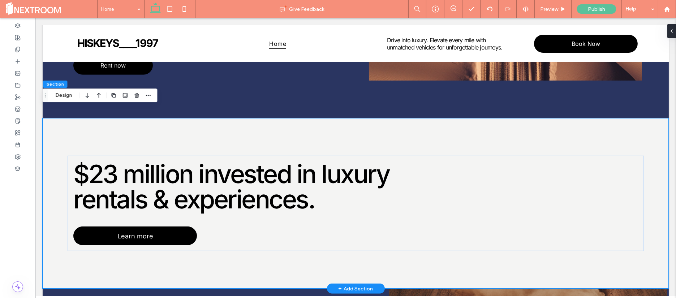
click at [314, 263] on div "$23 million invested in luxury rentals & experiences. Learn more" at bounding box center [356, 203] width 627 height 171
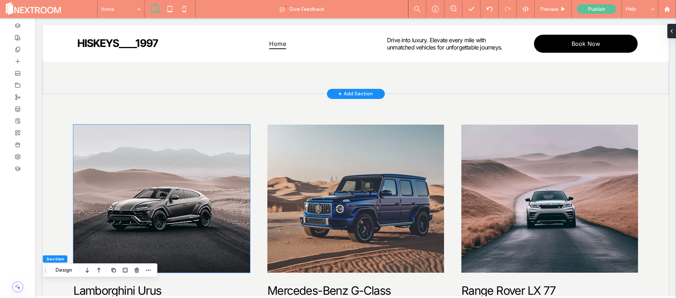
scroll to position [311, 0]
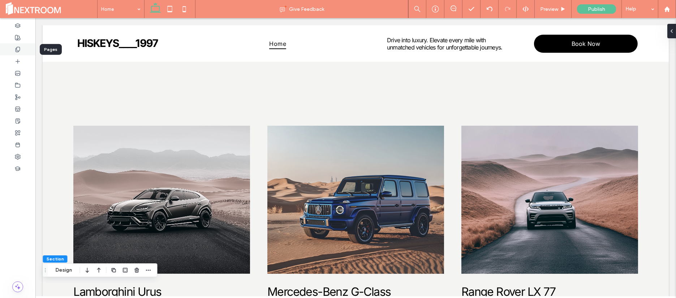
click at [15, 47] on icon at bounding box center [18, 50] width 6 height 6
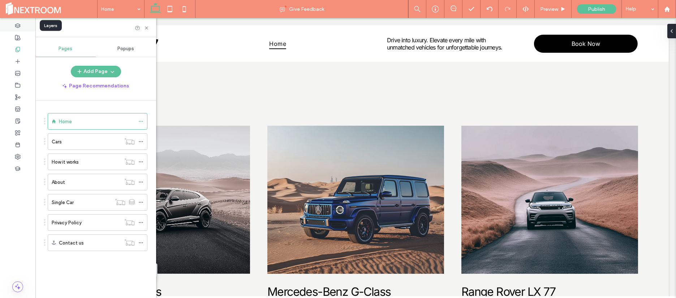
click at [17, 26] on icon at bounding box center [18, 26] width 6 height 6
click at [16, 38] on icon at bounding box center [18, 38] width 6 height 6
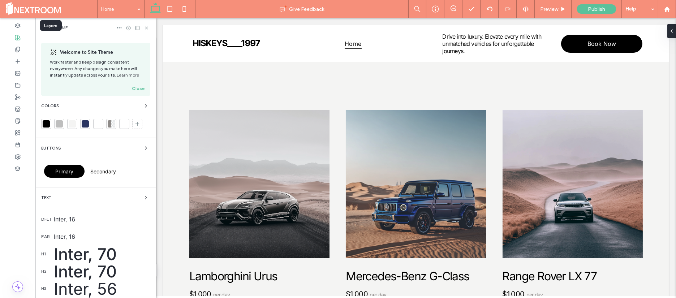
click at [18, 38] on use at bounding box center [17, 37] width 5 height 5
click at [145, 109] on span "button" at bounding box center [146, 106] width 9 height 9
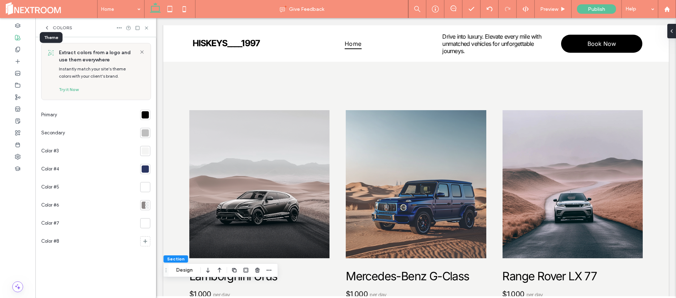
scroll to position [304, 0]
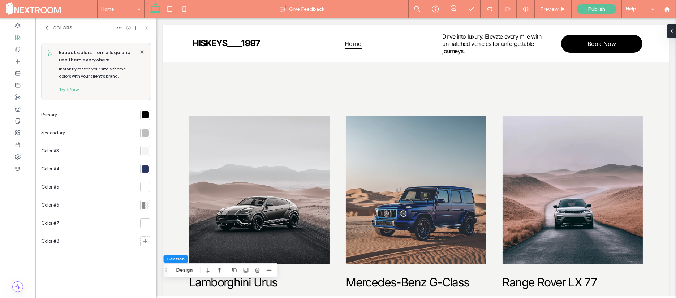
click at [146, 153] on div at bounding box center [145, 151] width 7 height 7
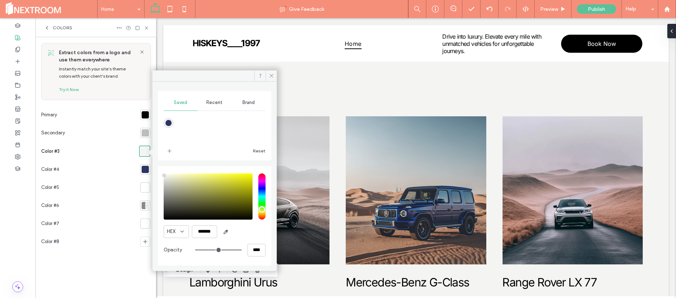
click at [215, 107] on div "Recent" at bounding box center [215, 103] width 34 height 16
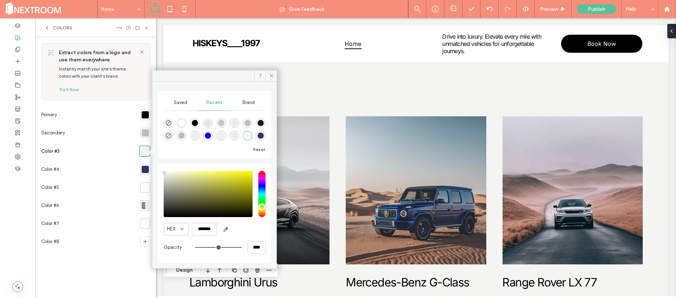
click at [184, 125] on div "rgba(255, 255, 255, 1)" at bounding box center [182, 123] width 6 height 6
type input "*******"
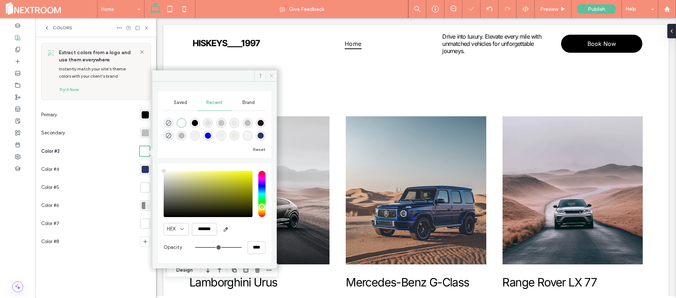
click at [273, 78] on icon at bounding box center [271, 75] width 5 height 5
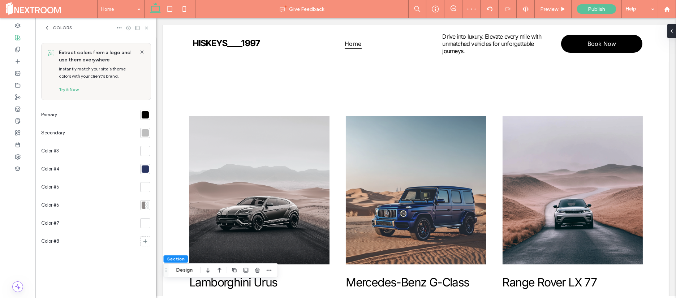
click at [152, 25] on div "Colors" at bounding box center [95, 27] width 121 height 19
click at [150, 27] on div "Colors" at bounding box center [95, 27] width 121 height 19
click at [146, 26] on icon at bounding box center [146, 27] width 5 height 5
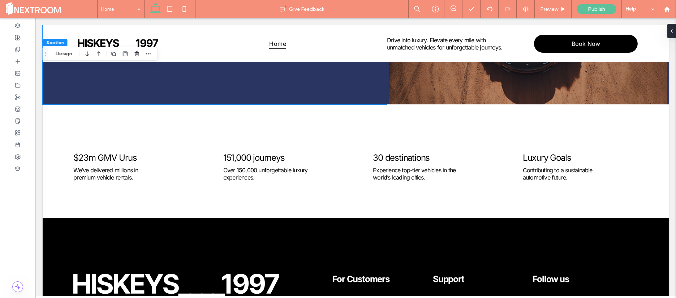
scroll to position [1442, 0]
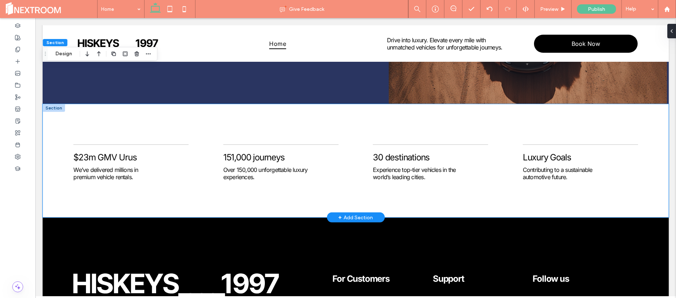
click at [150, 104] on div "$23m GMV Urus We’ve delivered millions in premium vehicle rentals. 151,000 jour…" at bounding box center [356, 161] width 627 height 114
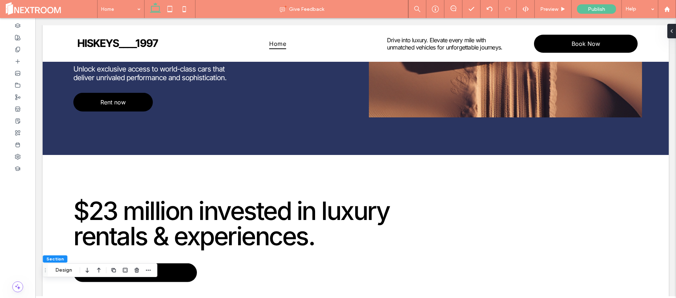
scroll to position [964, 0]
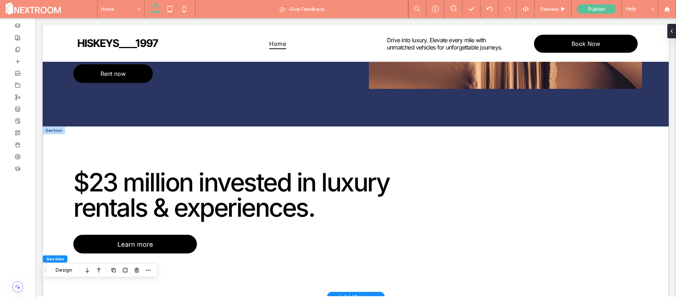
click at [45, 127] on div at bounding box center [54, 131] width 22 height 8
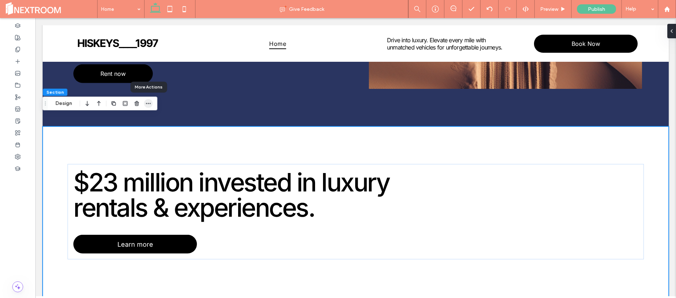
click at [149, 102] on icon "button" at bounding box center [148, 104] width 6 height 6
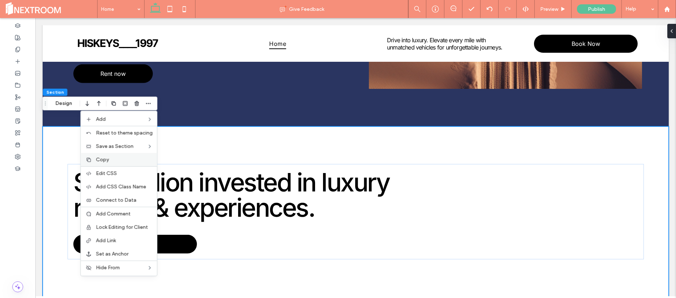
click at [115, 160] on label "Copy" at bounding box center [124, 160] width 57 height 6
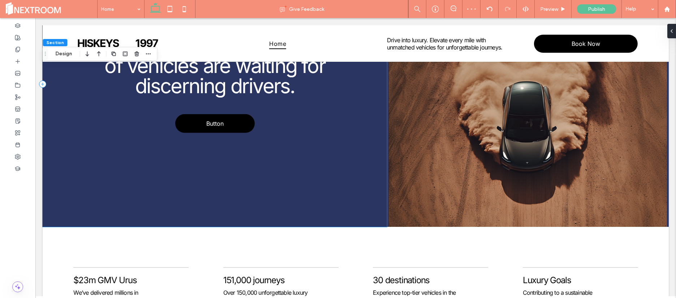
scroll to position [1320, 0]
click at [54, 227] on div at bounding box center [54, 231] width 22 height 8
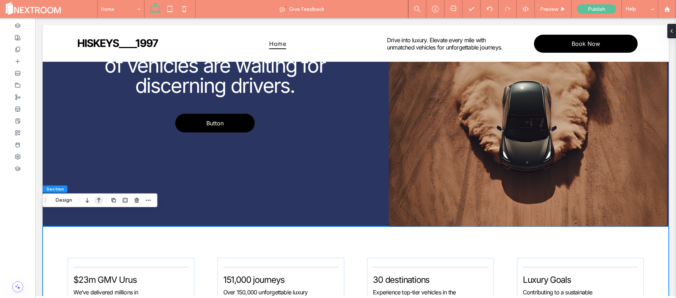
click at [98, 199] on use "button" at bounding box center [99, 200] width 4 height 5
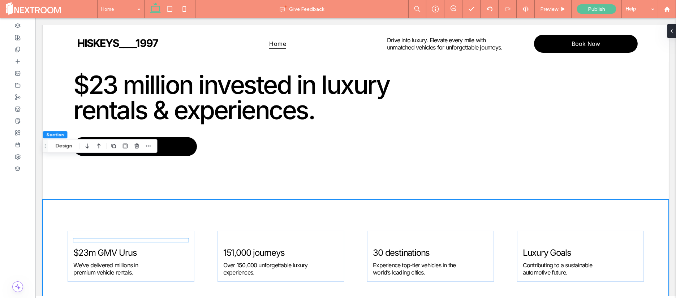
scroll to position [1092, 0]
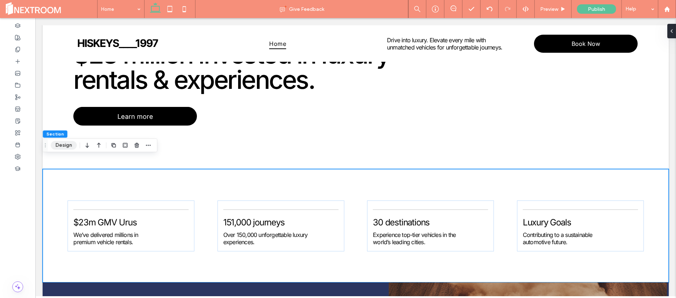
click at [62, 144] on button "Design" at bounding box center [64, 145] width 26 height 9
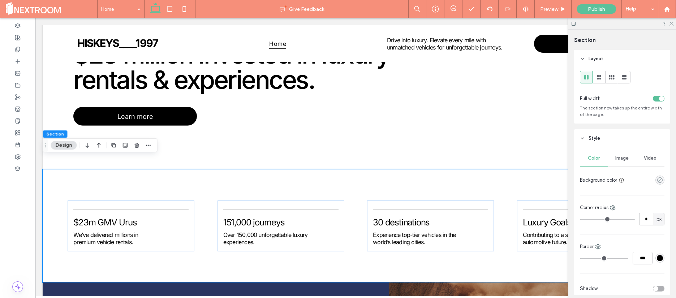
click at [657, 179] on icon "rgba(0, 0, 0, 0)" at bounding box center [660, 180] width 6 height 6
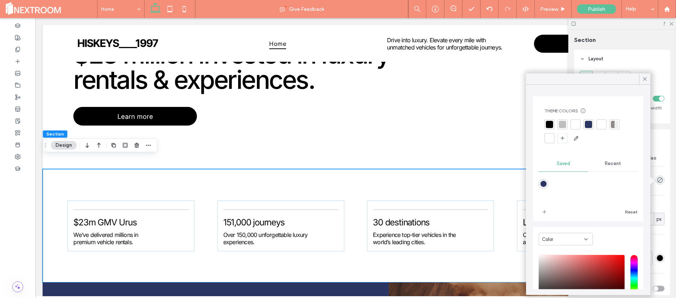
drag, startPoint x: 602, startPoint y: 127, endPoint x: 604, endPoint y: 149, distance: 22.1
click at [604, 149] on div "Theme Colors Save time with Theme Colors Create a color palette to instantly ad…" at bounding box center [588, 126] width 99 height 48
click at [605, 161] on span "Recent" at bounding box center [613, 164] width 16 height 6
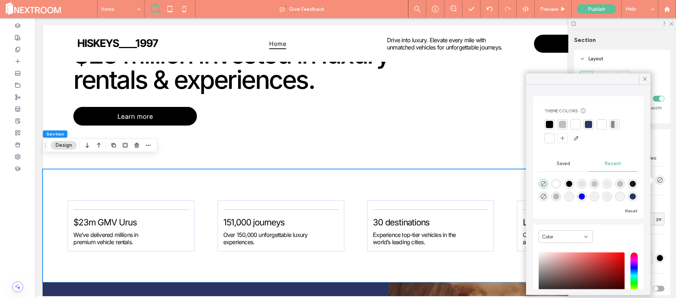
click at [611, 184] on div "rgba(30, 21, 18, 0.05)" at bounding box center [608, 184] width 6 height 6
type input "*******"
type input "*"
type input "**"
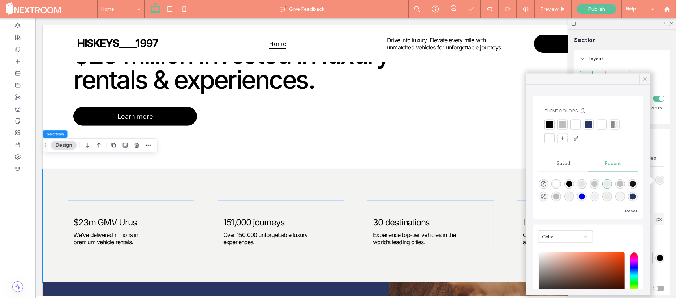
click at [644, 80] on use at bounding box center [646, 79] width 4 height 4
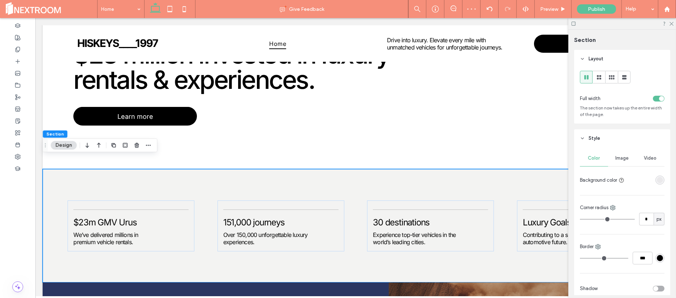
click at [672, 26] on div at bounding box center [623, 23] width 108 height 11
click at [669, 27] on div at bounding box center [623, 23] width 108 height 11
click at [672, 22] on icon at bounding box center [671, 23] width 5 height 5
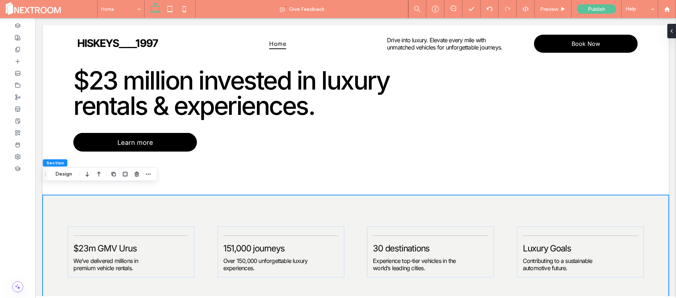
scroll to position [1068, 0]
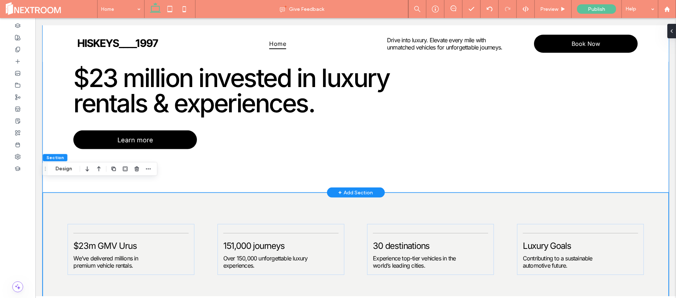
click at [569, 155] on div "$23 million invested in luxury rentals & experiences. Learn more" at bounding box center [356, 107] width 627 height 171
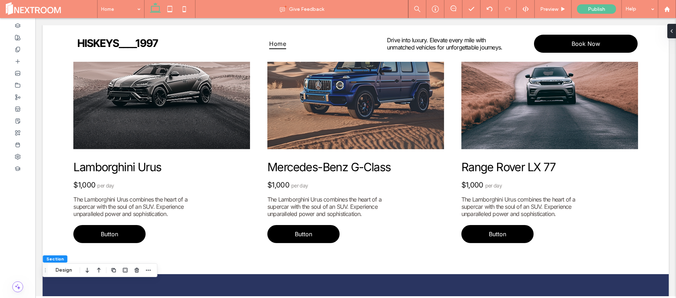
scroll to position [432, 0]
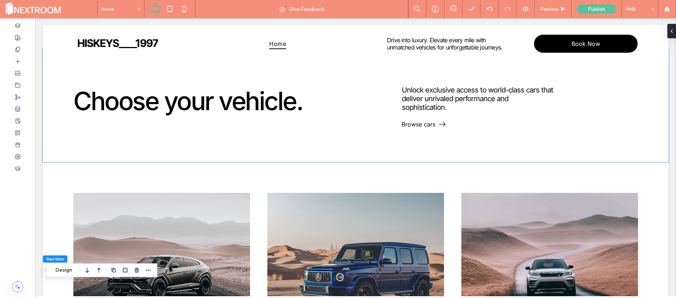
scroll to position [180, 0]
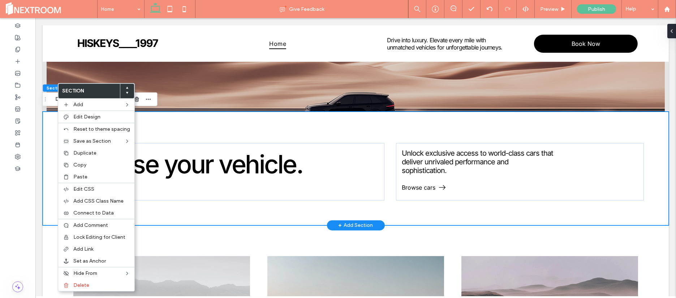
click at [57, 116] on div "Choose your vehicle. Unlock exclusive access to world-class cars that deliver u…" at bounding box center [356, 169] width 627 height 114
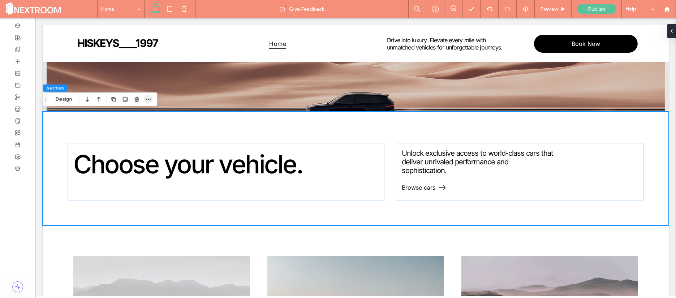
click at [150, 101] on icon "button" at bounding box center [148, 100] width 6 height 6
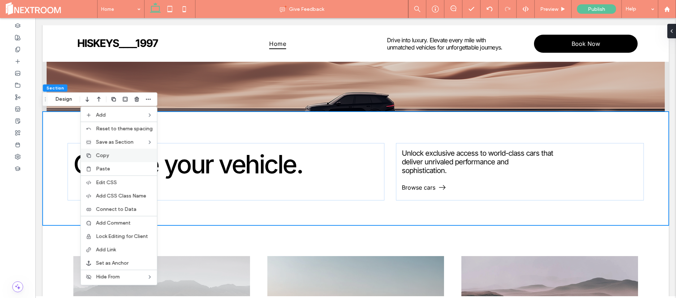
click at [121, 158] on label "Copy" at bounding box center [124, 156] width 57 height 6
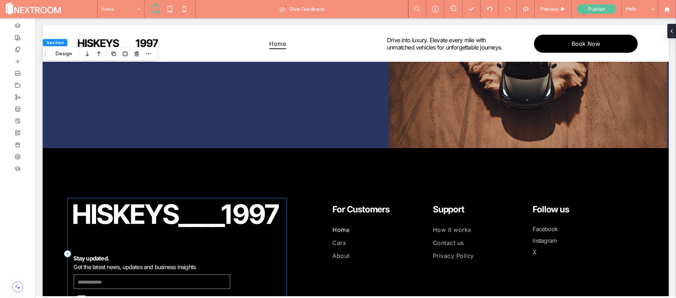
scroll to position [1509, 0]
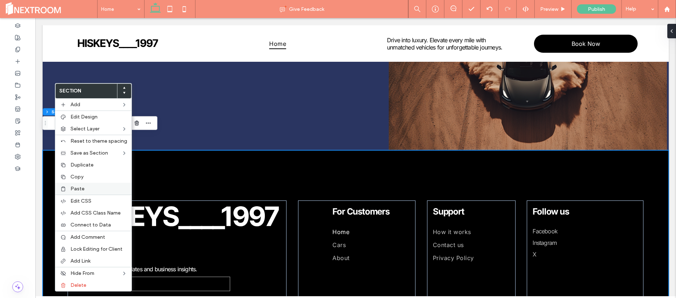
click at [83, 186] on div "Paste" at bounding box center [93, 189] width 76 height 12
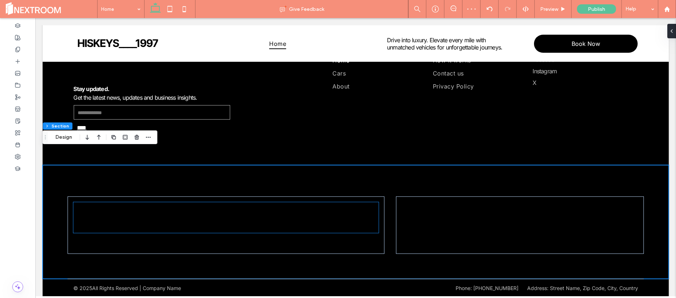
scroll to position [1708, 0]
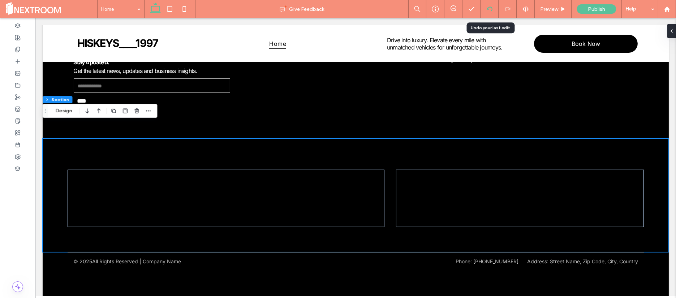
click at [492, 10] on use at bounding box center [490, 9] width 6 height 5
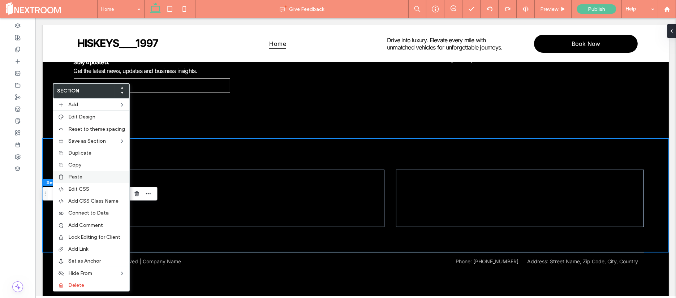
click at [86, 178] on label "Paste" at bounding box center [96, 177] width 57 height 6
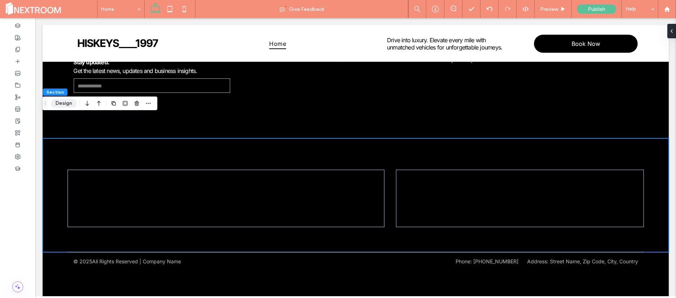
click at [57, 103] on button "Design" at bounding box center [64, 103] width 26 height 9
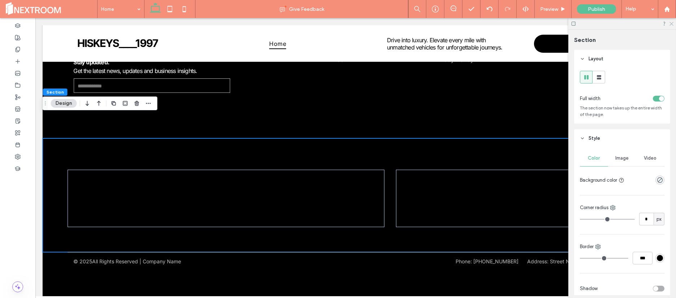
click at [671, 22] on icon at bounding box center [671, 23] width 5 height 5
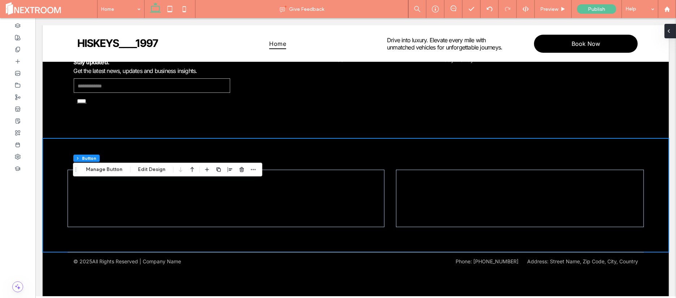
type input "**"
click at [111, 171] on button "Manage Button" at bounding box center [104, 169] width 46 height 9
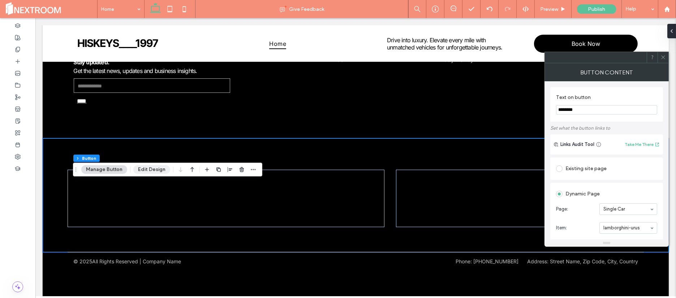
click at [153, 168] on button "Edit Design" at bounding box center [151, 169] width 37 height 9
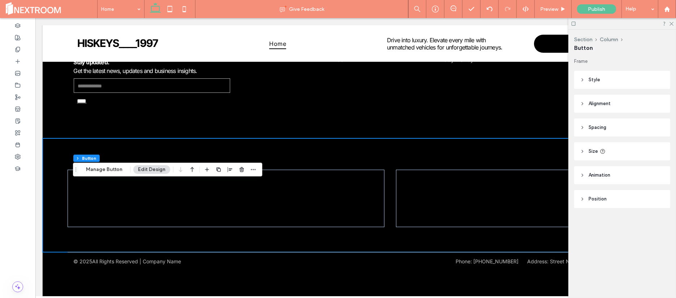
click at [588, 81] on header "Style" at bounding box center [623, 80] width 96 height 18
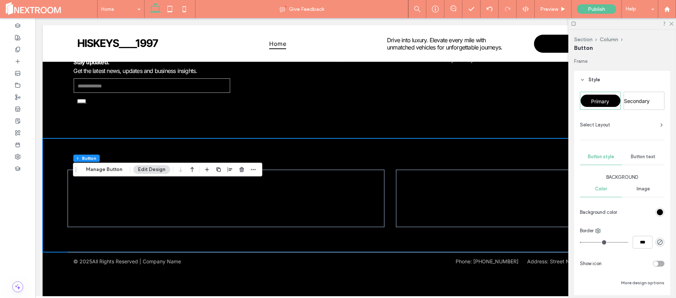
click at [657, 213] on div "rgb(0, 0, 0)" at bounding box center [660, 212] width 6 height 6
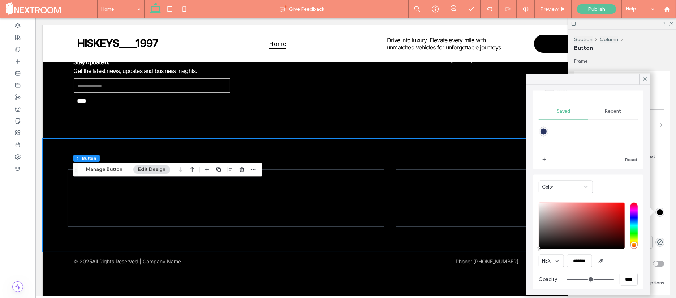
scroll to position [59, 0]
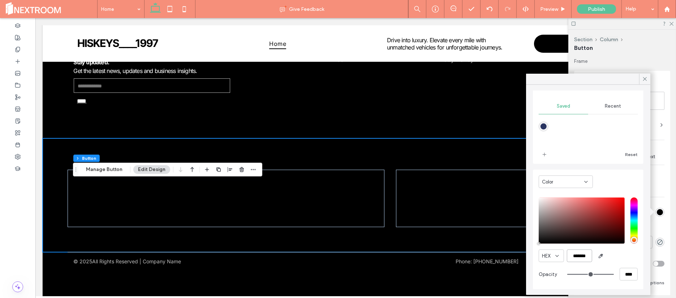
click at [581, 254] on input "*******" at bounding box center [579, 256] width 25 height 13
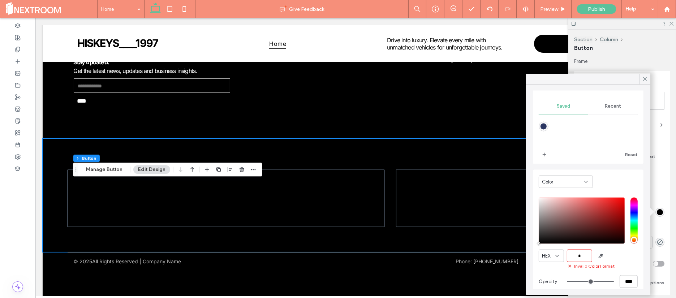
paste input "******"
type input "*******"
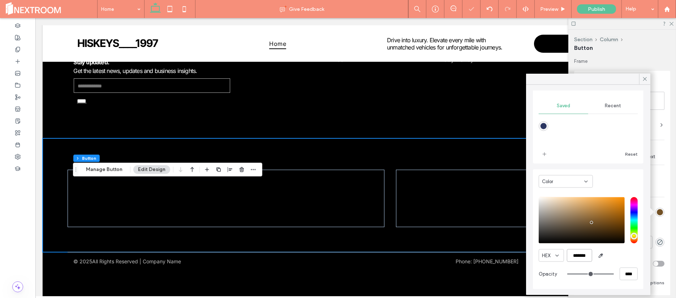
scroll to position [57, 0]
type input "*"
type input "*******"
click at [548, 157] on span "add color" at bounding box center [545, 155] width 12 height 12
click at [647, 77] on icon at bounding box center [645, 79] width 7 height 7
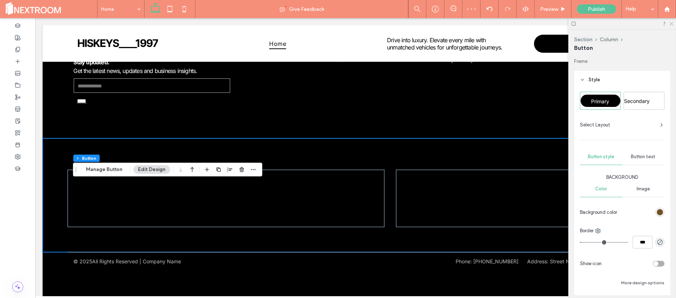
click at [670, 24] on icon at bounding box center [671, 23] width 5 height 5
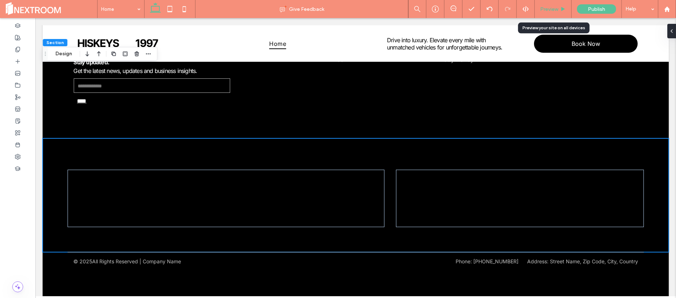
click at [550, 5] on div "Preview" at bounding box center [553, 9] width 37 height 18
click at [552, 6] on span "Preview" at bounding box center [550, 9] width 18 height 6
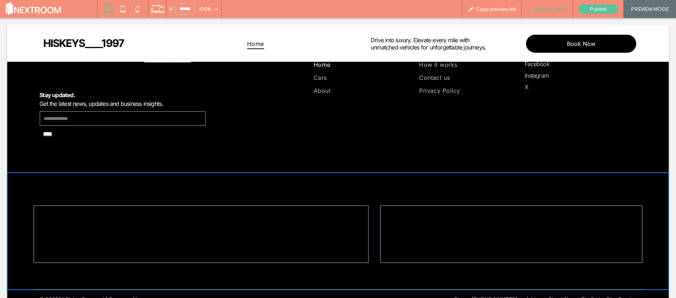
click at [537, 13] on div "Back to editor" at bounding box center [548, 9] width 52 height 18
click at [544, 12] on div "Back to editor" at bounding box center [548, 9] width 52 height 18
click at [545, 10] on span "Back to editor" at bounding box center [551, 9] width 33 height 6
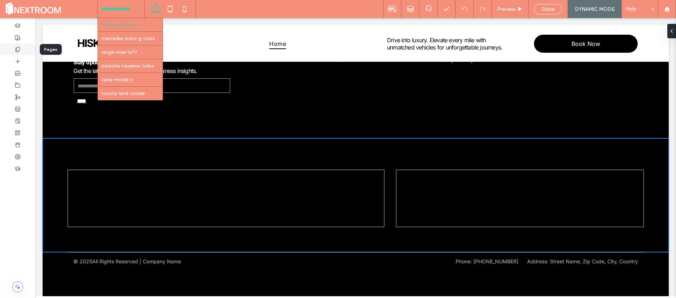
click at [19, 47] on icon at bounding box center [18, 50] width 6 height 6
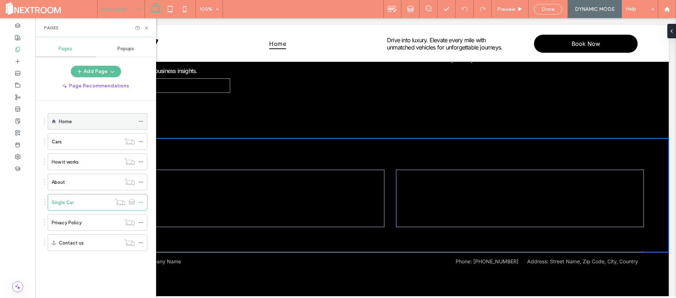
click at [70, 125] on div "Home" at bounding box center [97, 122] width 76 height 16
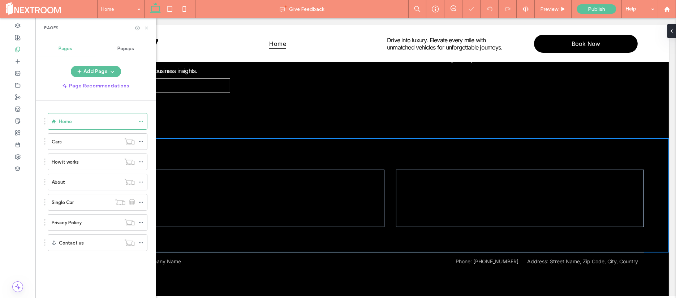
click at [147, 27] on icon at bounding box center [146, 27] width 5 height 5
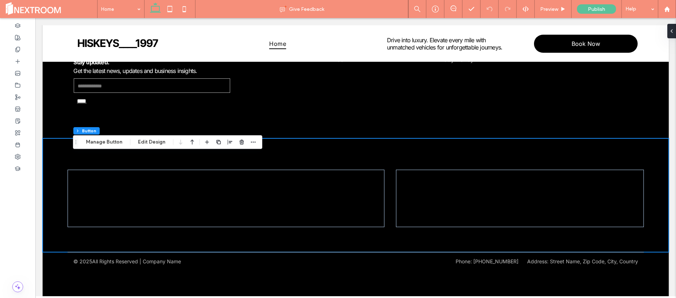
type input "**"
click at [137, 144] on button "Edit Design" at bounding box center [151, 142] width 37 height 9
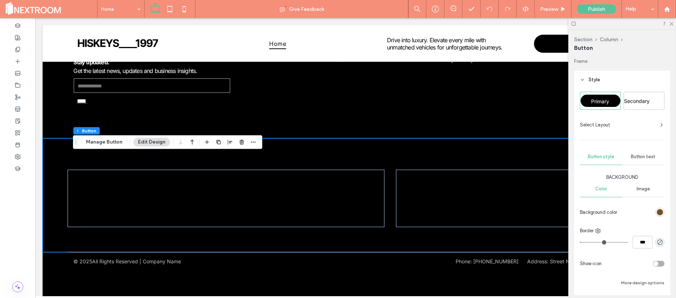
click at [657, 213] on div "rgb(115, 81, 37)" at bounding box center [660, 212] width 6 height 6
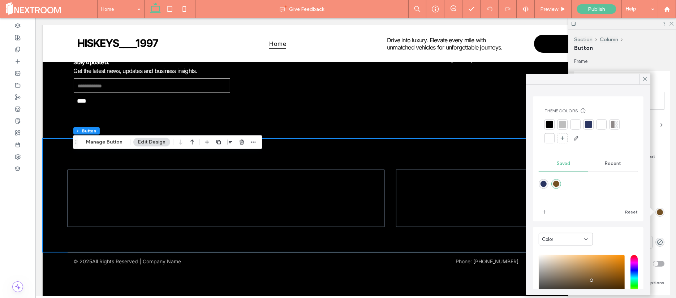
click at [605, 161] on span "Recent" at bounding box center [613, 164] width 16 height 6
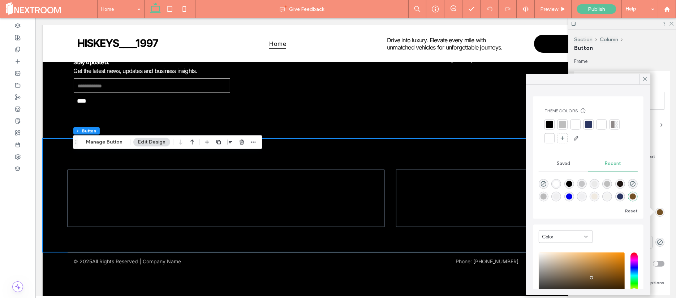
click at [565, 163] on span "Saved" at bounding box center [563, 164] width 13 height 6
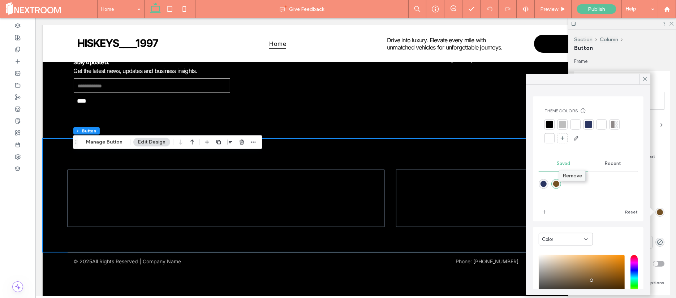
click at [565, 174] on span "Remove" at bounding box center [573, 176] width 20 height 6
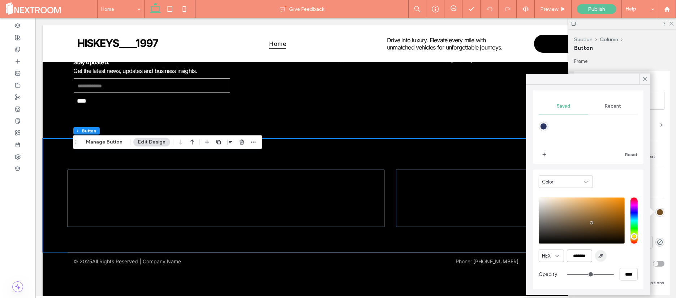
drag, startPoint x: 575, startPoint y: 254, endPoint x: 604, endPoint y: 259, distance: 29.4
click at [604, 259] on div "HEX *******" at bounding box center [588, 256] width 99 height 13
type input "******"
type input "*"
type input "*******"
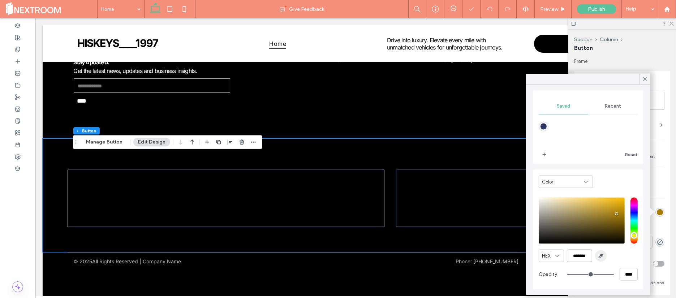
type input "*"
click at [621, 259] on div "HEX *******" at bounding box center [588, 256] width 99 height 13
click at [615, 258] on div "HEX *******" at bounding box center [588, 256] width 99 height 13
click at [545, 153] on icon "add color" at bounding box center [545, 155] width 6 height 6
drag, startPoint x: 573, startPoint y: 253, endPoint x: 593, endPoint y: 253, distance: 19.9
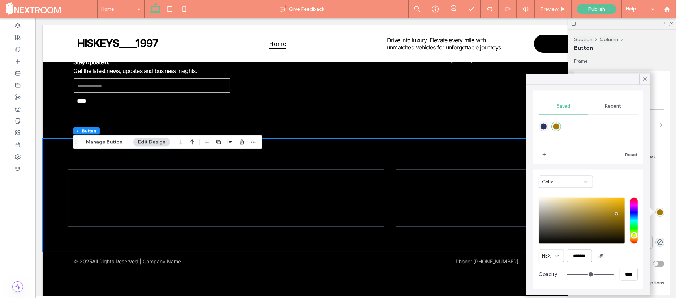
click at [593, 253] on div "HEX *******" at bounding box center [588, 256] width 99 height 13
type input "******"
type input "*"
type input "*******"
type input "*"
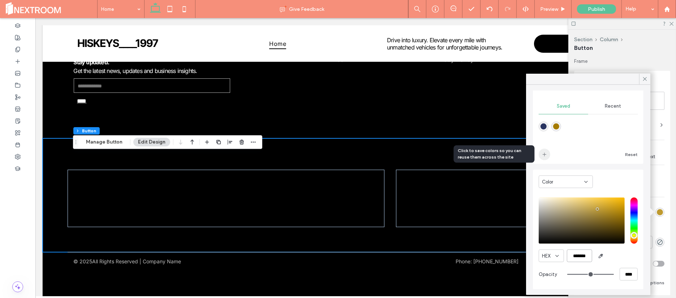
type input "*******"
click at [542, 154] on icon "add color" at bounding box center [545, 155] width 6 height 6
click at [583, 117] on span "Remove" at bounding box center [587, 118] width 20 height 6
click at [557, 125] on div "rgba(165,123,0,1)" at bounding box center [557, 127] width 6 height 6
type input "*"
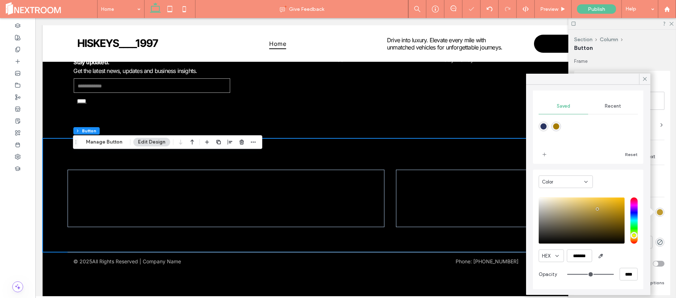
type input "*******"
type input "*"
click at [645, 77] on icon at bounding box center [645, 79] width 7 height 7
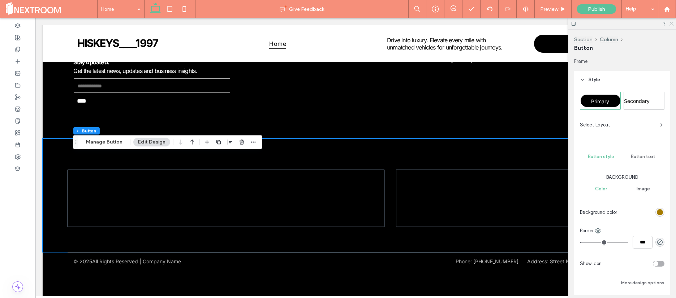
click at [672, 24] on icon at bounding box center [671, 23] width 5 height 5
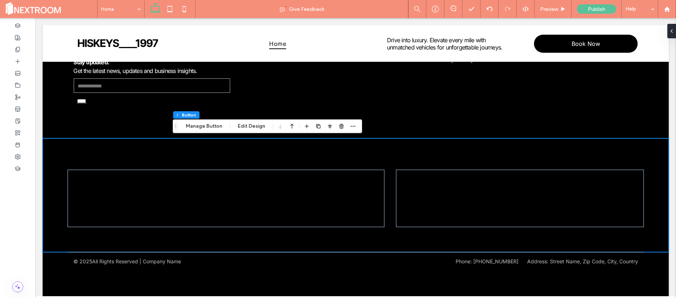
type input "**"
click at [239, 125] on button "Edit Design" at bounding box center [251, 126] width 37 height 9
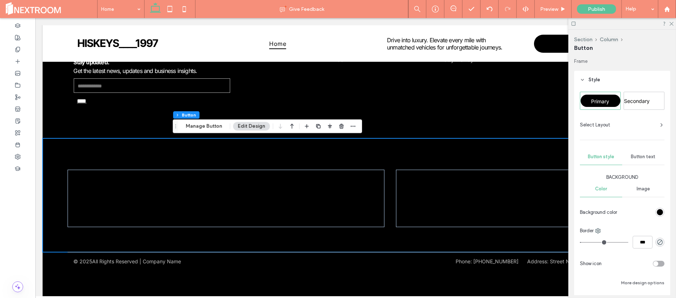
click at [657, 210] on div "rgb(0, 0, 0)" at bounding box center [660, 212] width 6 height 6
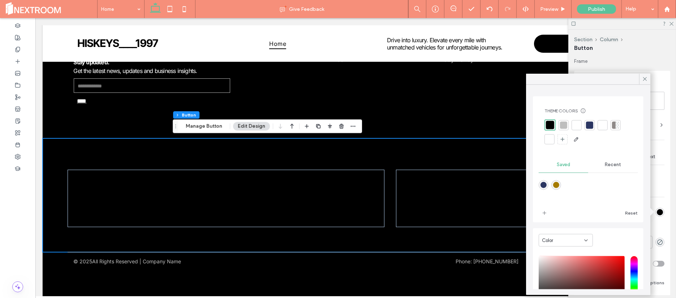
click at [557, 185] on div "rgba(165,123,0,1)" at bounding box center [557, 185] width 6 height 6
type input "*"
type input "*******"
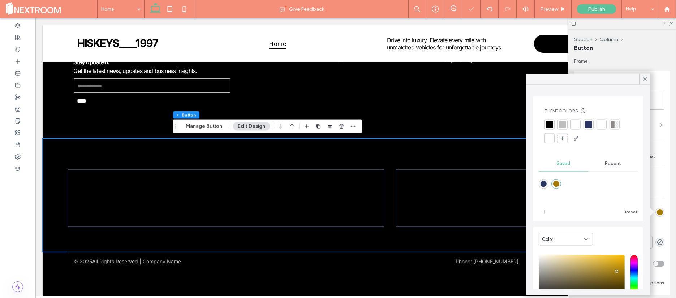
type input "*"
click at [644, 78] on icon at bounding box center [645, 79] width 7 height 7
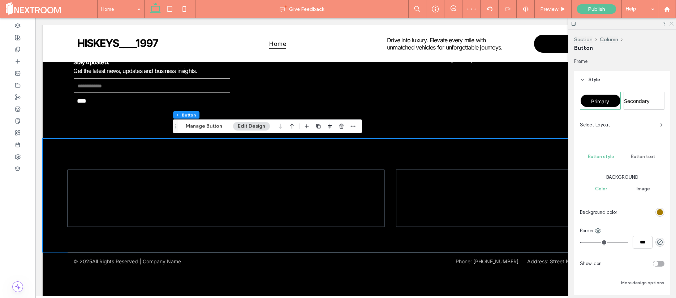
click at [670, 25] on icon at bounding box center [671, 23] width 5 height 5
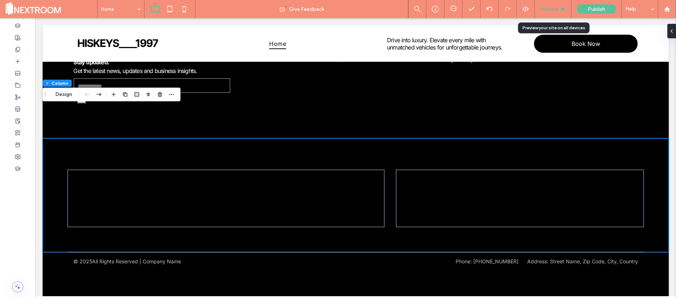
click at [543, 7] on span "Preview" at bounding box center [550, 9] width 18 height 6
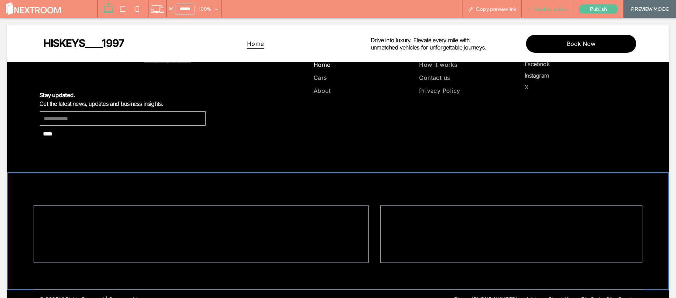
click at [540, 10] on span "Back to editor" at bounding box center [551, 9] width 33 height 6
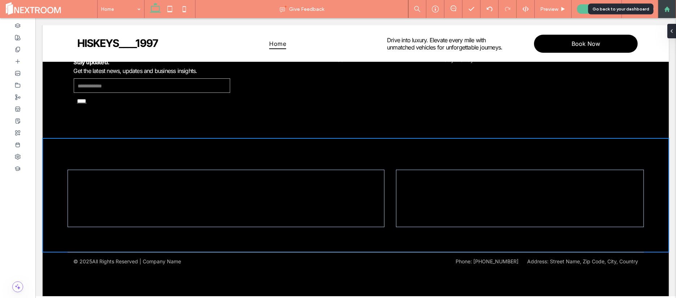
click at [665, 13] on div at bounding box center [667, 9] width 18 height 18
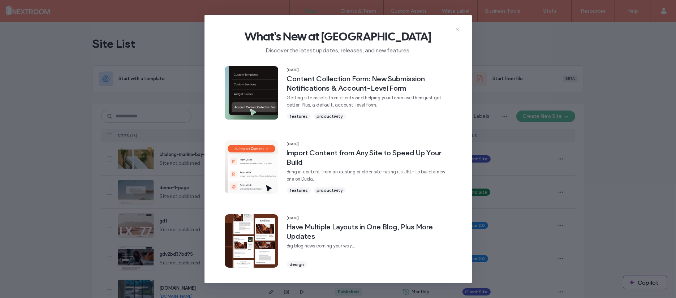
click at [458, 30] on icon at bounding box center [458, 29] width 6 height 6
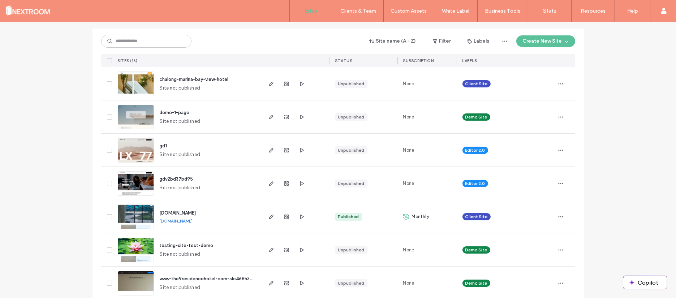
scroll to position [77, 0]
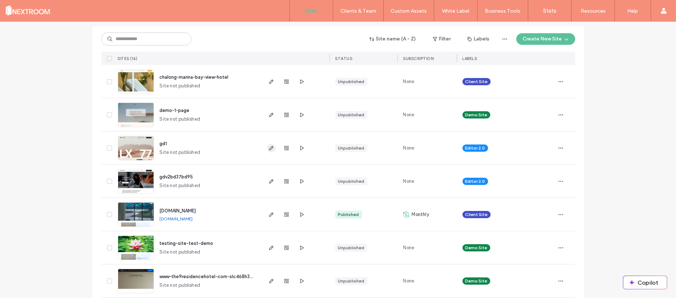
click at [269, 149] on icon "button" at bounding box center [272, 148] width 6 height 6
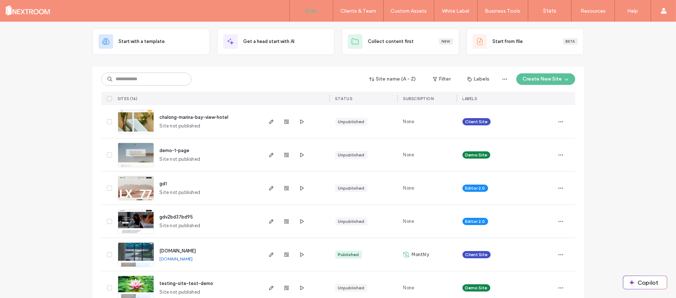
scroll to position [39, 0]
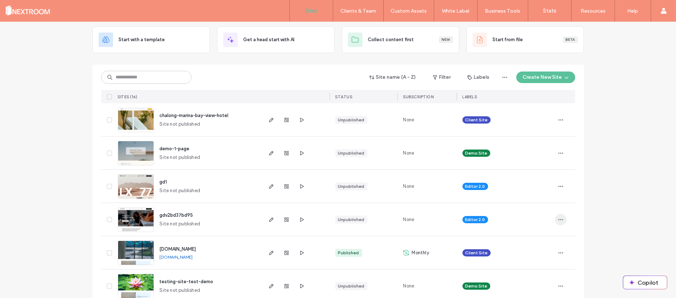
click at [559, 220] on icon "button" at bounding box center [561, 220] width 6 height 6
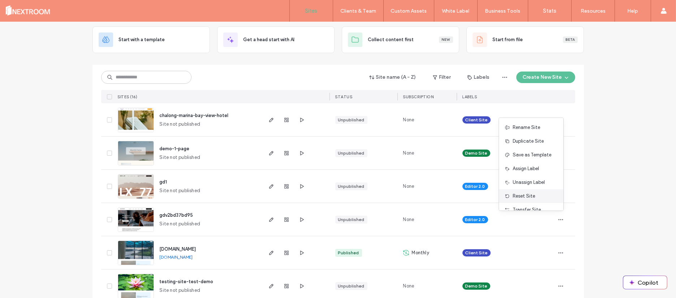
scroll to position [37, 0]
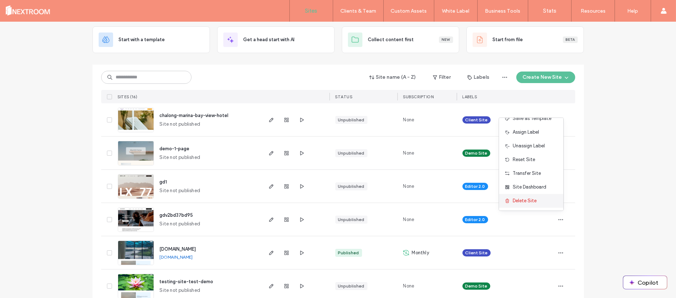
click at [529, 200] on span "Delete Site" at bounding box center [525, 200] width 24 height 7
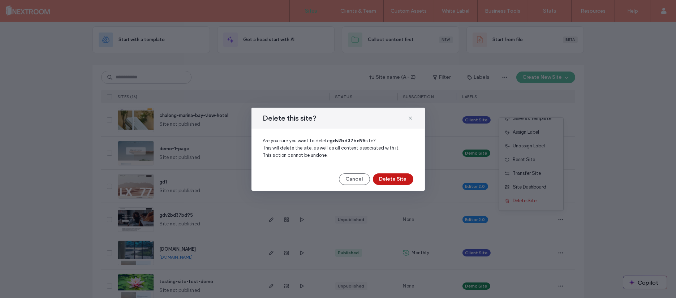
click at [402, 182] on button "Delete Site" at bounding box center [393, 180] width 40 height 12
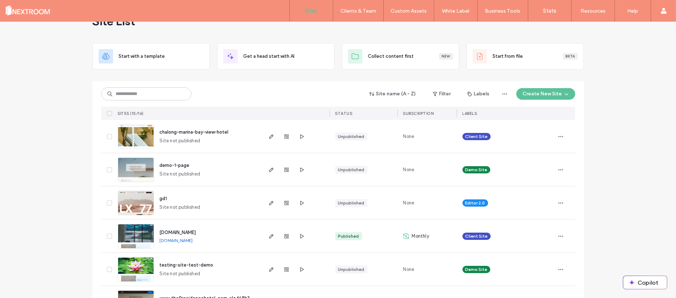
scroll to position [18, 0]
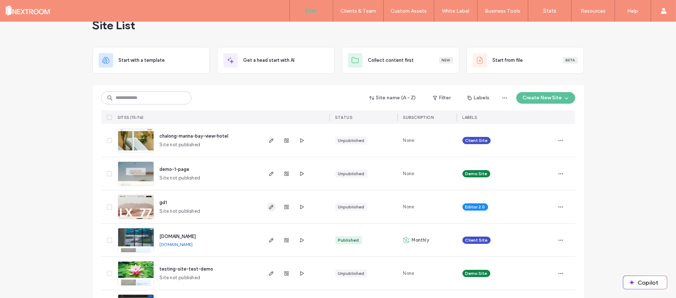
click at [269, 205] on icon "button" at bounding box center [272, 207] width 6 height 6
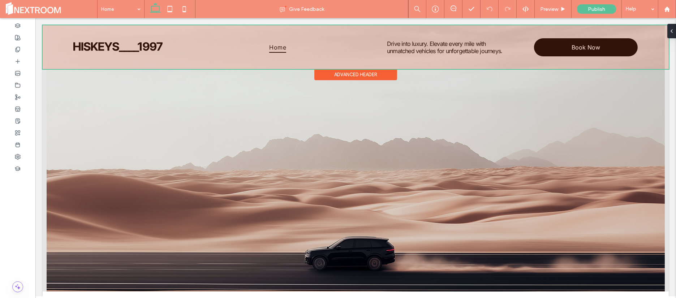
click at [423, 44] on div at bounding box center [356, 47] width 627 height 44
click at [423, 44] on span "Drive into luxury. Elevate every mile with unmatched vehicles for unforgettable…" at bounding box center [444, 47] width 115 height 14
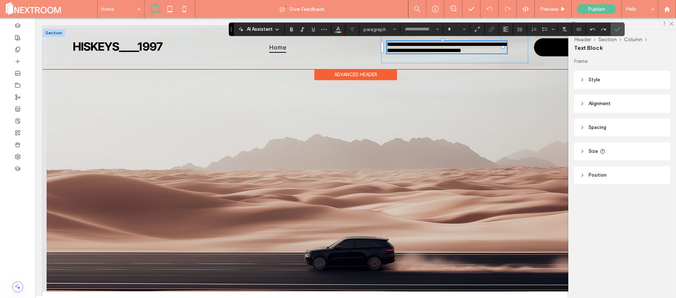
type input "*****"
type input "**"
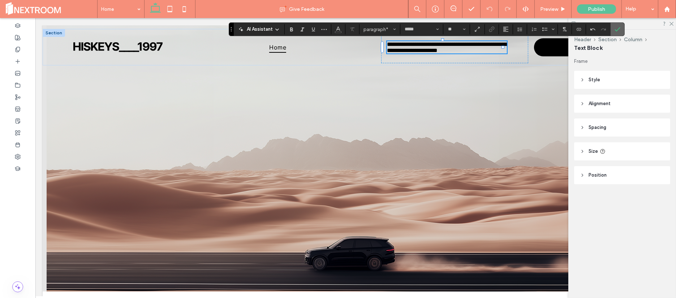
click at [622, 29] on label "Confirm" at bounding box center [617, 29] width 11 height 13
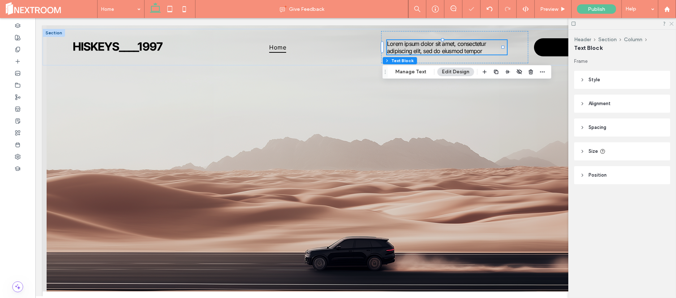
click at [671, 24] on icon at bounding box center [671, 23] width 5 height 5
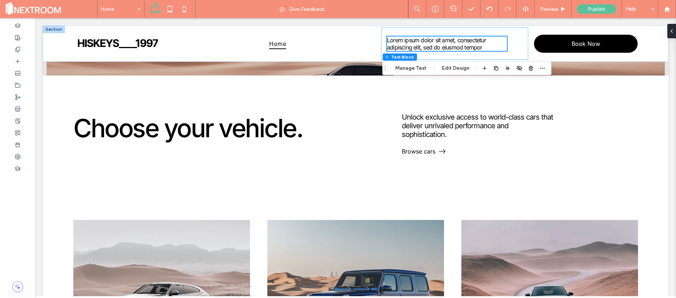
scroll to position [218, 0]
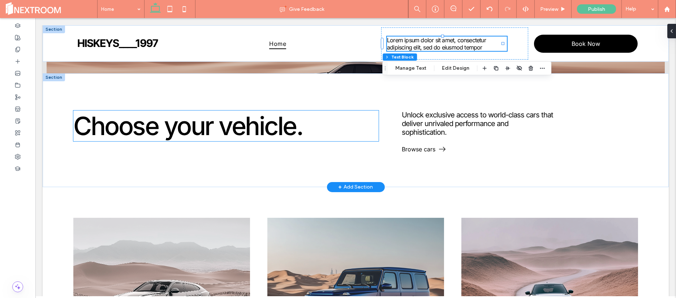
click at [201, 125] on span "Choose your vehicle." at bounding box center [187, 126] width 229 height 31
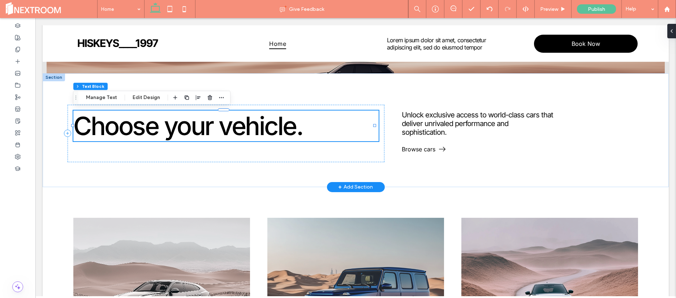
click at [201, 125] on span "Choose your vehicle." at bounding box center [187, 126] width 229 height 31
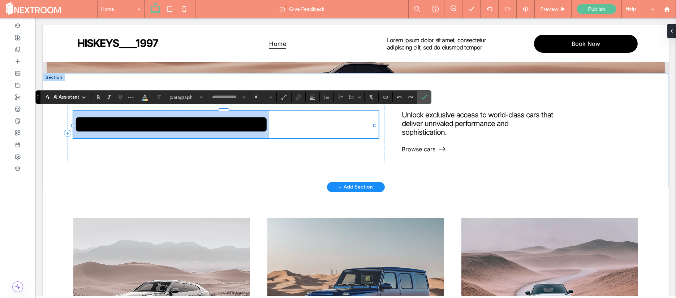
type input "*****"
type input "**"
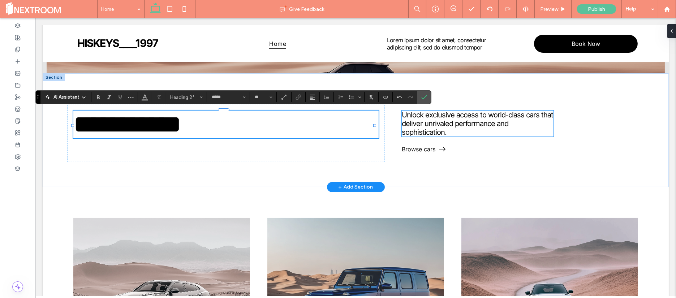
click at [423, 122] on span "Unlock exclusive access to world-class cars that deliver unrivaled performance …" at bounding box center [477, 124] width 151 height 26
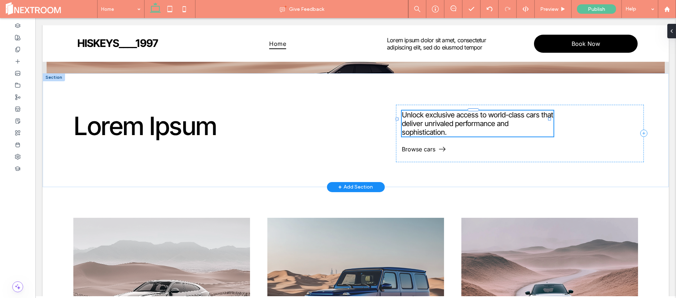
click at [423, 122] on div "Unlock exclusive access to world-class cars that deliver unrivaled performance …" at bounding box center [478, 124] width 152 height 26
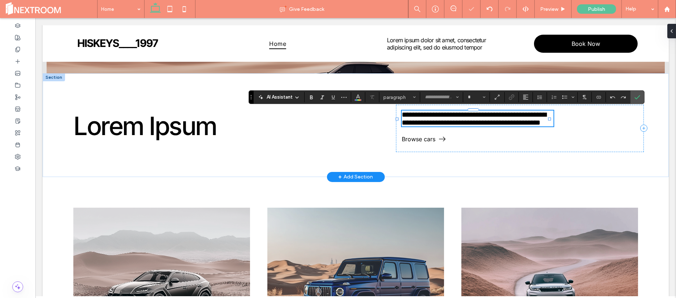
type input "*****"
click at [423, 122] on span "**********" at bounding box center [474, 118] width 145 height 15
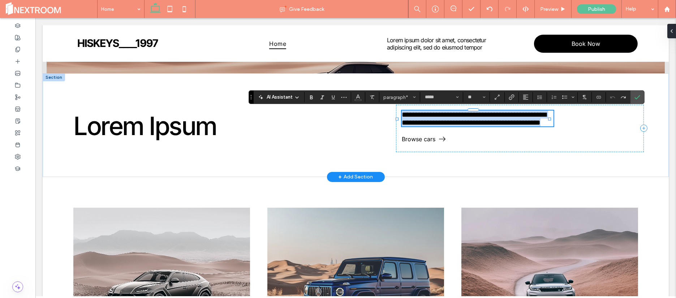
click at [423, 122] on span "**********" at bounding box center [474, 118] width 145 height 15
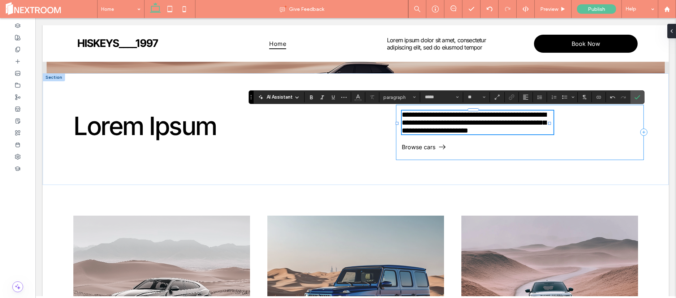
type input "**"
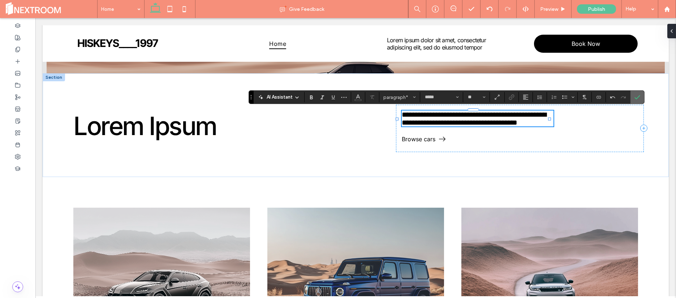
click at [641, 94] on label "Confirm" at bounding box center [637, 97] width 11 height 13
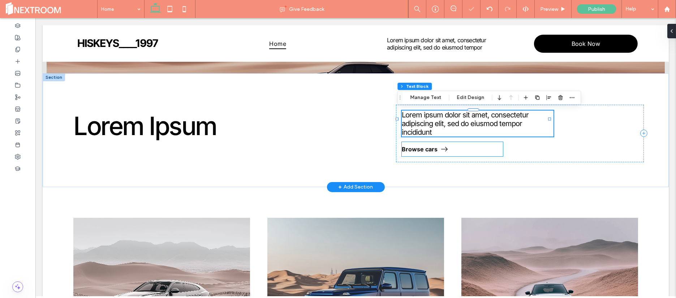
click at [414, 146] on span "Browse cars" at bounding box center [420, 149] width 36 height 7
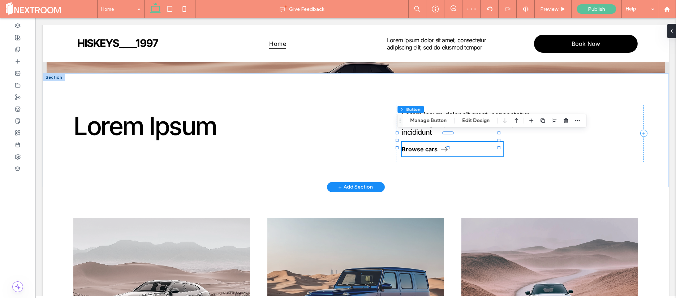
type input "**"
click at [423, 145] on link "Browse cars" at bounding box center [452, 149] width 101 height 14
type input "**"
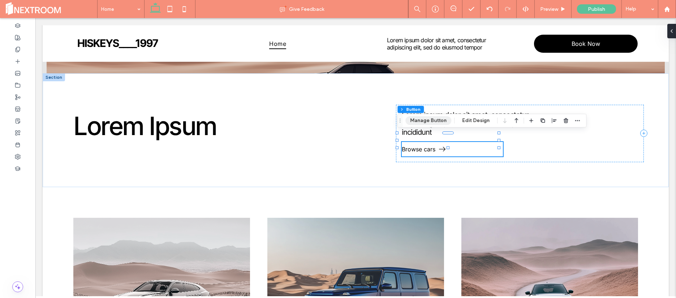
click at [432, 117] on button "Manage Button" at bounding box center [429, 120] width 46 height 9
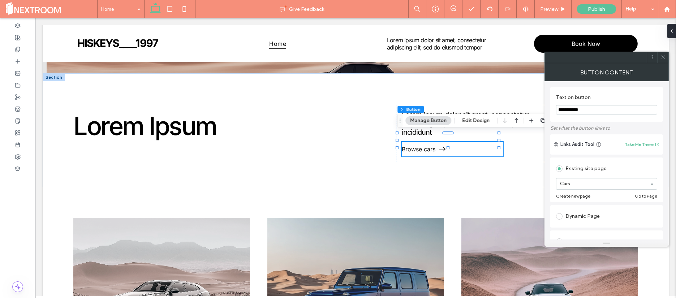
click at [588, 110] on input "**********" at bounding box center [606, 109] width 101 height 9
type input "********"
click at [664, 60] on span at bounding box center [663, 57] width 5 height 11
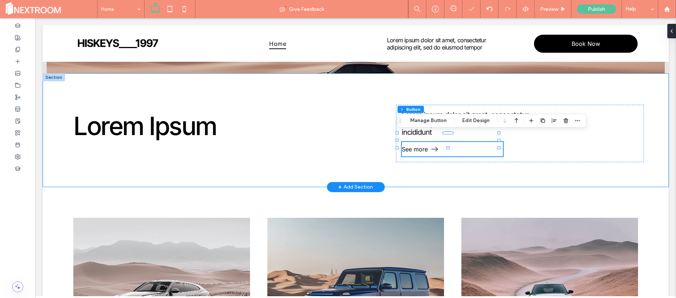
click at [660, 121] on div "Lorem Ipsum Lorem ipsum dolor sit amet, consectetur adipiscing elit, sed do eiu…" at bounding box center [356, 130] width 627 height 114
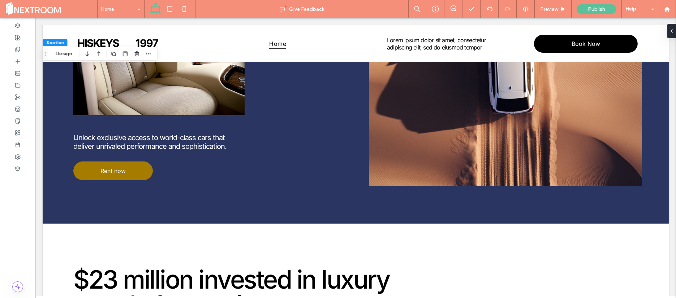
scroll to position [948, 0]
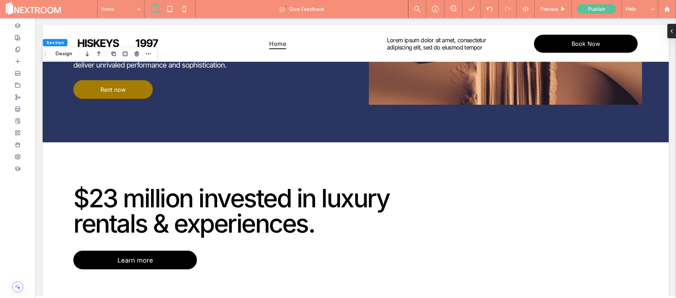
click at [667, 180] on body "Home Lorem ipsum dolor sit amet, consectetur adipiscing elit, sed do eiusmod te…" at bounding box center [355, 76] width 641 height 2012
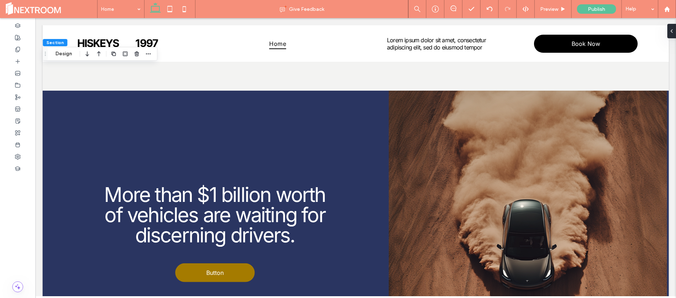
scroll to position [1270, 0]
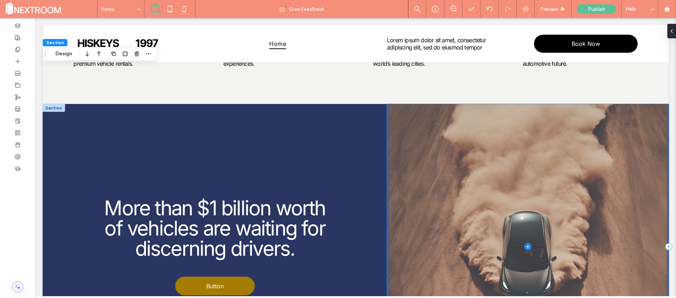
click at [515, 198] on span at bounding box center [528, 247] width 282 height 286
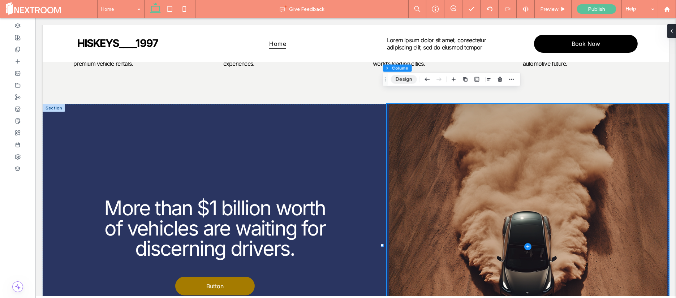
click at [407, 78] on button "Design" at bounding box center [404, 79] width 26 height 9
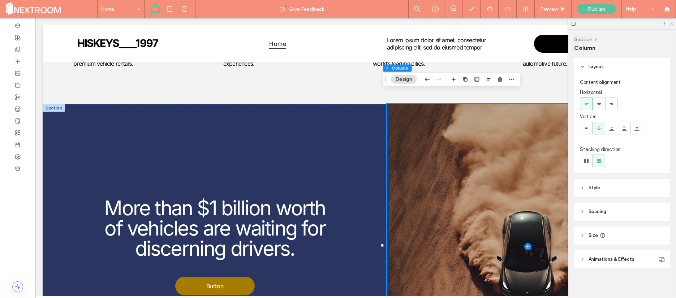
click at [672, 22] on icon at bounding box center [671, 23] width 5 height 5
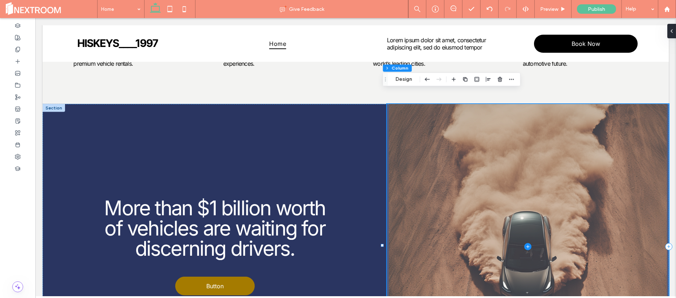
click at [508, 171] on span at bounding box center [528, 247] width 282 height 286
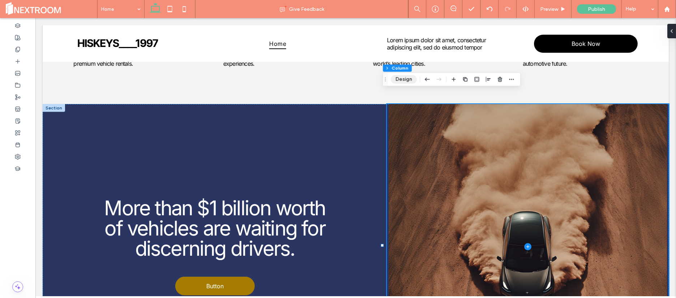
click at [402, 80] on button "Design" at bounding box center [404, 79] width 26 height 9
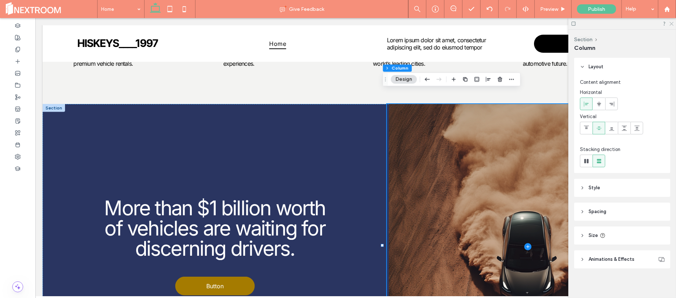
click at [673, 24] on icon at bounding box center [671, 23] width 5 height 5
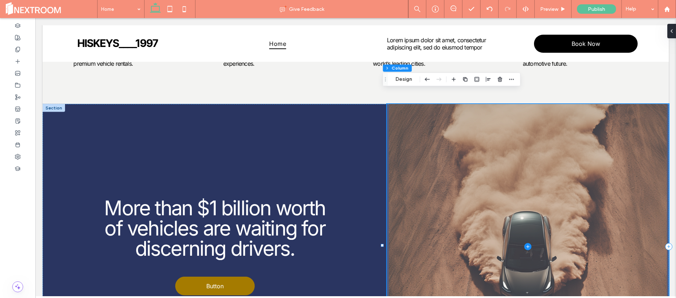
click at [535, 168] on span at bounding box center [528, 247] width 282 height 286
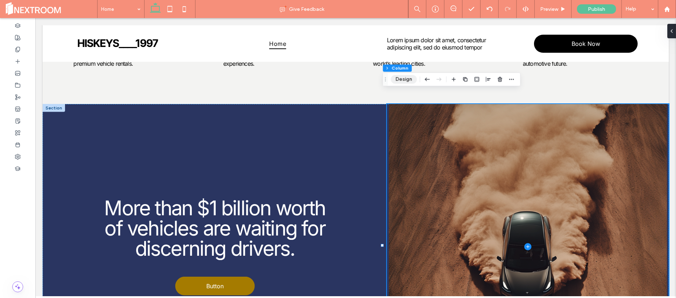
click at [406, 81] on button "Design" at bounding box center [404, 79] width 26 height 9
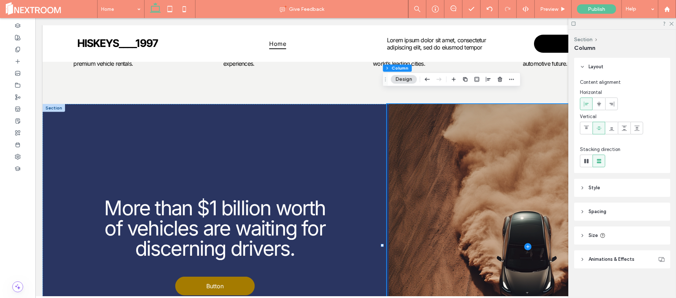
click at [602, 184] on header "Style" at bounding box center [623, 188] width 96 height 18
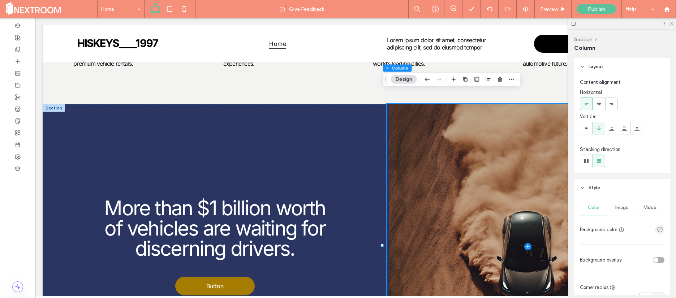
click at [619, 205] on span "Image" at bounding box center [622, 208] width 13 height 6
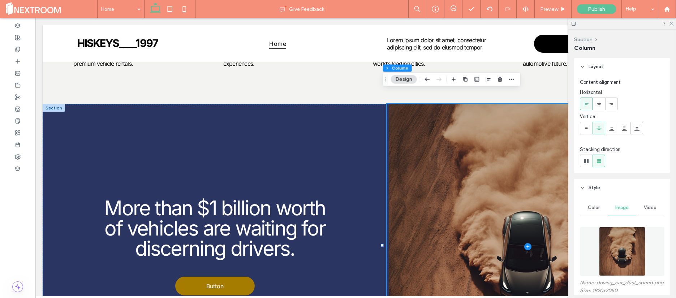
scroll to position [38, 0]
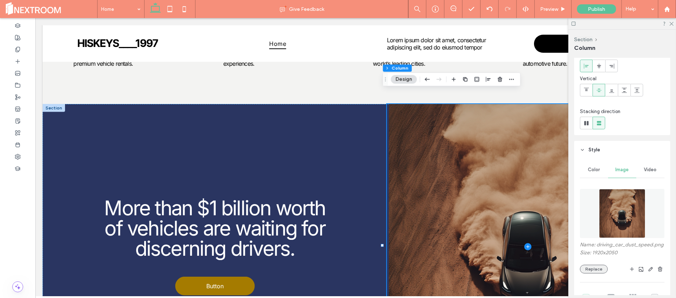
click at [595, 274] on button "Replace" at bounding box center [594, 269] width 28 height 9
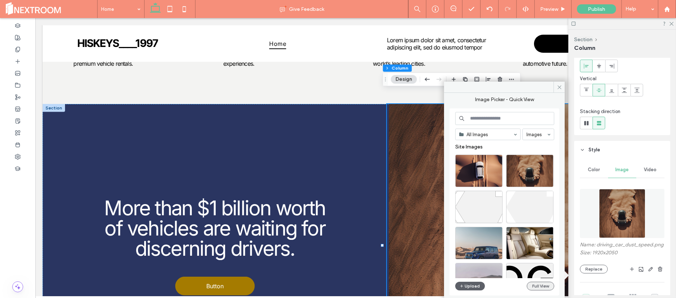
click at [541, 284] on button "Full View" at bounding box center [540, 286] width 27 height 9
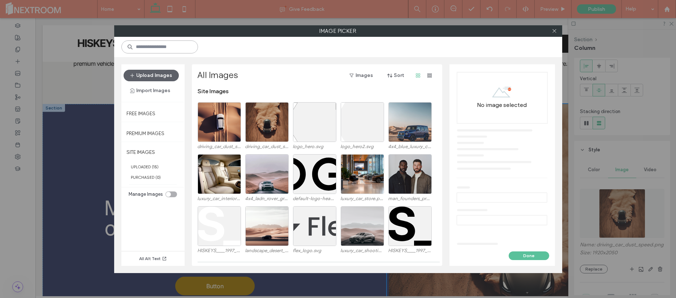
click at [174, 47] on input at bounding box center [159, 46] width 77 height 13
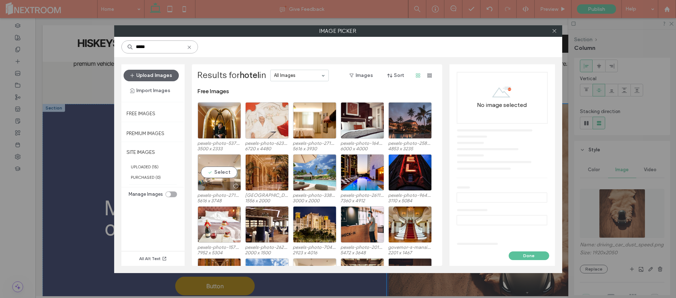
type input "*****"
click at [219, 171] on div "Select" at bounding box center [219, 172] width 43 height 37
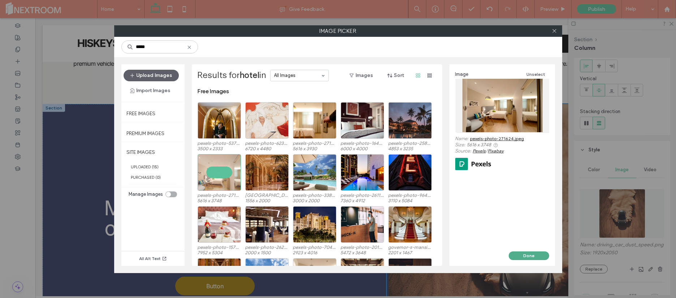
click at [538, 256] on button "Done" at bounding box center [529, 256] width 40 height 9
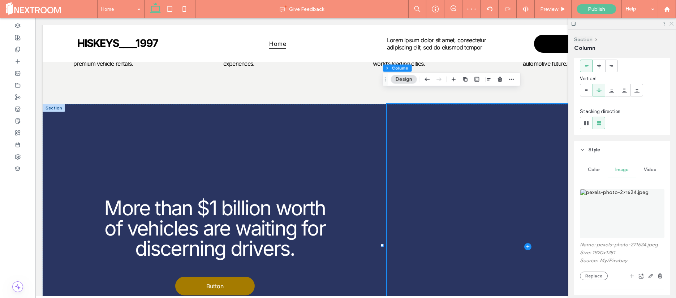
click at [672, 24] on use at bounding box center [672, 24] width 4 height 4
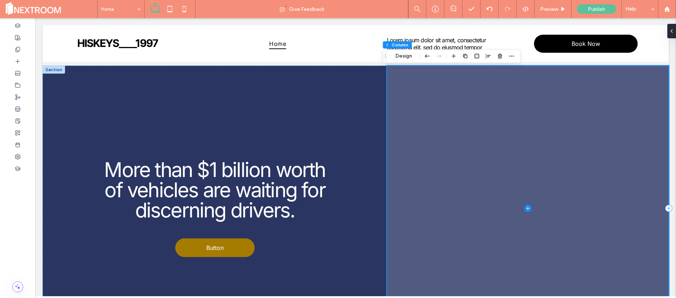
scroll to position [1290, 0]
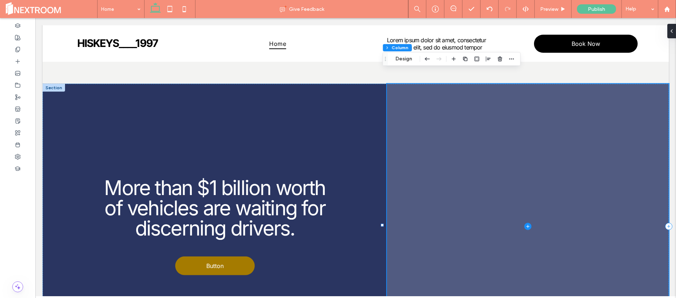
click at [557, 166] on span at bounding box center [528, 227] width 282 height 286
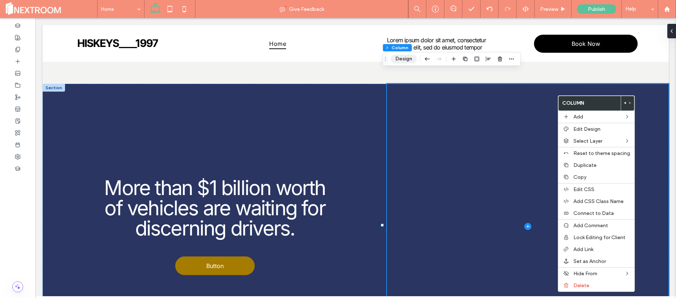
click at [401, 57] on button "Design" at bounding box center [404, 59] width 26 height 9
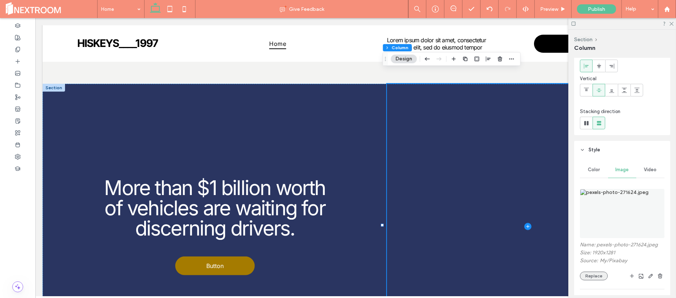
click at [594, 276] on button "Replace" at bounding box center [594, 276] width 28 height 9
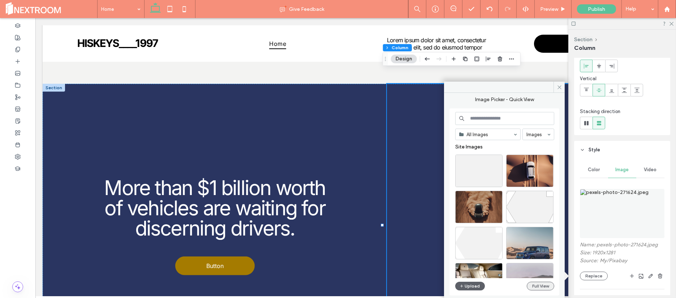
click at [538, 283] on button "Full View" at bounding box center [540, 286] width 27 height 9
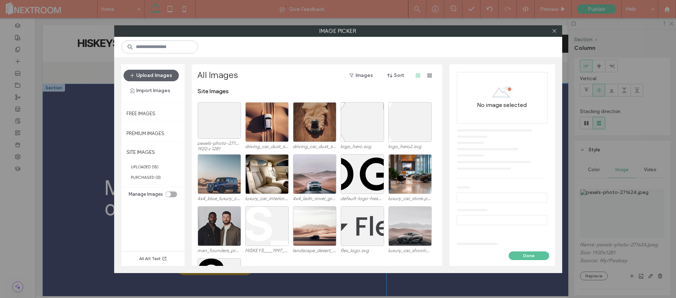
click at [187, 53] on div at bounding box center [338, 47] width 448 height 20
click at [180, 49] on input at bounding box center [159, 46] width 77 height 13
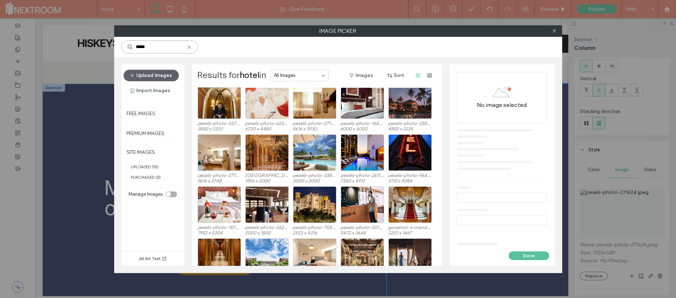
scroll to position [118, 0]
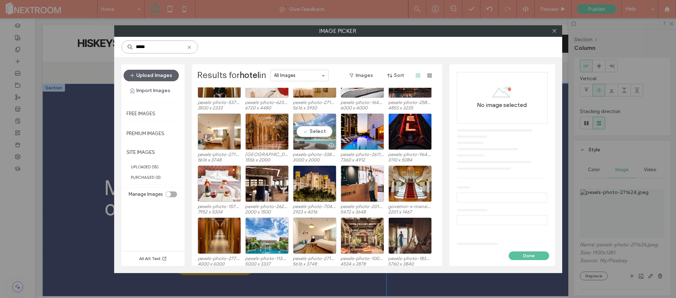
type input "*****"
click at [323, 135] on div "Select" at bounding box center [314, 132] width 43 height 37
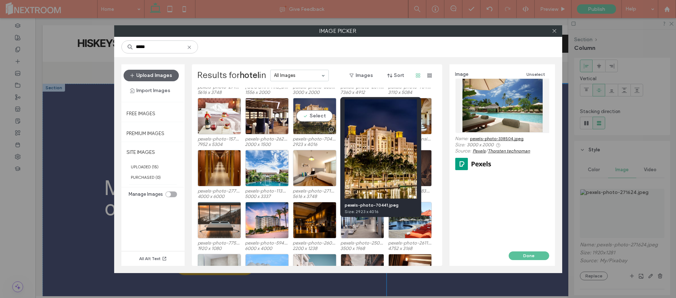
scroll to position [186, 0]
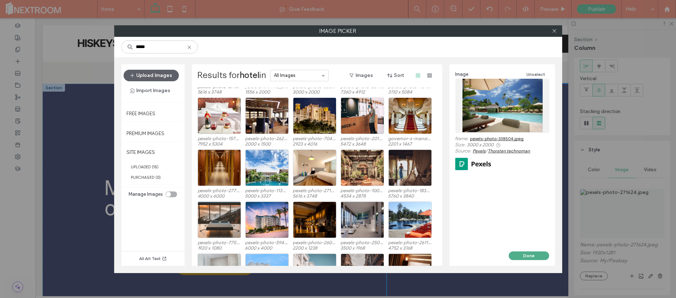
click at [526, 256] on button "Done" at bounding box center [529, 256] width 40 height 9
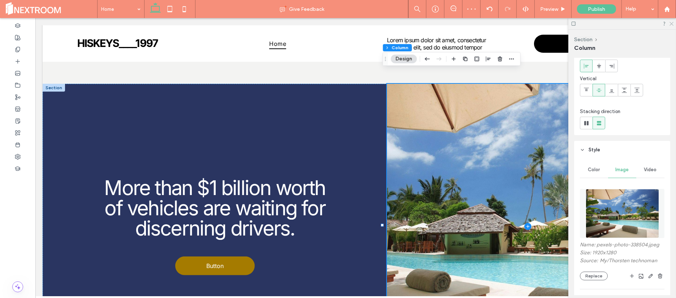
click at [673, 24] on use at bounding box center [672, 24] width 4 height 4
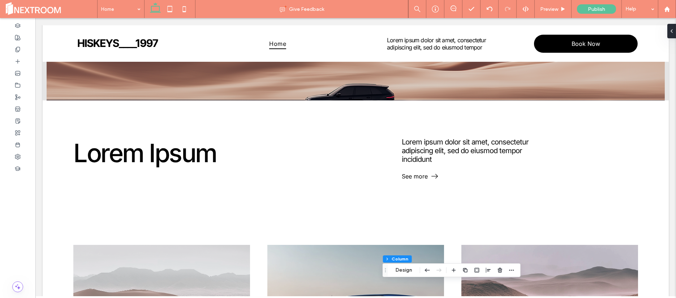
scroll to position [0, 0]
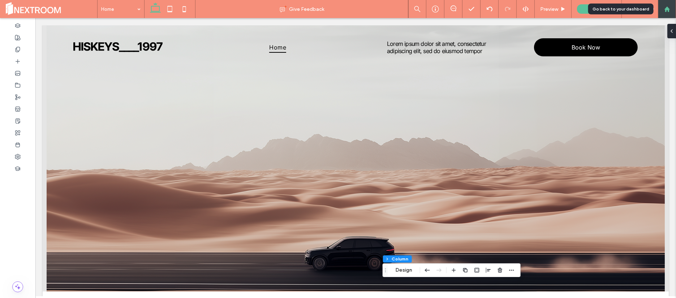
click at [667, 13] on div at bounding box center [667, 9] width 18 height 18
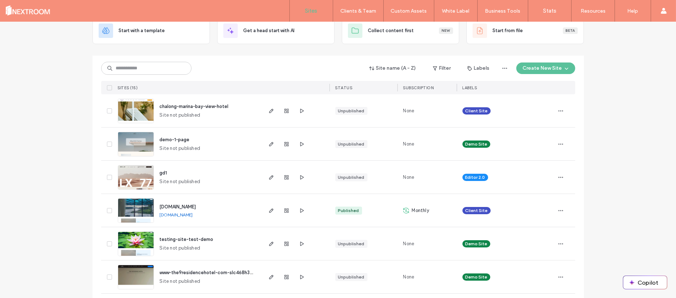
scroll to position [76, 0]
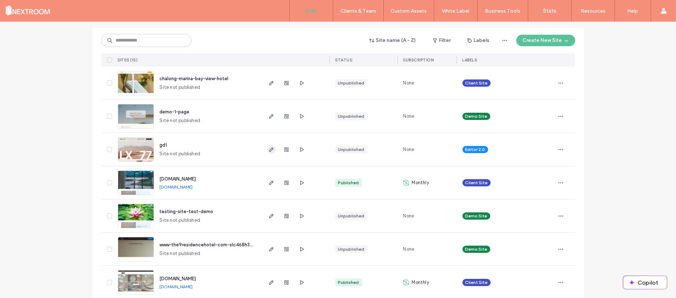
click at [269, 150] on use "button" at bounding box center [271, 150] width 4 height 4
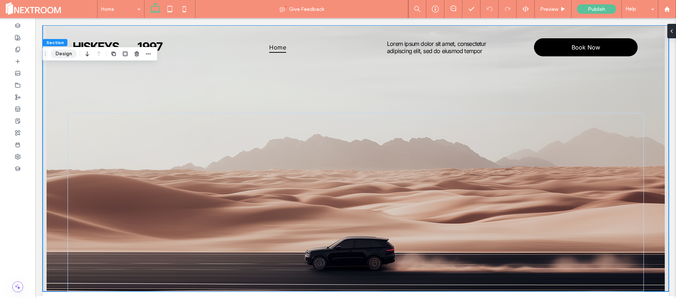
click at [67, 56] on button "Design" at bounding box center [64, 54] width 26 height 9
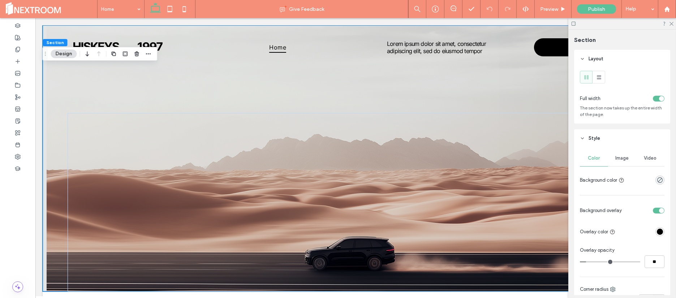
click at [622, 157] on span "Image" at bounding box center [622, 158] width 13 height 6
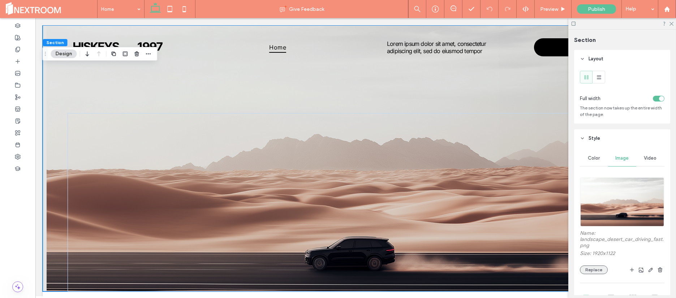
click at [596, 270] on button "Replace" at bounding box center [594, 270] width 28 height 9
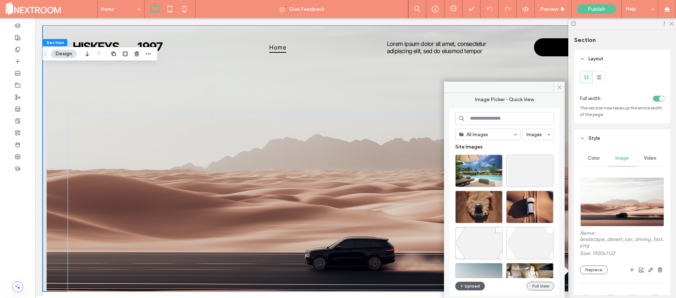
click at [539, 286] on button "Full View" at bounding box center [540, 286] width 27 height 9
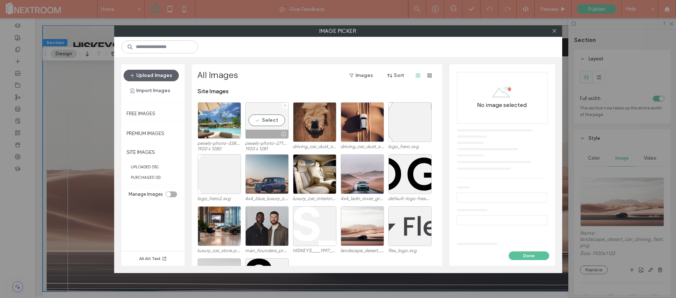
click at [271, 122] on div "Select" at bounding box center [266, 120] width 43 height 37
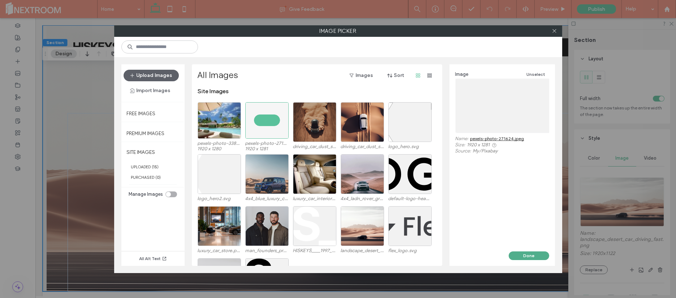
click at [520, 253] on button "Done" at bounding box center [529, 256] width 40 height 9
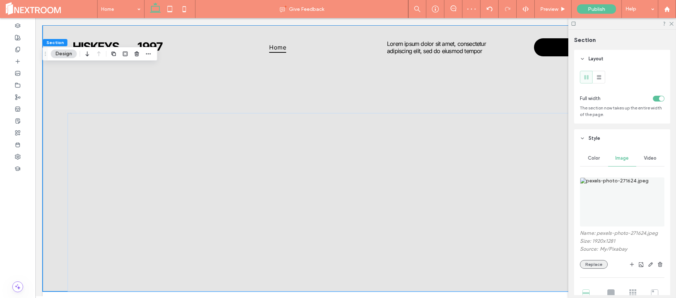
click at [597, 267] on button "Replace" at bounding box center [594, 264] width 28 height 9
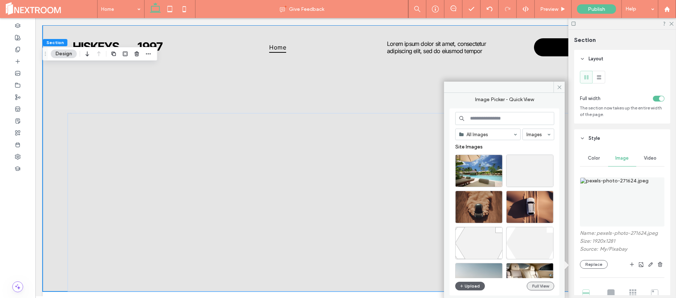
click at [533, 286] on button "Full View" at bounding box center [540, 286] width 27 height 9
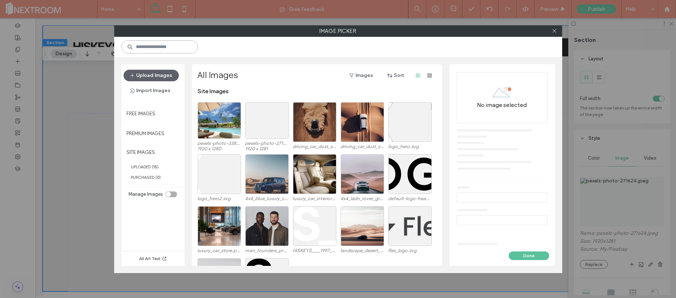
click at [183, 48] on input at bounding box center [159, 46] width 77 height 13
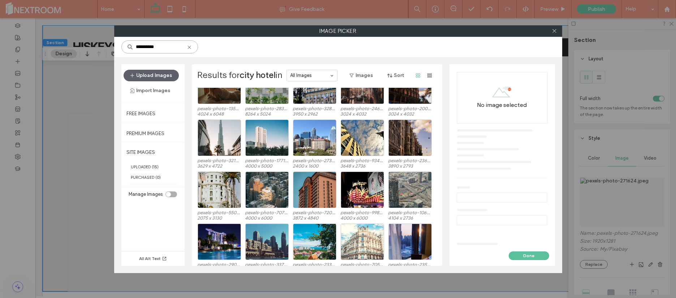
scroll to position [1285, 0]
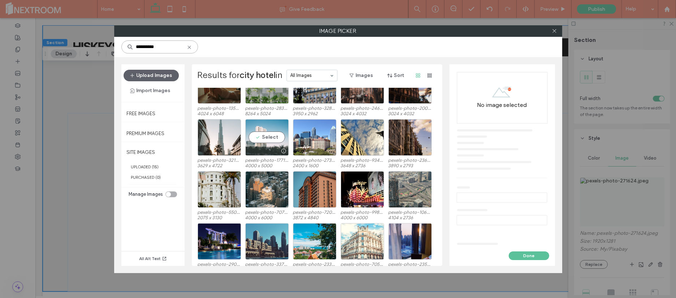
type input "**********"
click at [266, 138] on div "Select" at bounding box center [266, 137] width 43 height 37
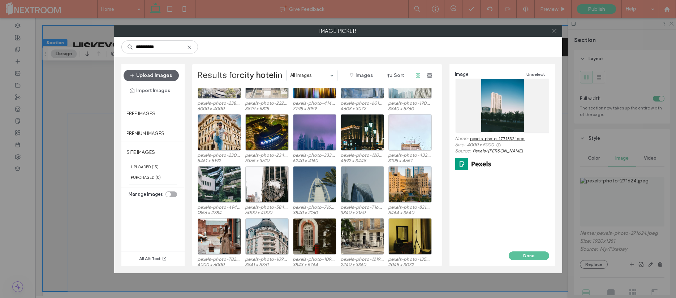
scroll to position [1659, 0]
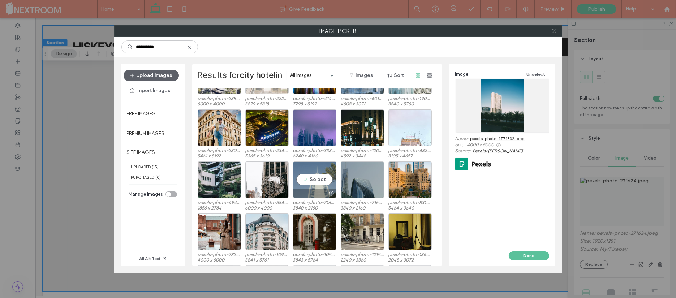
click at [309, 171] on div "Select" at bounding box center [314, 180] width 43 height 37
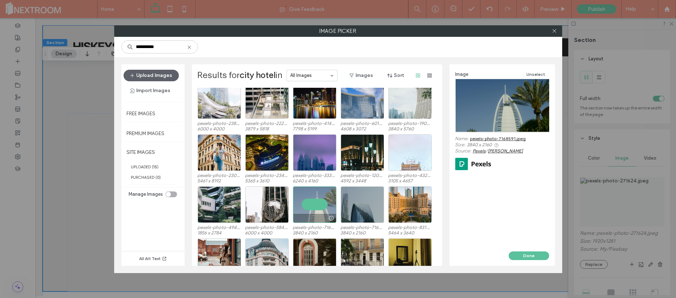
scroll to position [1633, 0]
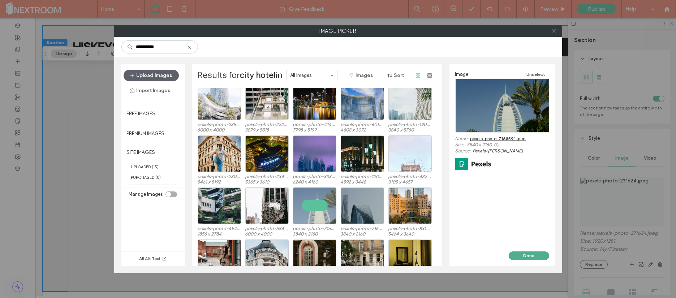
click at [533, 259] on button "Done" at bounding box center [529, 256] width 40 height 9
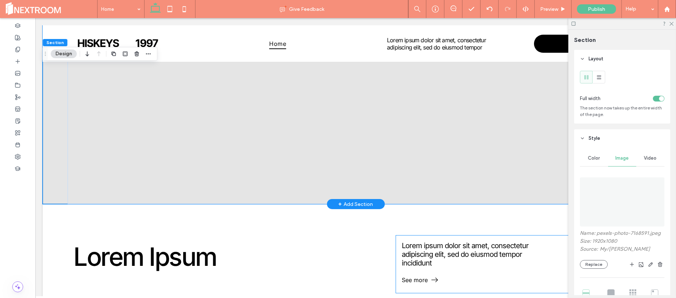
scroll to position [0, 0]
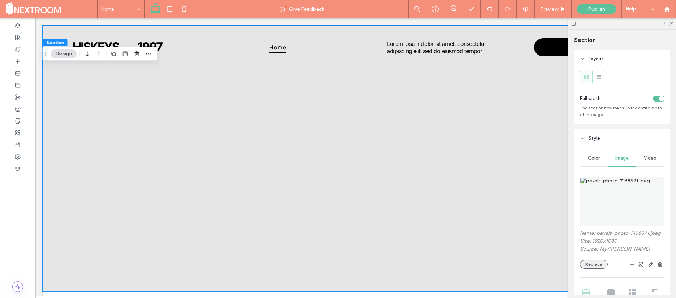
click at [593, 269] on button "Replace" at bounding box center [594, 264] width 28 height 9
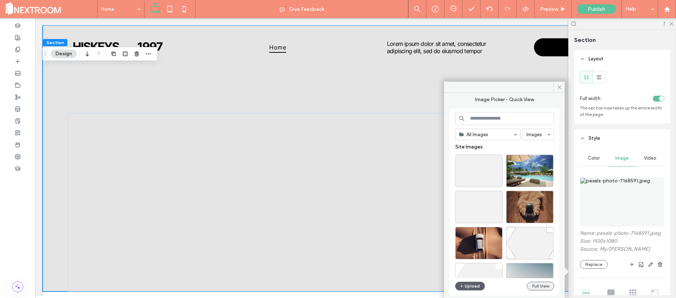
click at [534, 289] on button "Full View" at bounding box center [540, 286] width 27 height 9
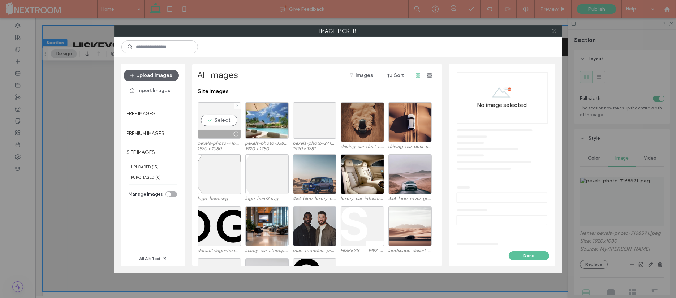
click at [235, 106] on div at bounding box center [238, 106] width 6 height 6
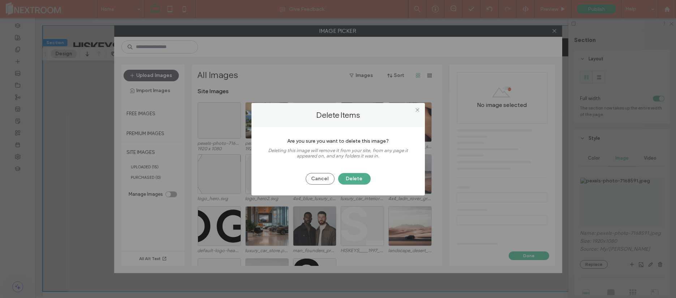
click at [351, 178] on button "Delete" at bounding box center [354, 179] width 33 height 12
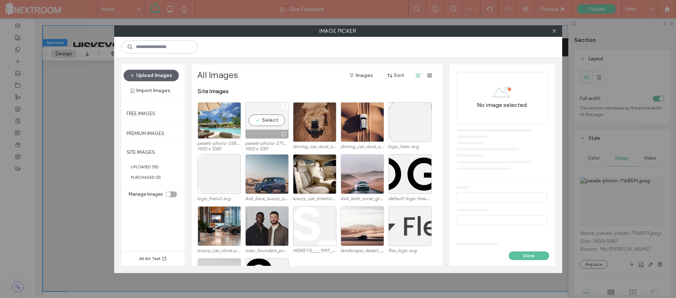
click at [285, 106] on icon at bounding box center [285, 105] width 3 height 3
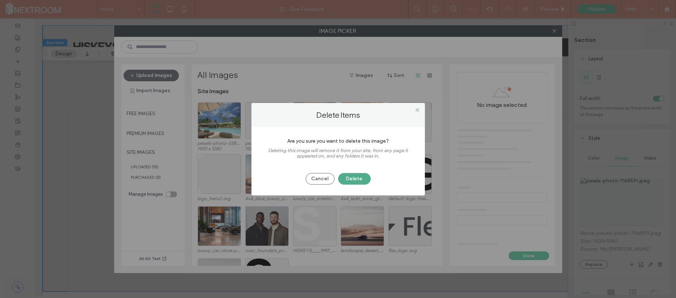
click at [349, 179] on button "Delete" at bounding box center [354, 179] width 33 height 12
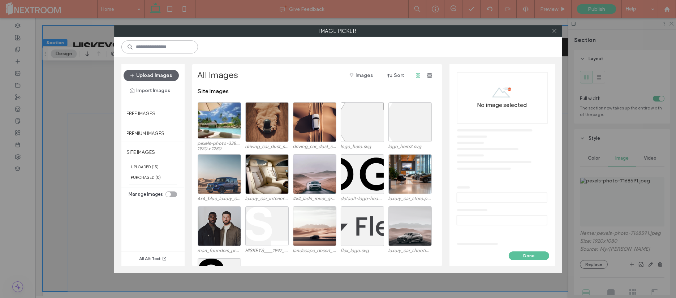
click at [153, 50] on input at bounding box center [159, 46] width 77 height 13
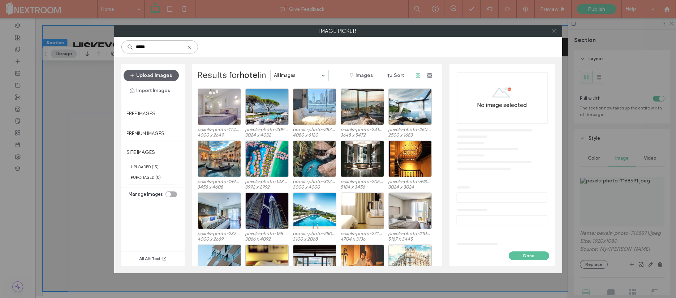
scroll to position [560, 0]
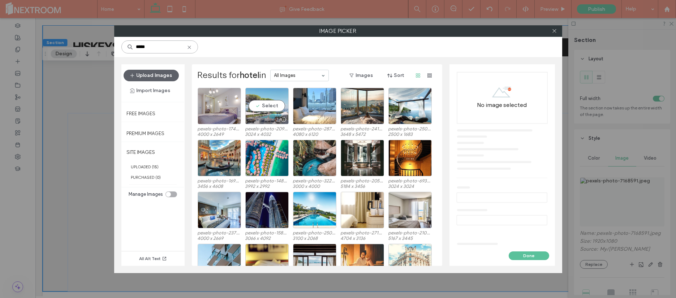
type input "*****"
click at [262, 91] on div "Select" at bounding box center [266, 106] width 43 height 37
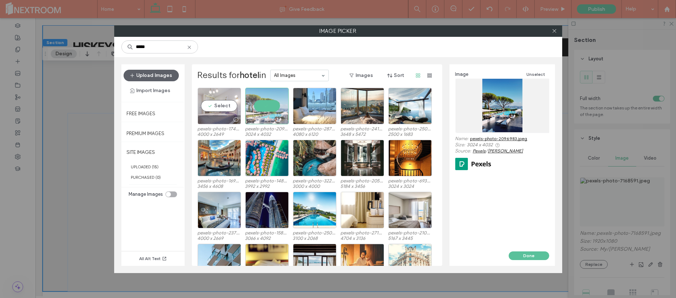
click at [226, 94] on div "Select" at bounding box center [219, 106] width 43 height 37
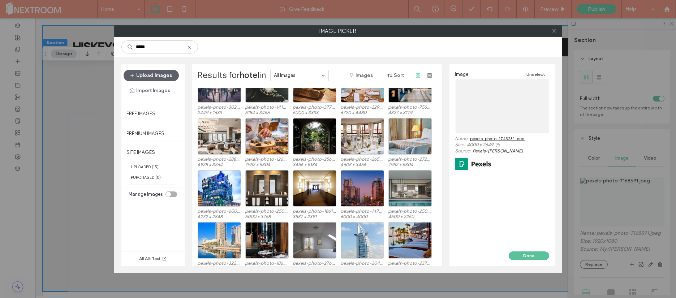
scroll to position [895, 0]
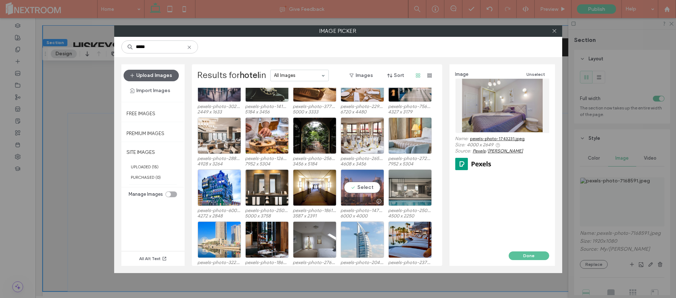
click at [366, 176] on div "Select" at bounding box center [362, 188] width 43 height 37
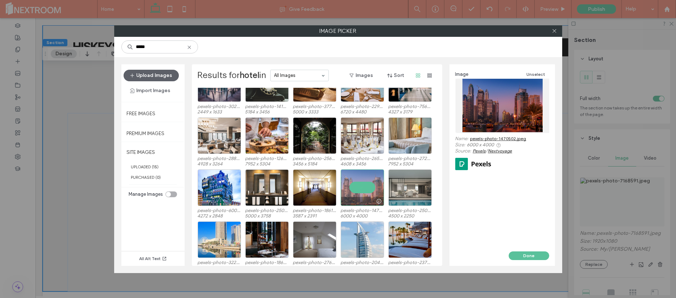
click at [363, 185] on div at bounding box center [362, 188] width 43 height 37
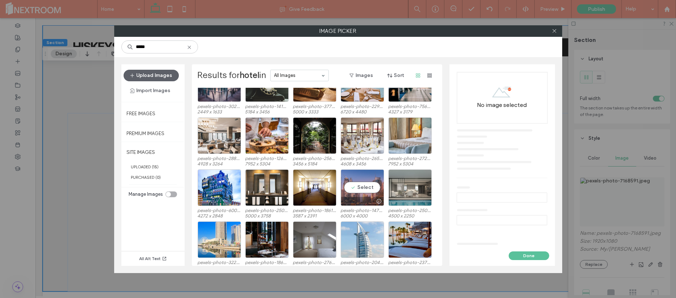
click at [362, 189] on div "Select" at bounding box center [362, 188] width 43 height 37
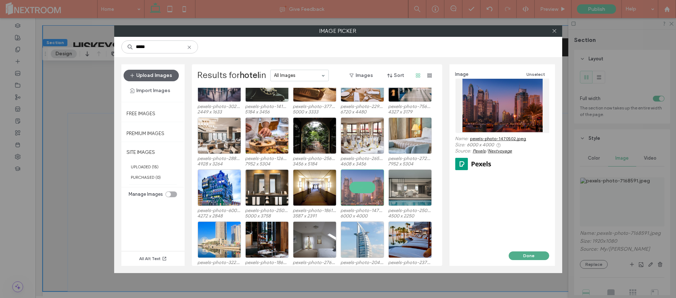
click at [525, 256] on button "Done" at bounding box center [529, 256] width 40 height 9
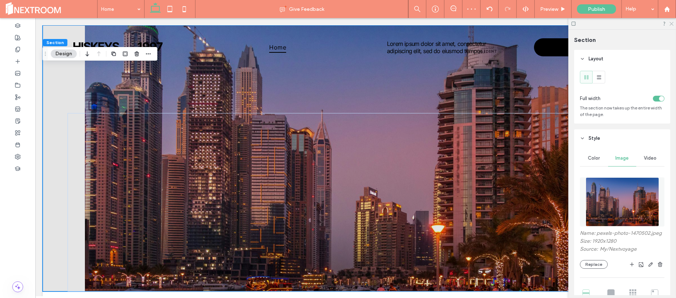
click at [672, 25] on icon at bounding box center [671, 23] width 5 height 5
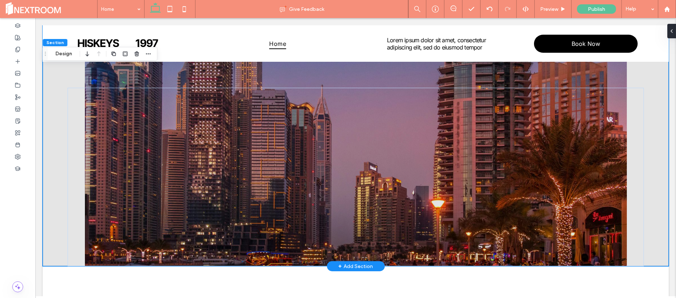
scroll to position [0, 0]
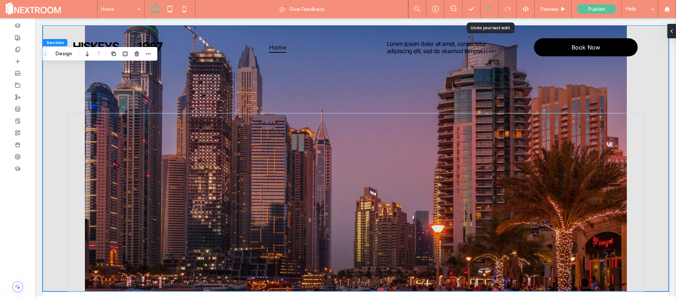
click at [488, 9] on icon at bounding box center [490, 9] width 6 height 6
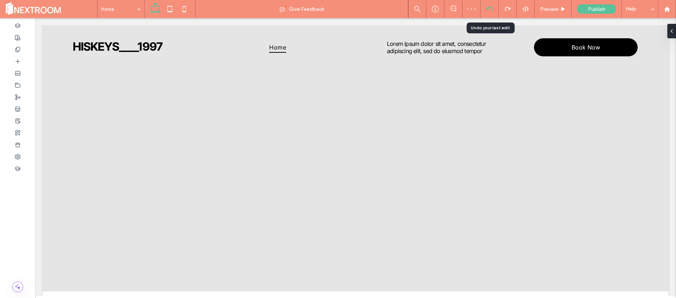
click at [488, 9] on icon at bounding box center [490, 9] width 6 height 6
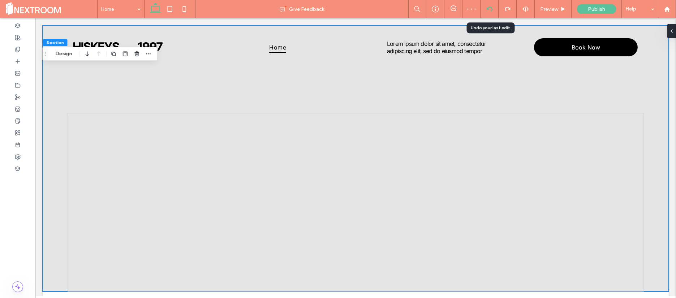
click at [488, 9] on icon at bounding box center [490, 9] width 6 height 6
